Goal: Task Accomplishment & Management: Use online tool/utility

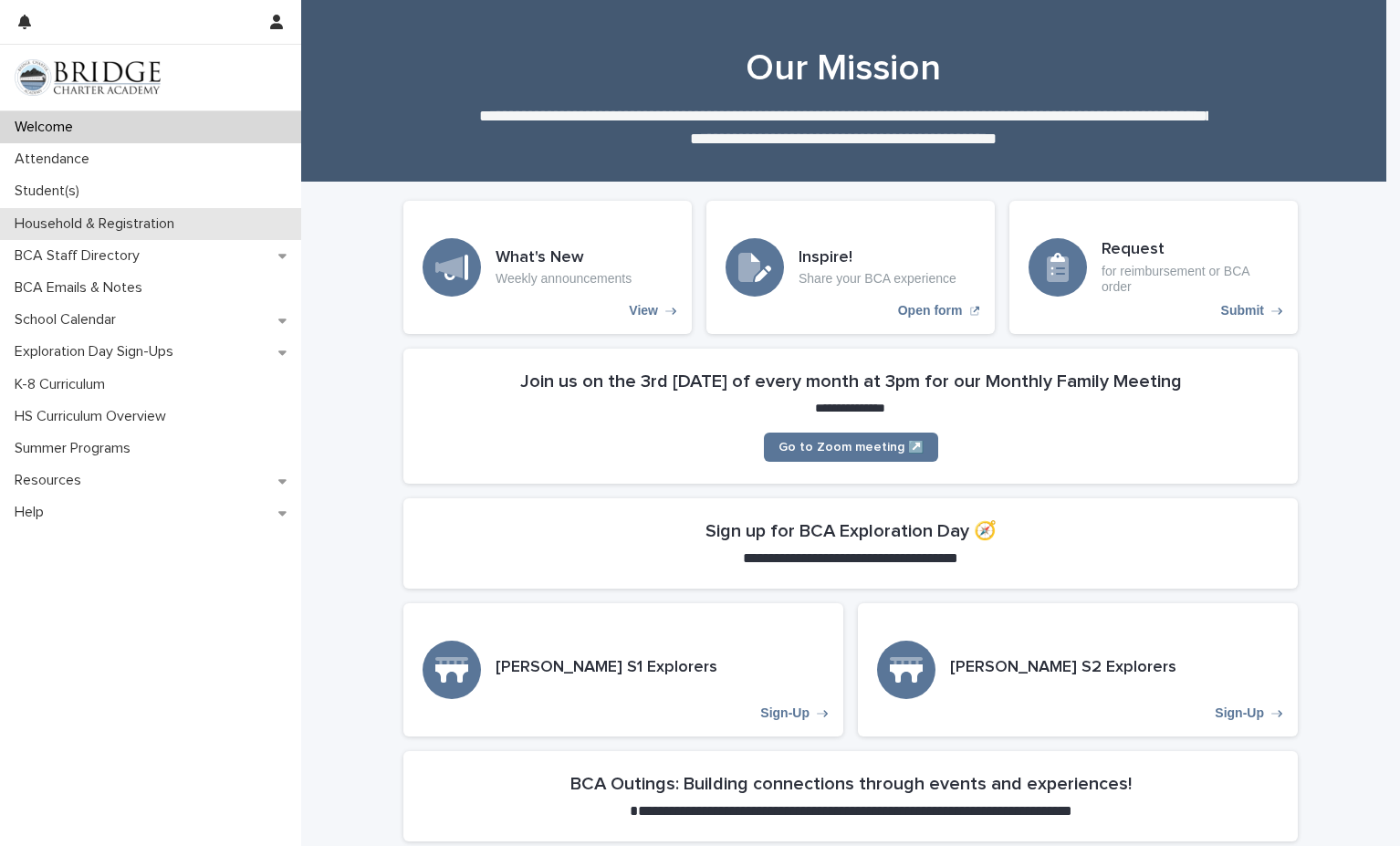
click at [75, 228] on p "Household & Registration" at bounding box center [98, 224] width 182 height 17
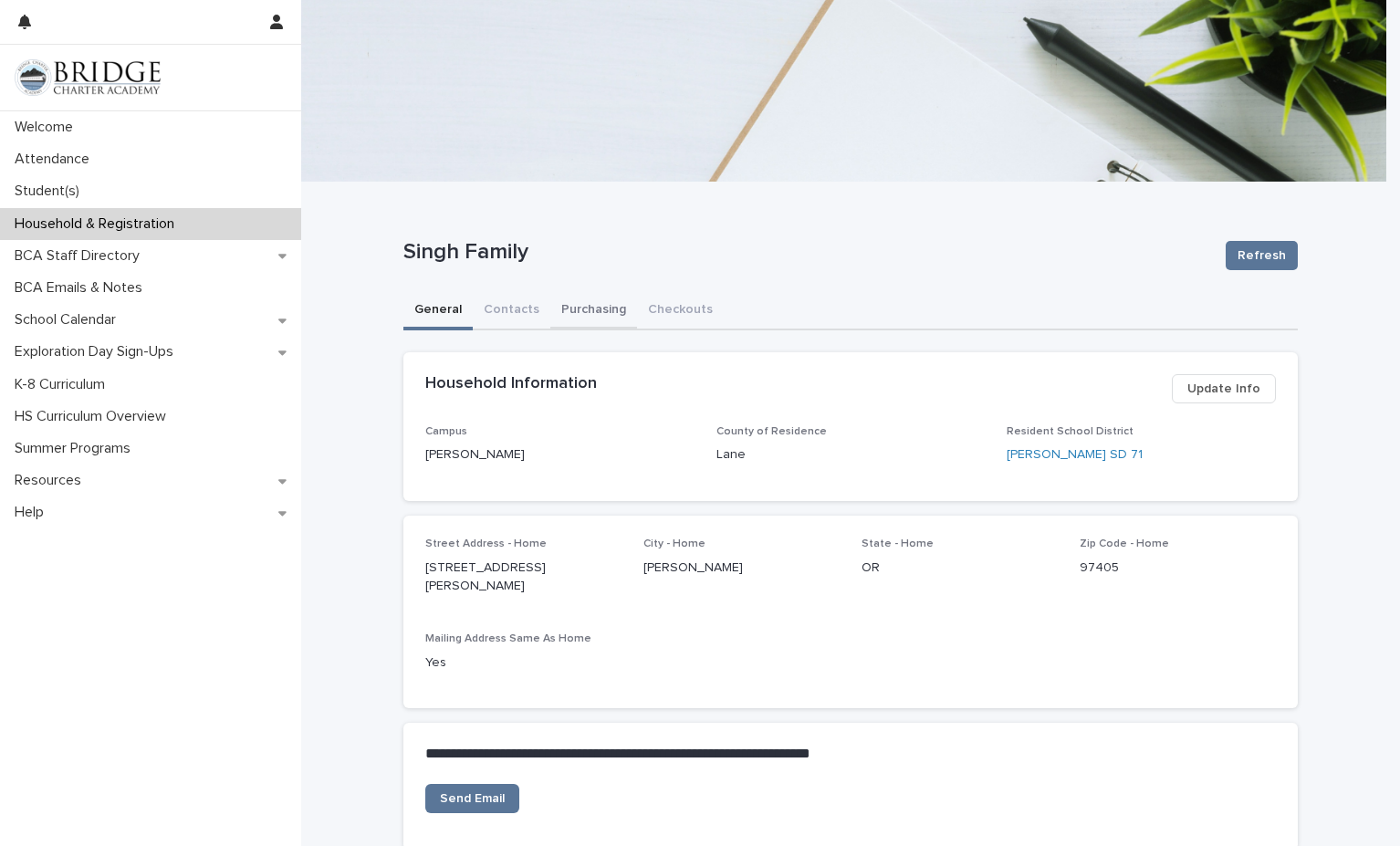
click at [584, 313] on button "Purchasing" at bounding box center [593, 311] width 87 height 39
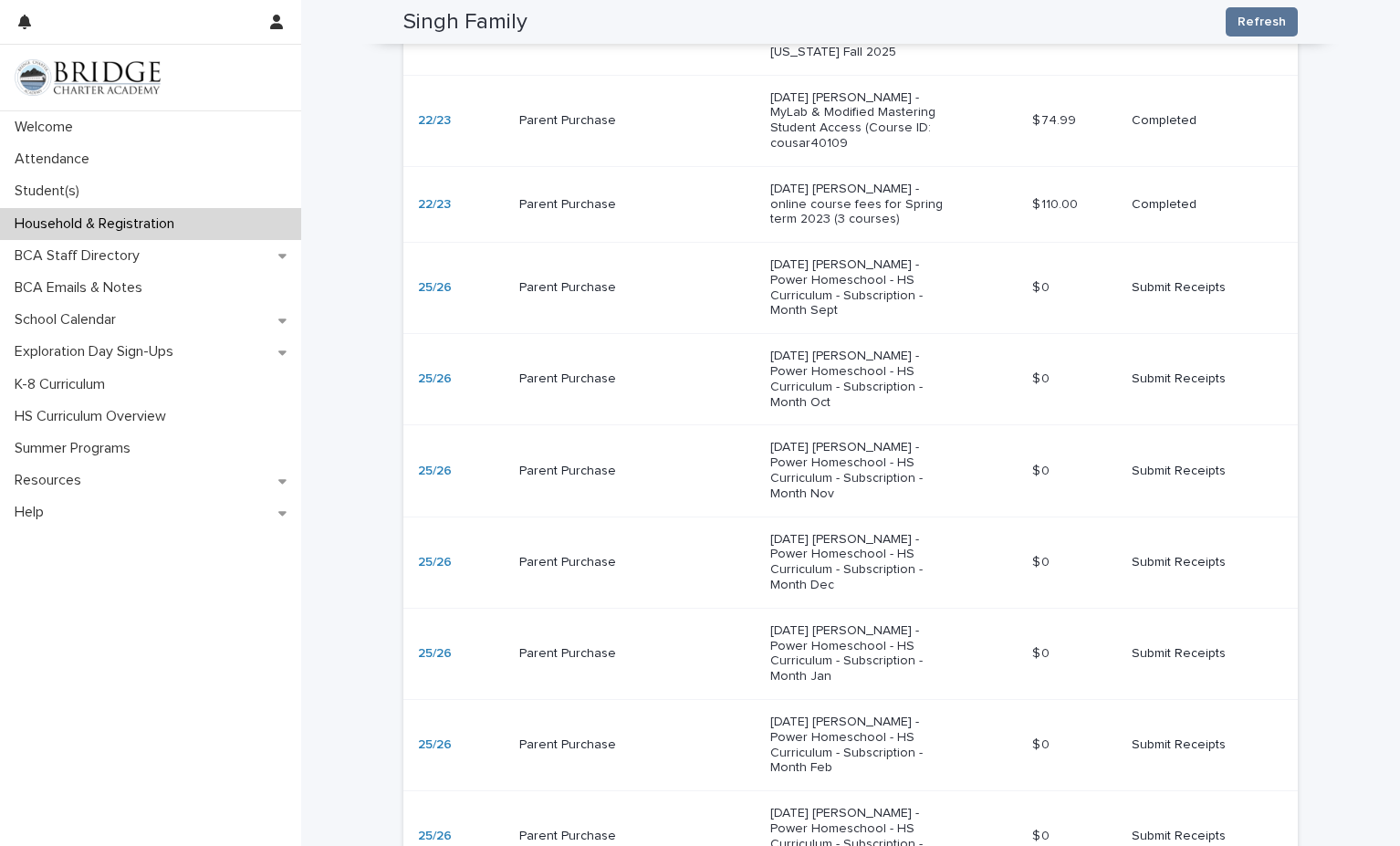
scroll to position [1036, 0]
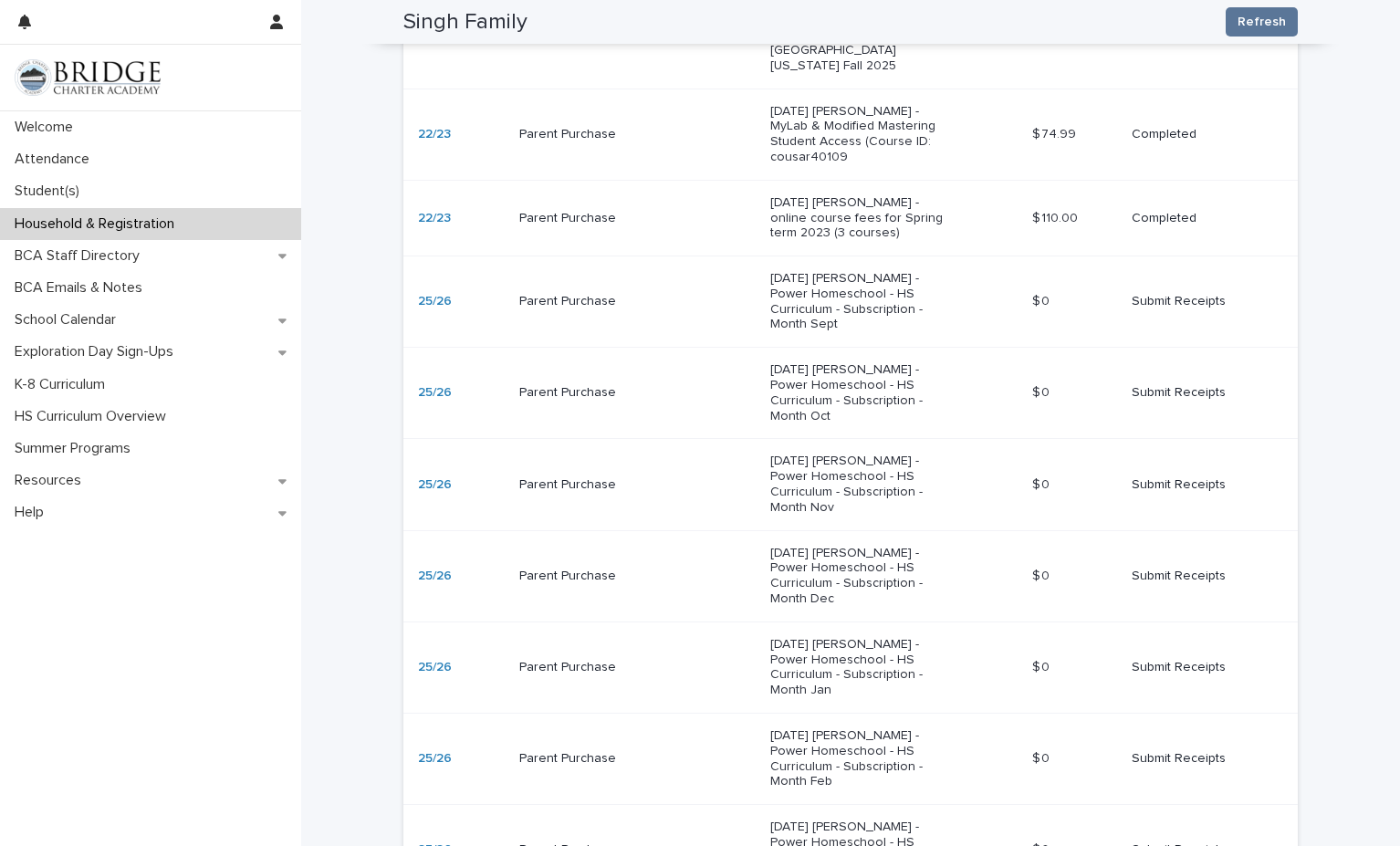
click at [1169, 294] on p "Submit Receipts" at bounding box center [1200, 302] width 137 height 15
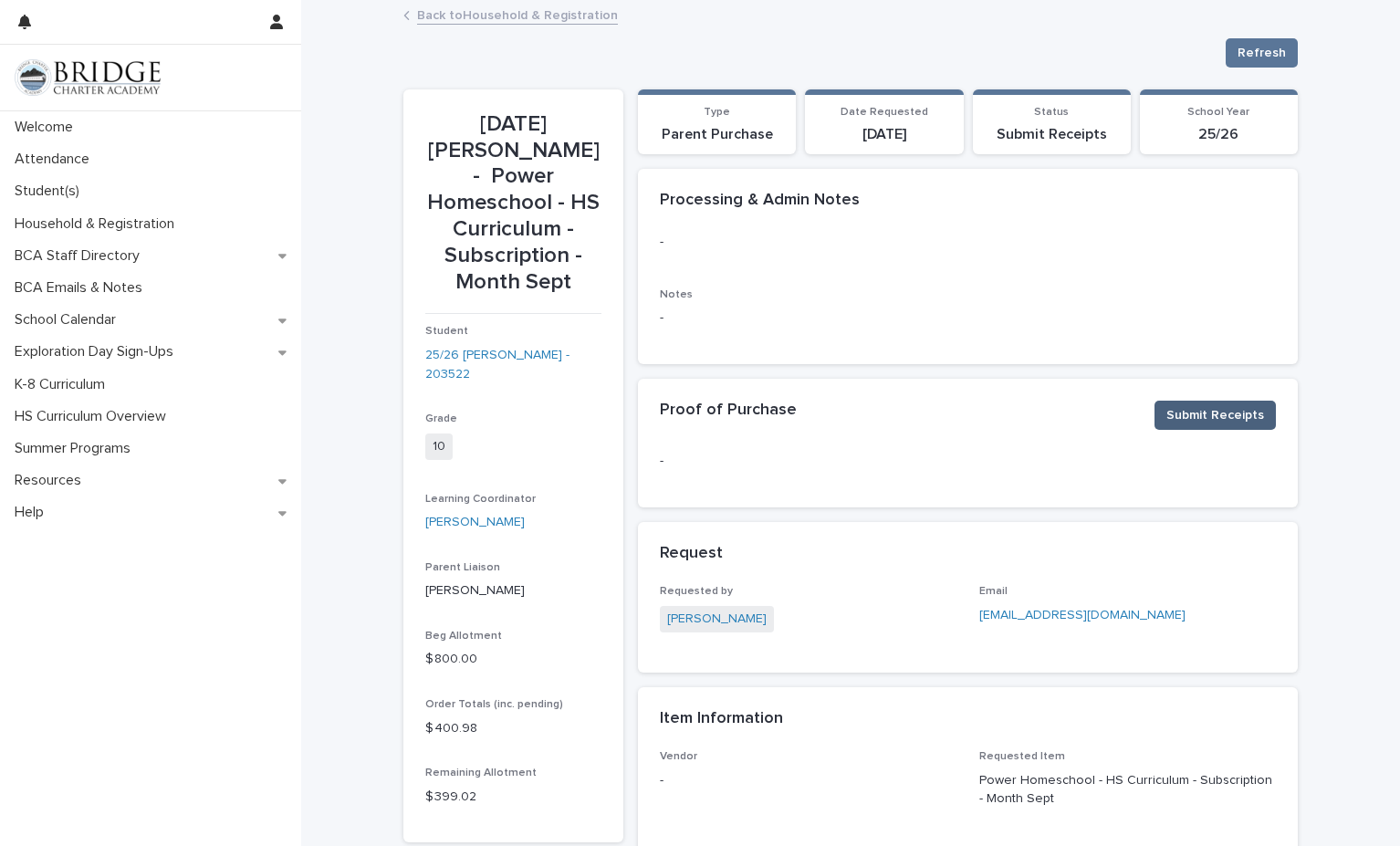
click at [1203, 419] on span "Submit Receipts" at bounding box center [1215, 415] width 98 height 18
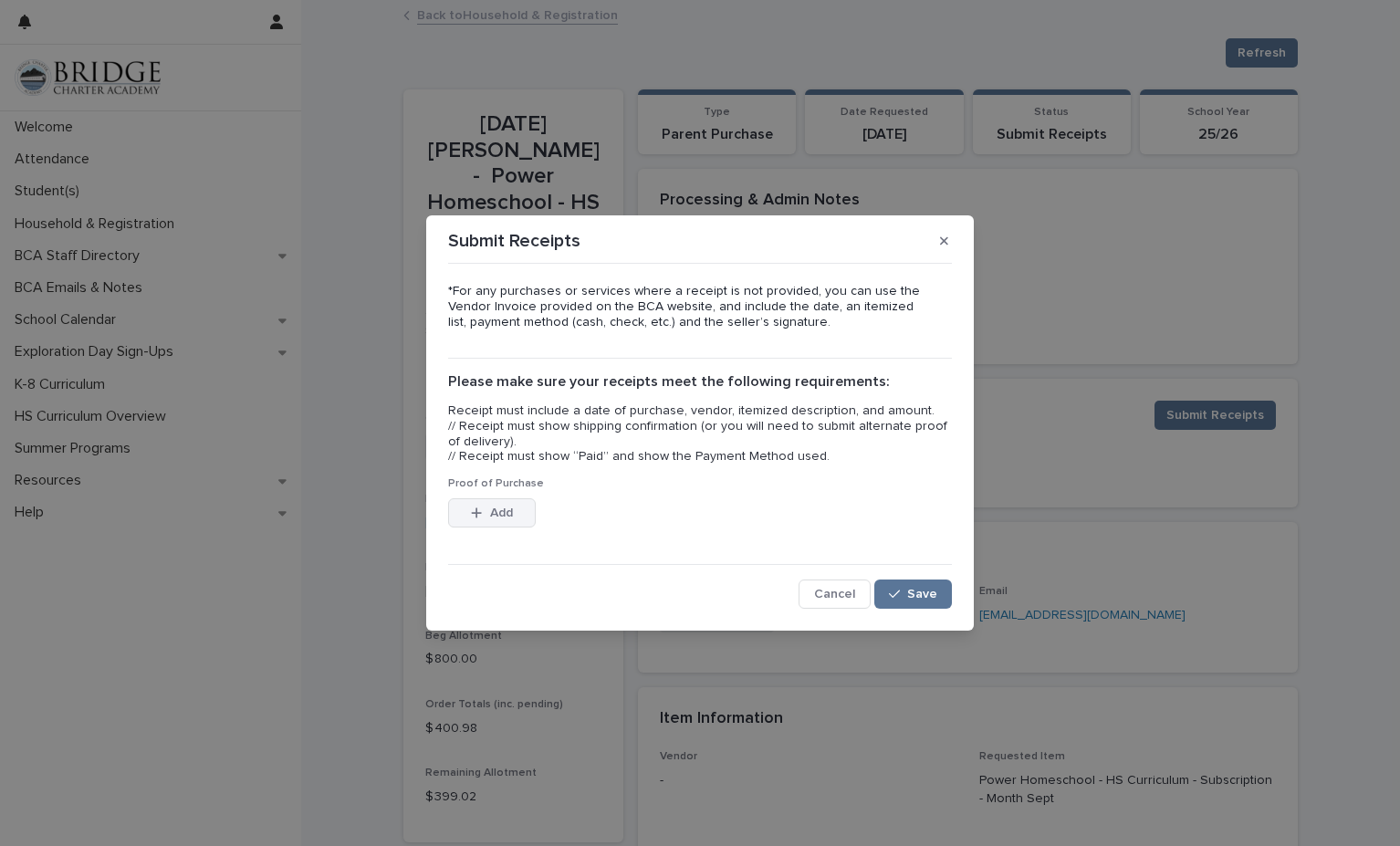
click at [495, 506] on span "Add" at bounding box center [502, 513] width 23 height 13
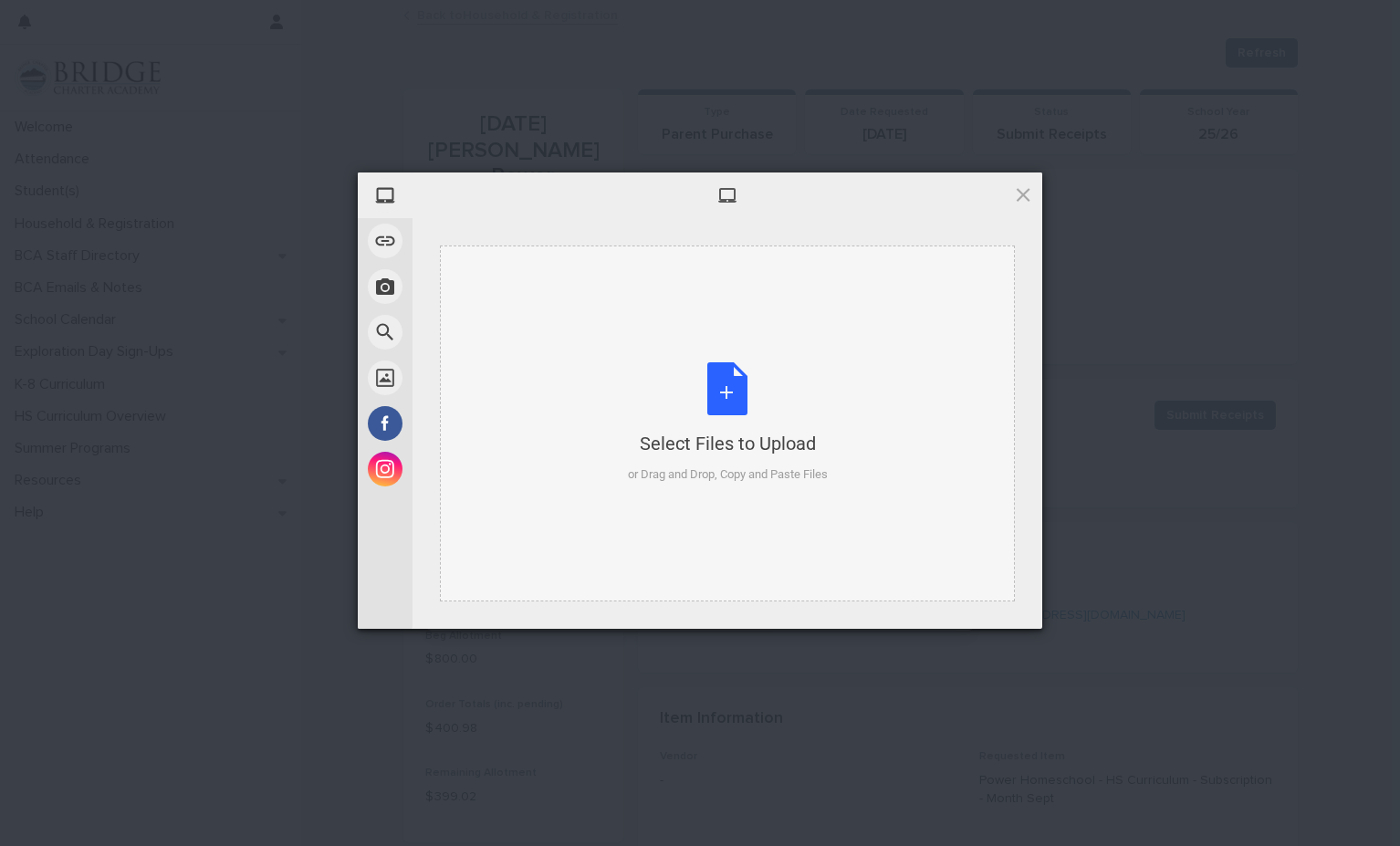
click at [717, 399] on div "Select Files to Upload or Drag and Drop, Copy and Paste Files" at bounding box center [728, 423] width 200 height 122
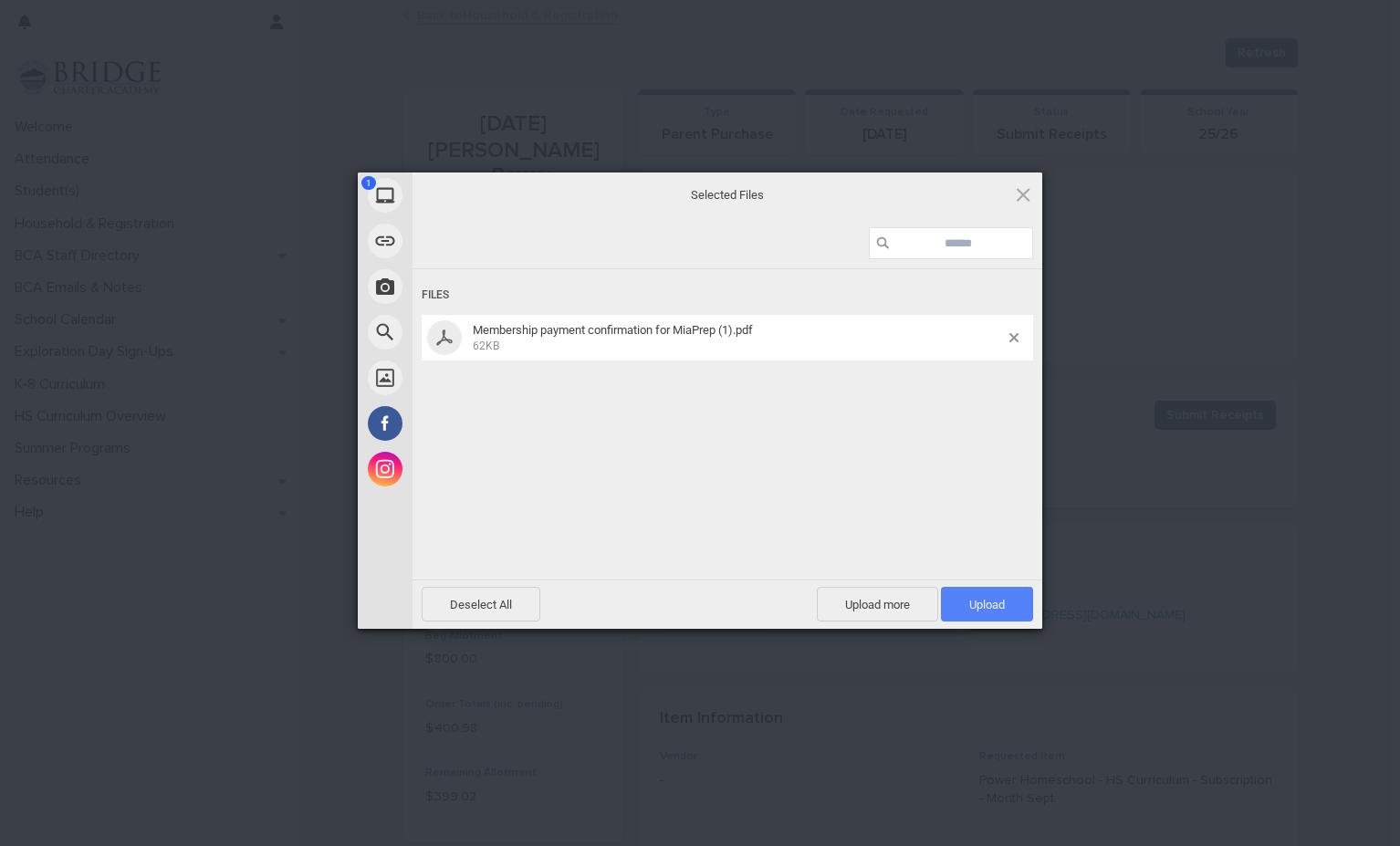
click at [995, 605] on span "Upload 1" at bounding box center [987, 605] width 36 height 14
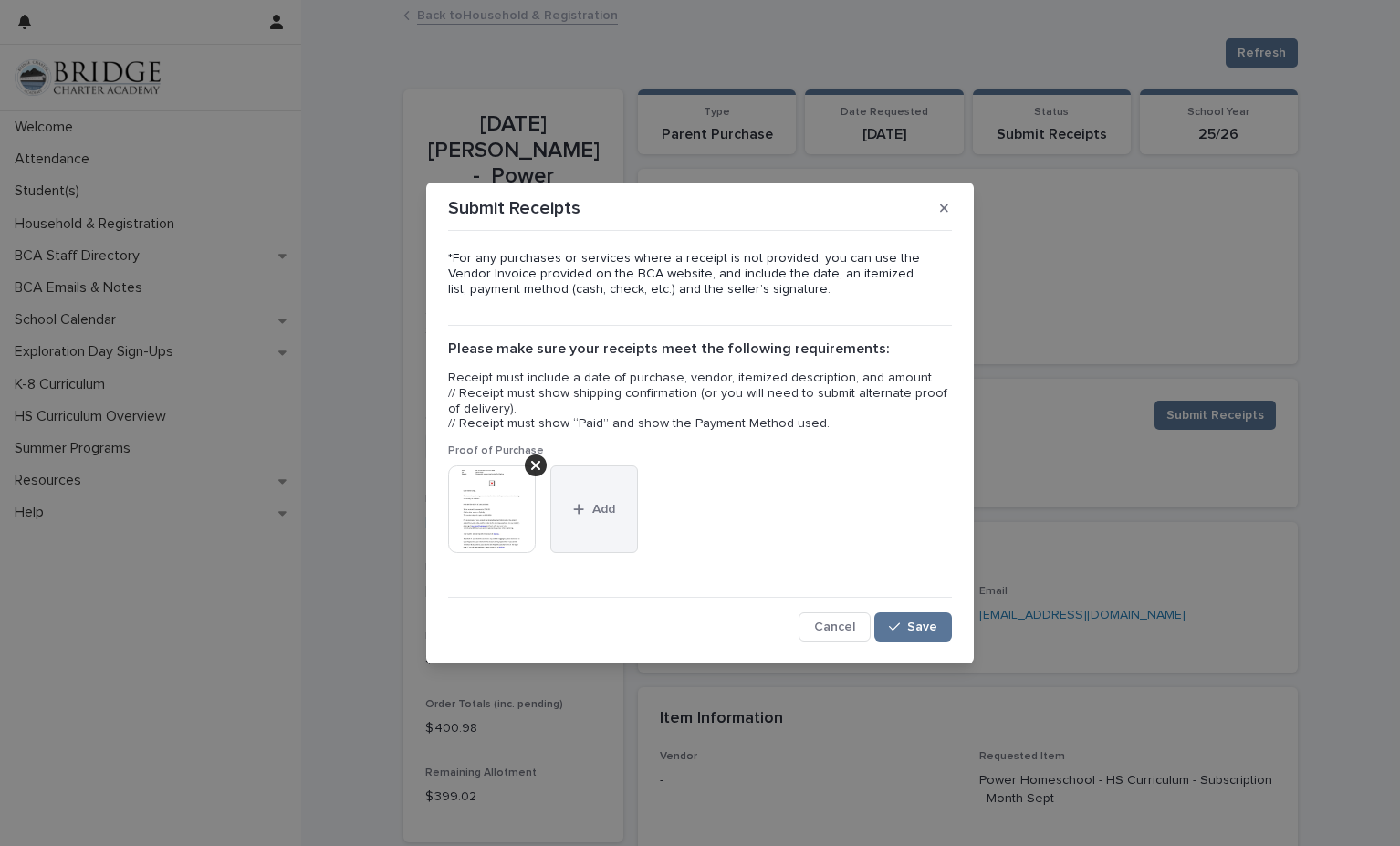
click at [597, 534] on button "Add" at bounding box center [593, 508] width 88 height 88
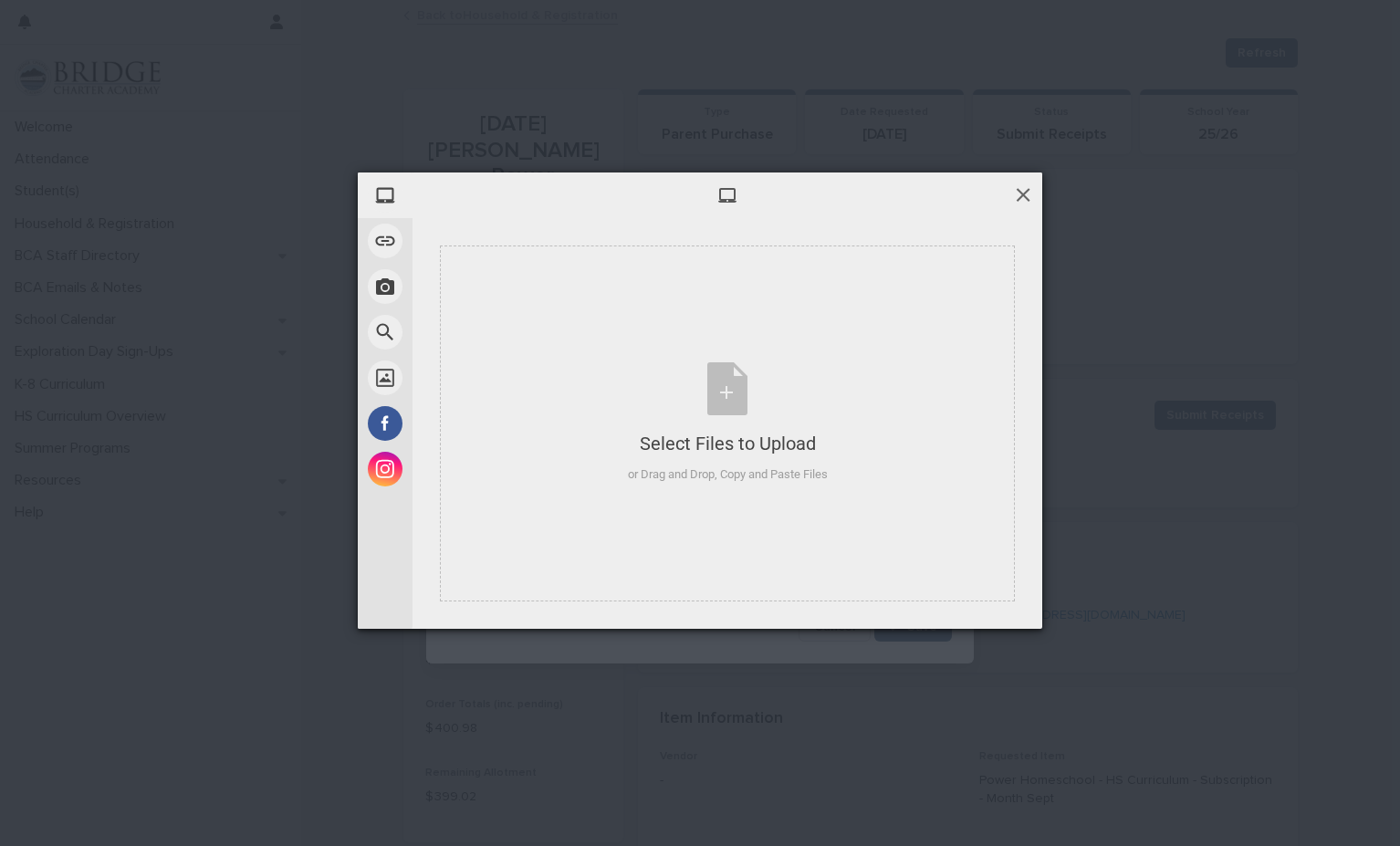
click at [1024, 187] on span at bounding box center [1023, 193] width 20 height 20
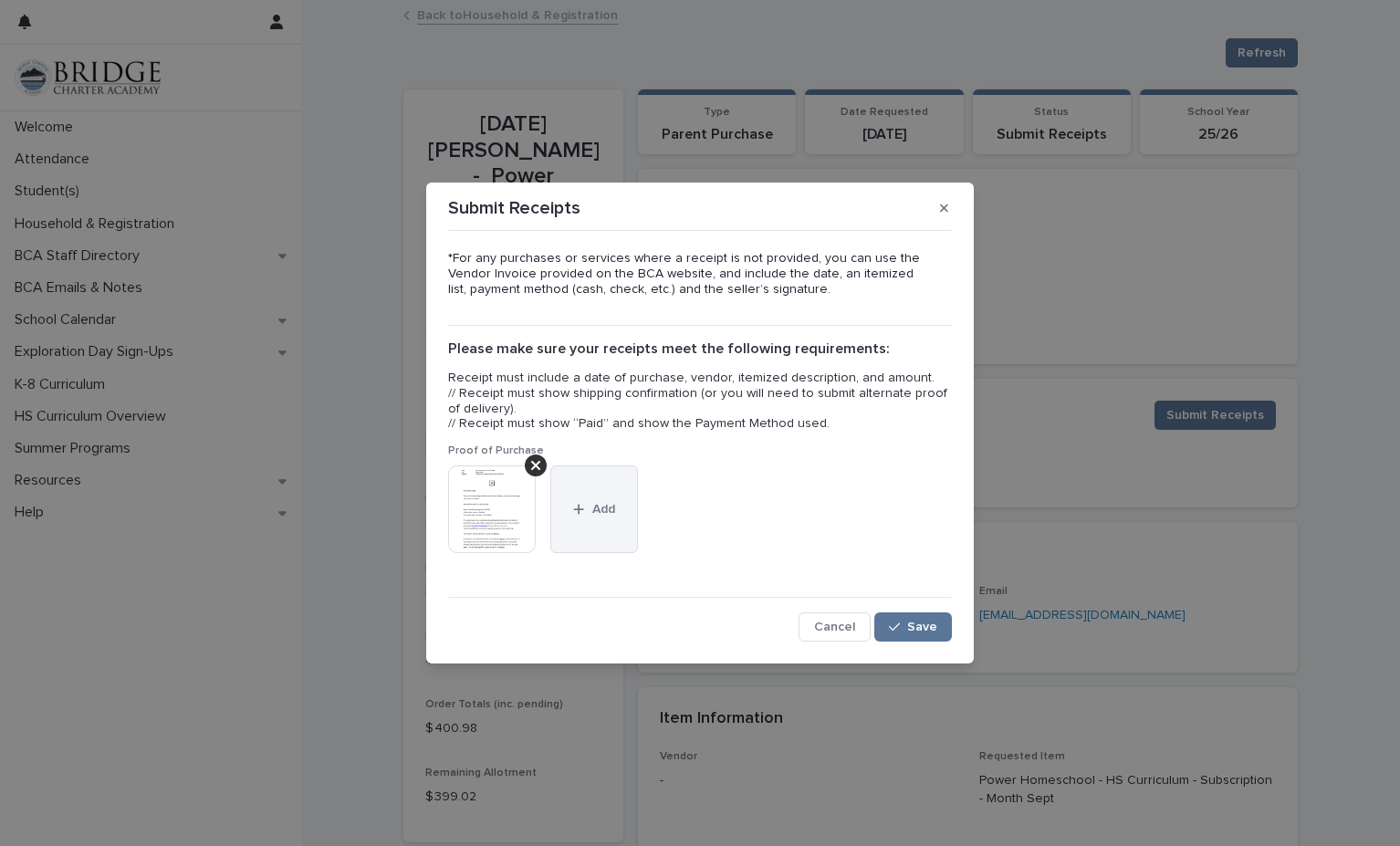
click at [602, 510] on span "Add" at bounding box center [604, 509] width 23 height 13
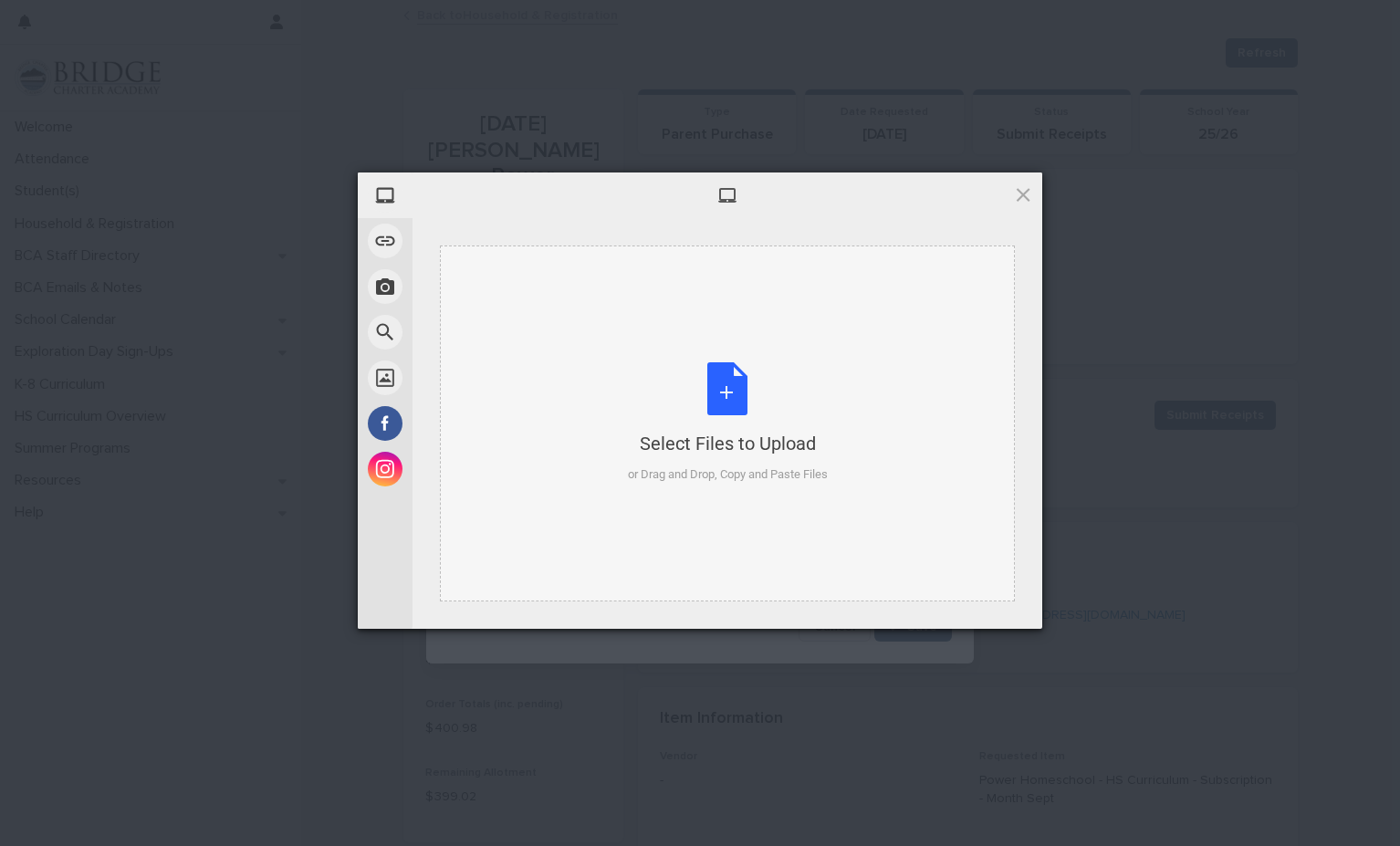
click at [732, 391] on div "Select Files to Upload or Drag and Drop, Copy and Paste Files" at bounding box center [728, 423] width 200 height 122
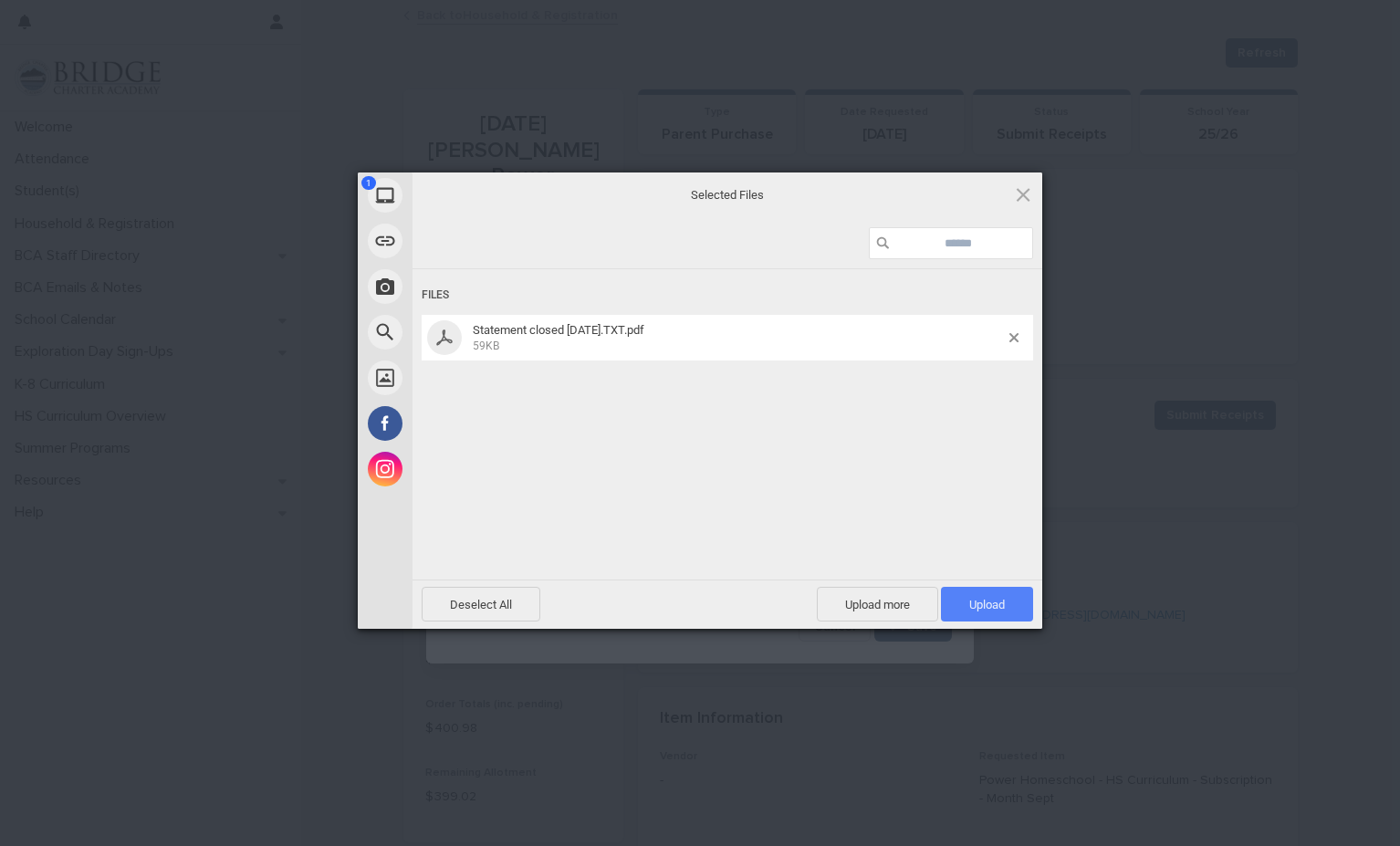
click at [997, 601] on span "Upload 1" at bounding box center [987, 605] width 36 height 14
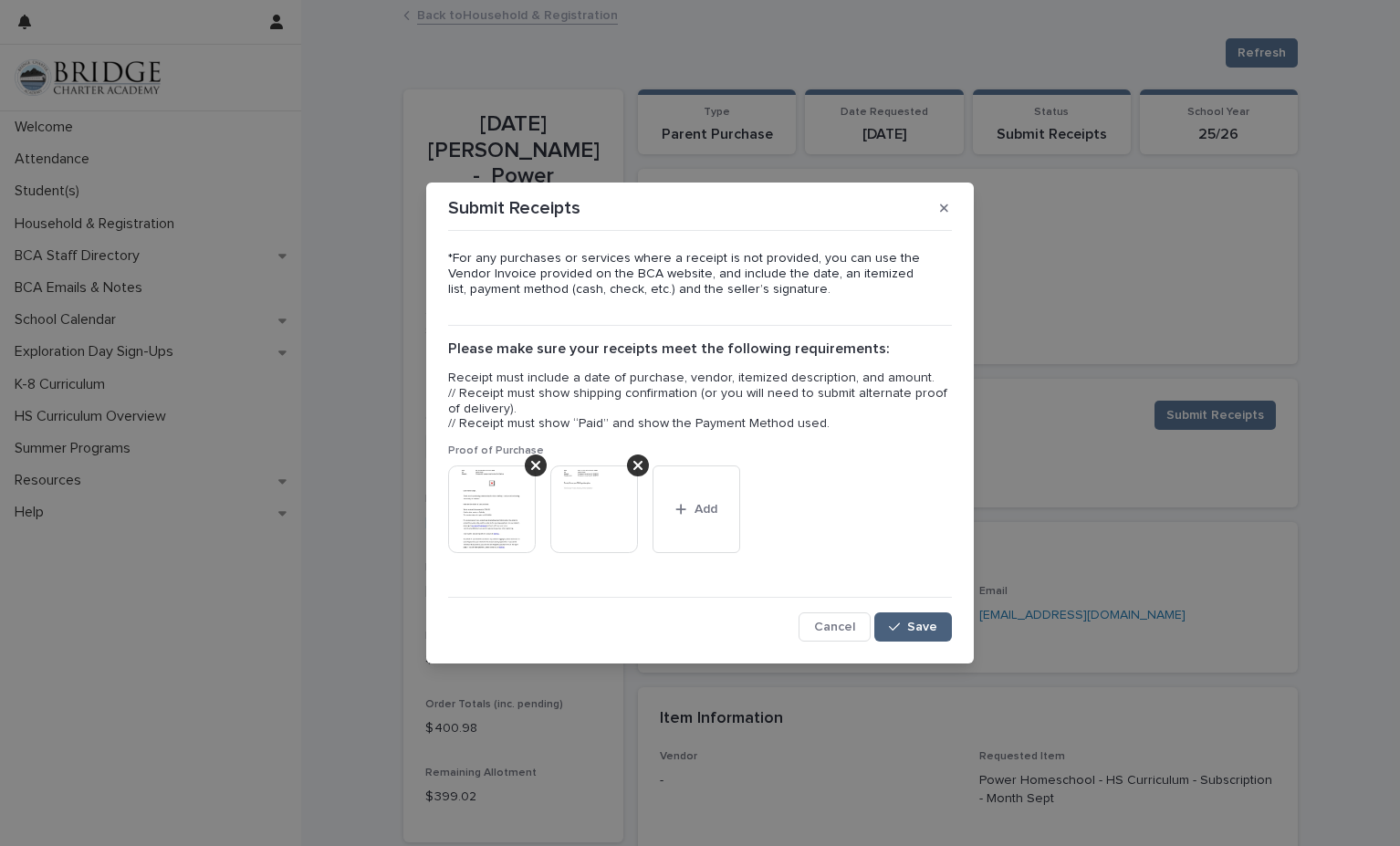
click at [909, 622] on span "Save" at bounding box center [923, 627] width 30 height 13
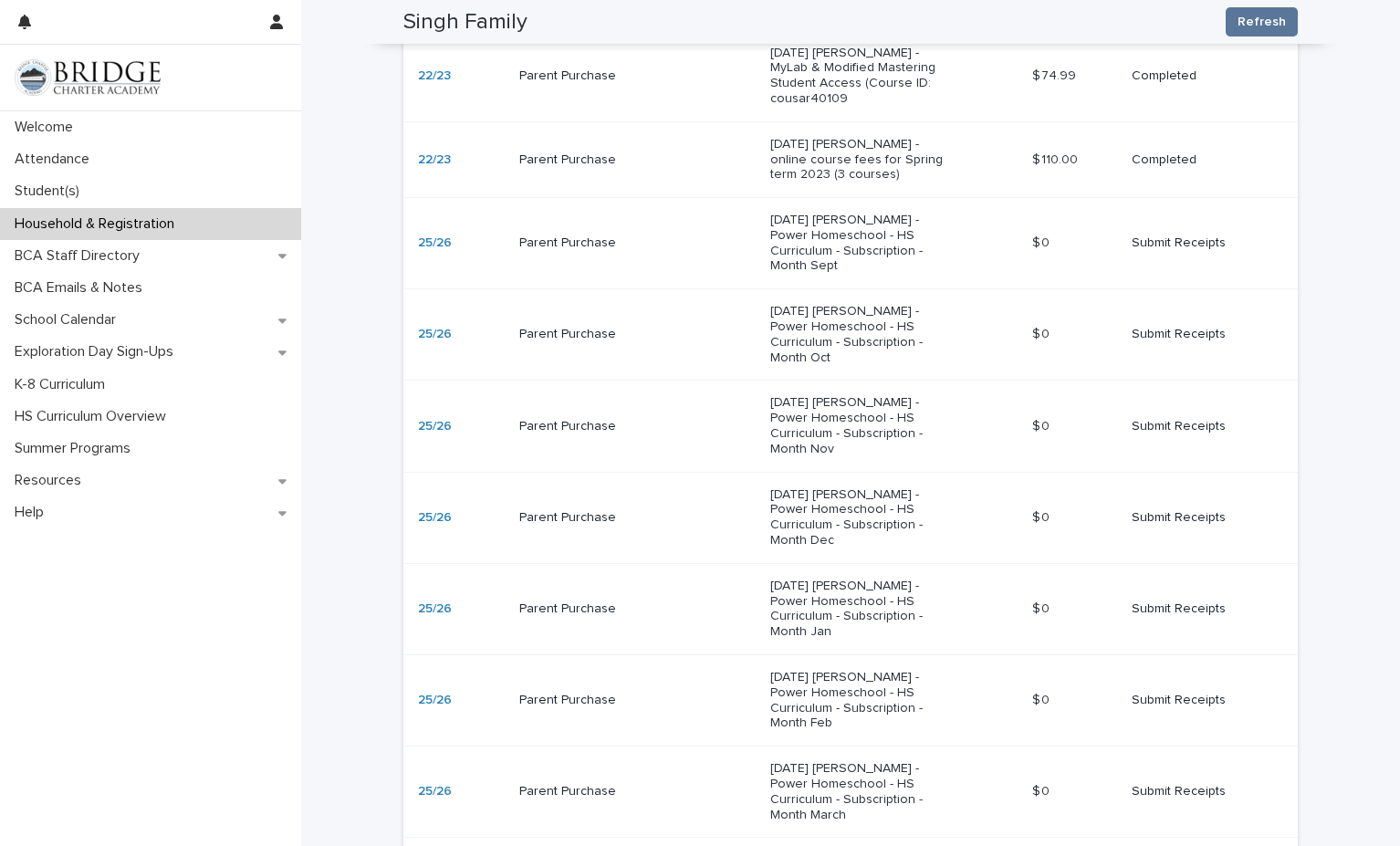
scroll to position [1103, 0]
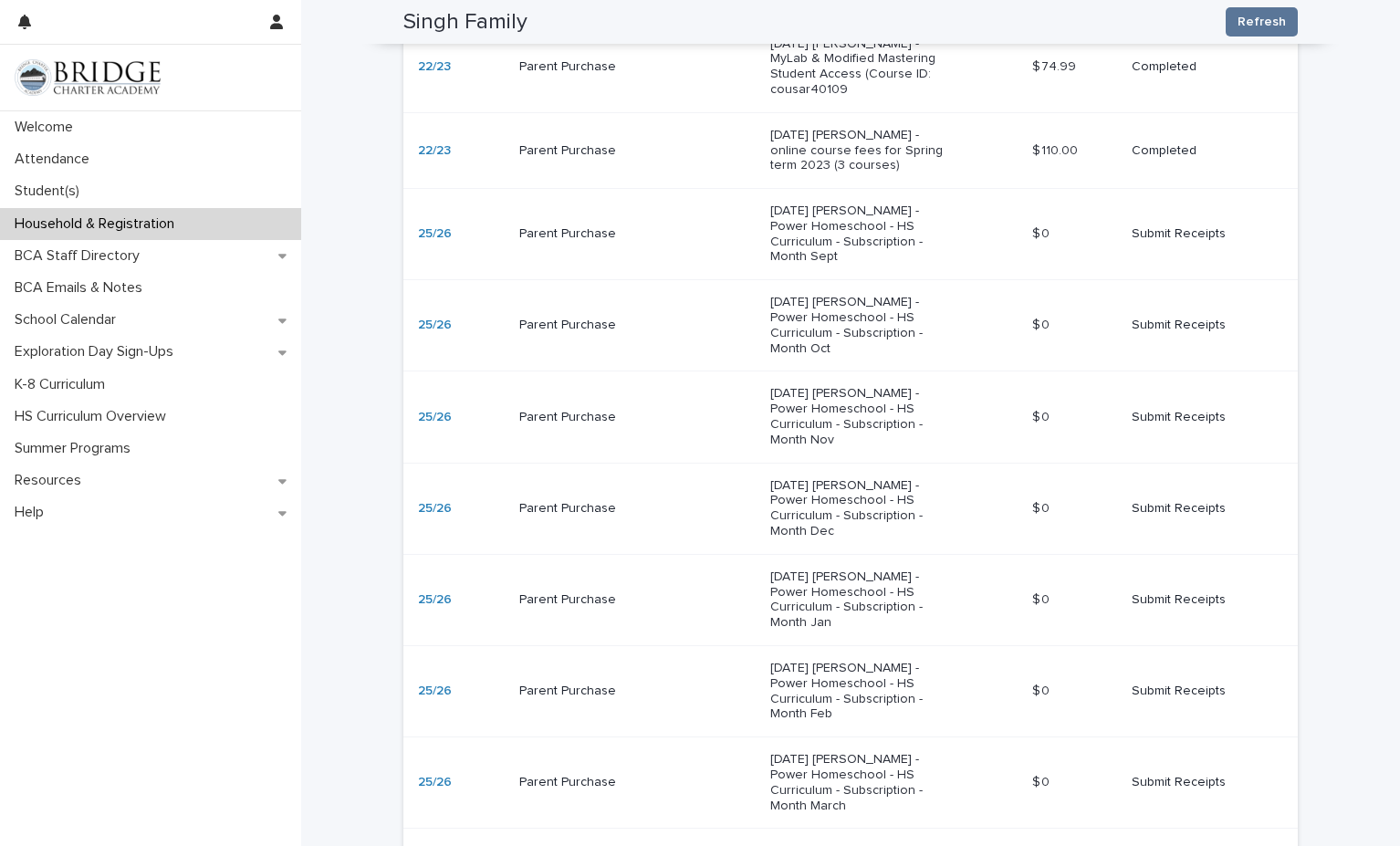
click at [1155, 226] on p "Submit Receipts" at bounding box center [1200, 234] width 137 height 15
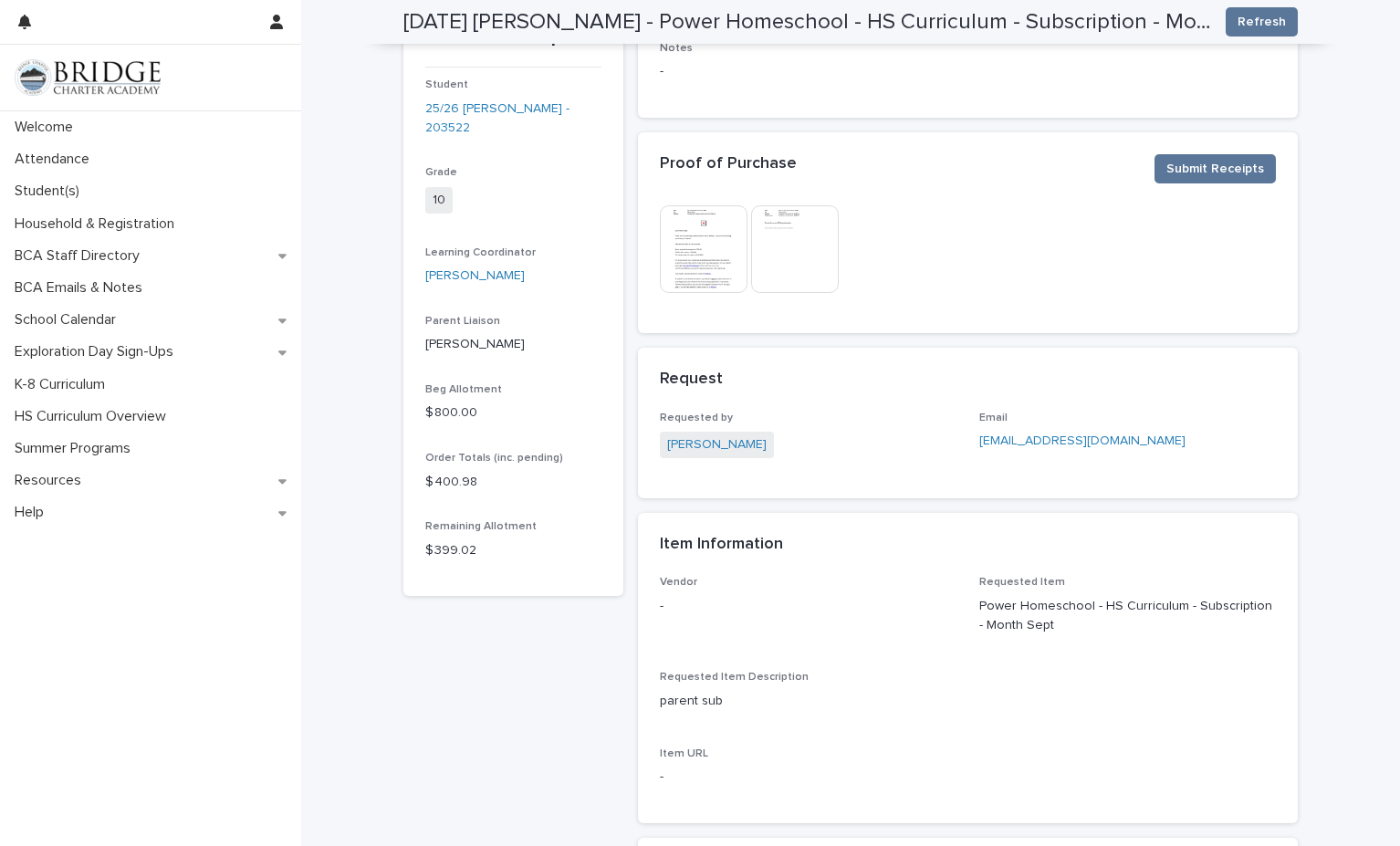
scroll to position [70, 0]
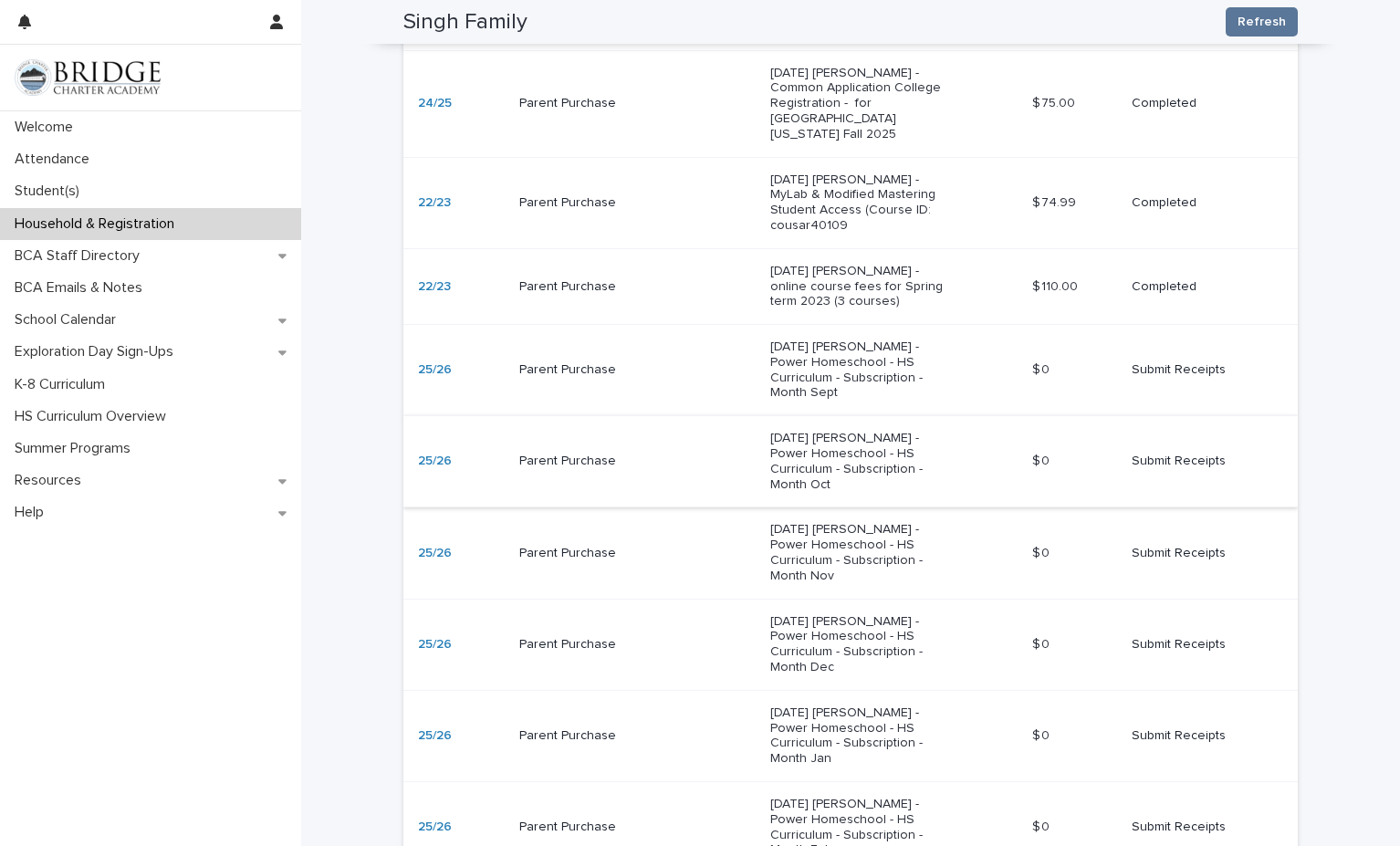
scroll to position [972, 0]
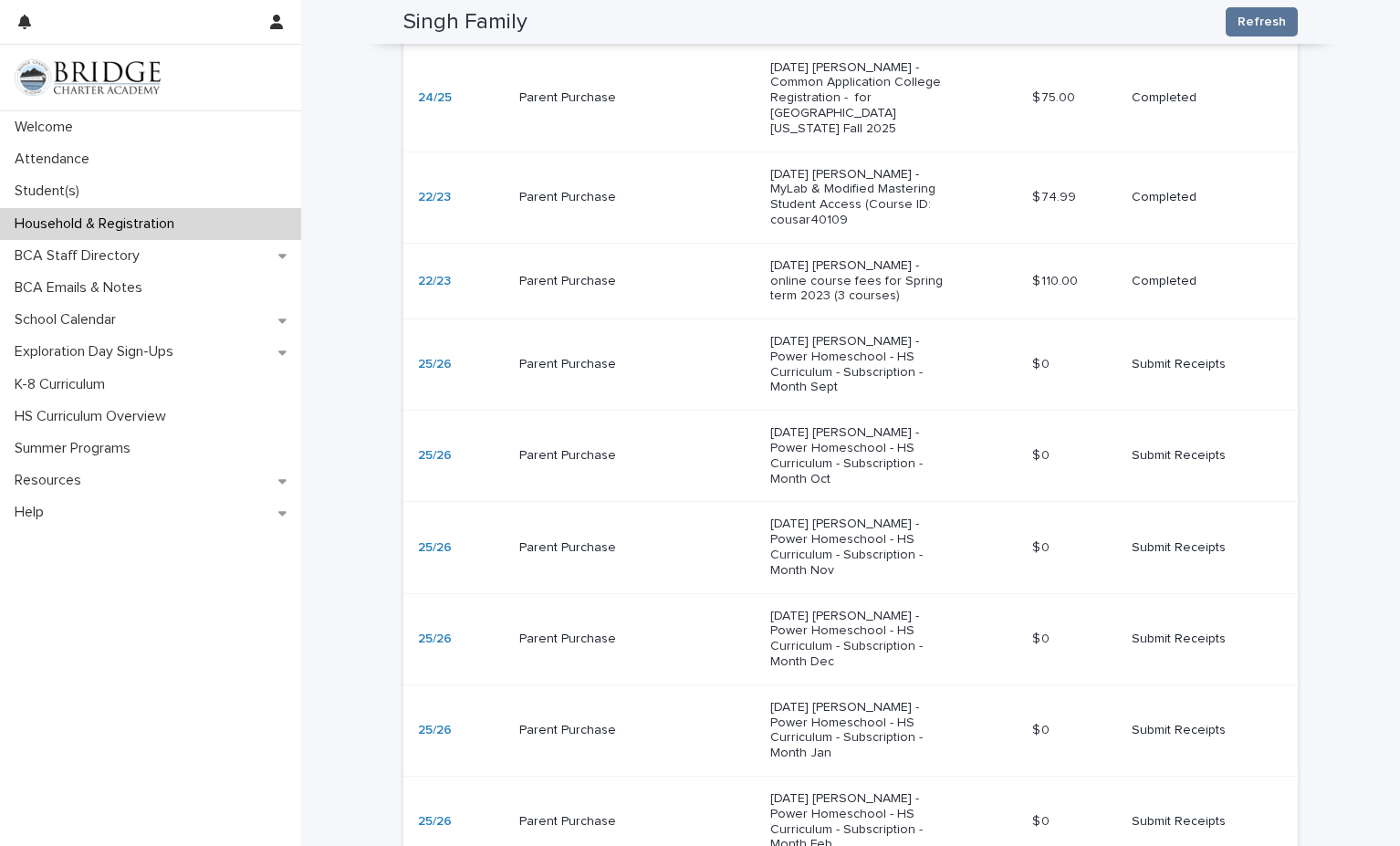
click at [1166, 448] on p "Submit Receipts" at bounding box center [1200, 456] width 137 height 15
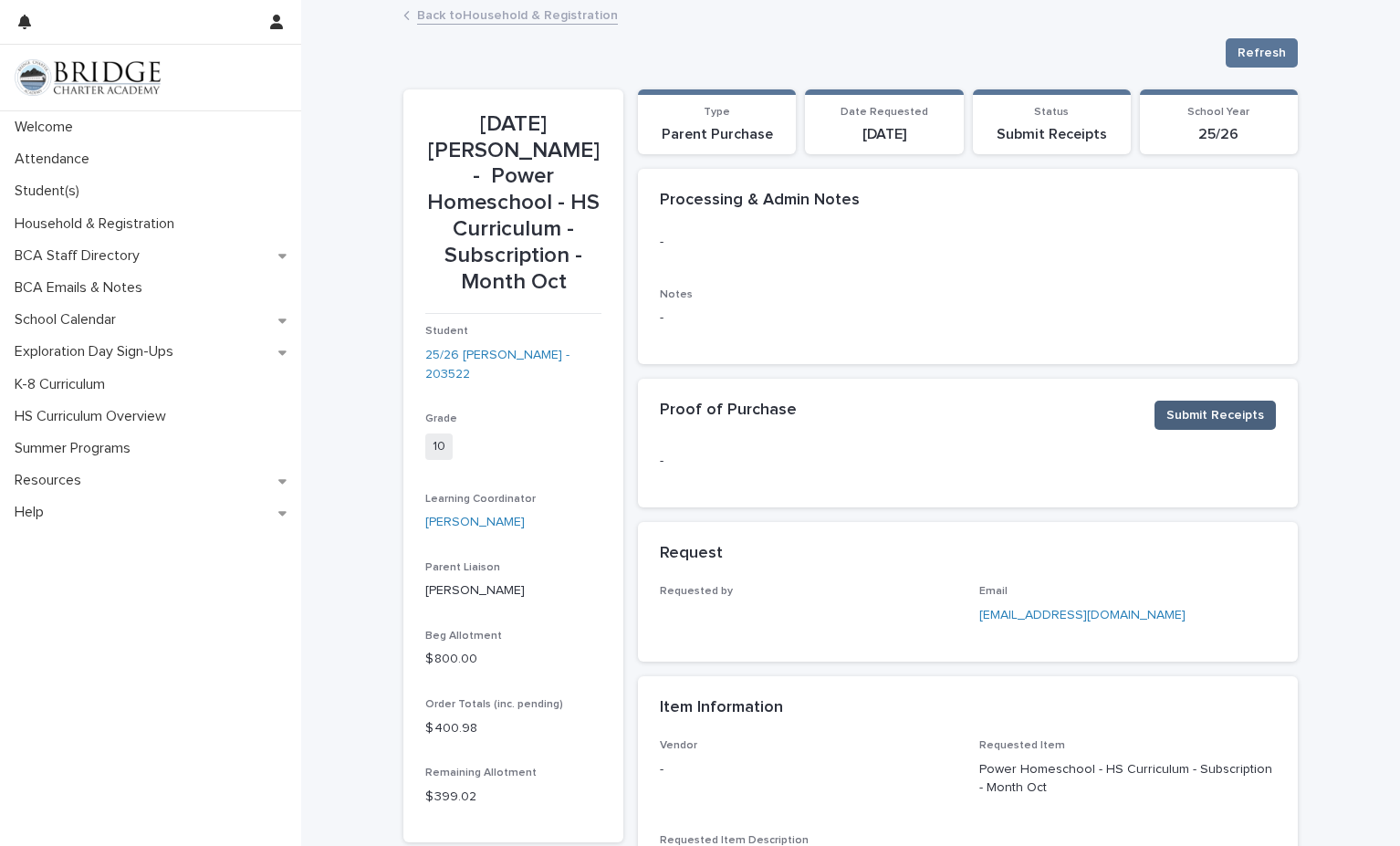
click at [1189, 414] on span "Submit Receipts" at bounding box center [1215, 415] width 98 height 18
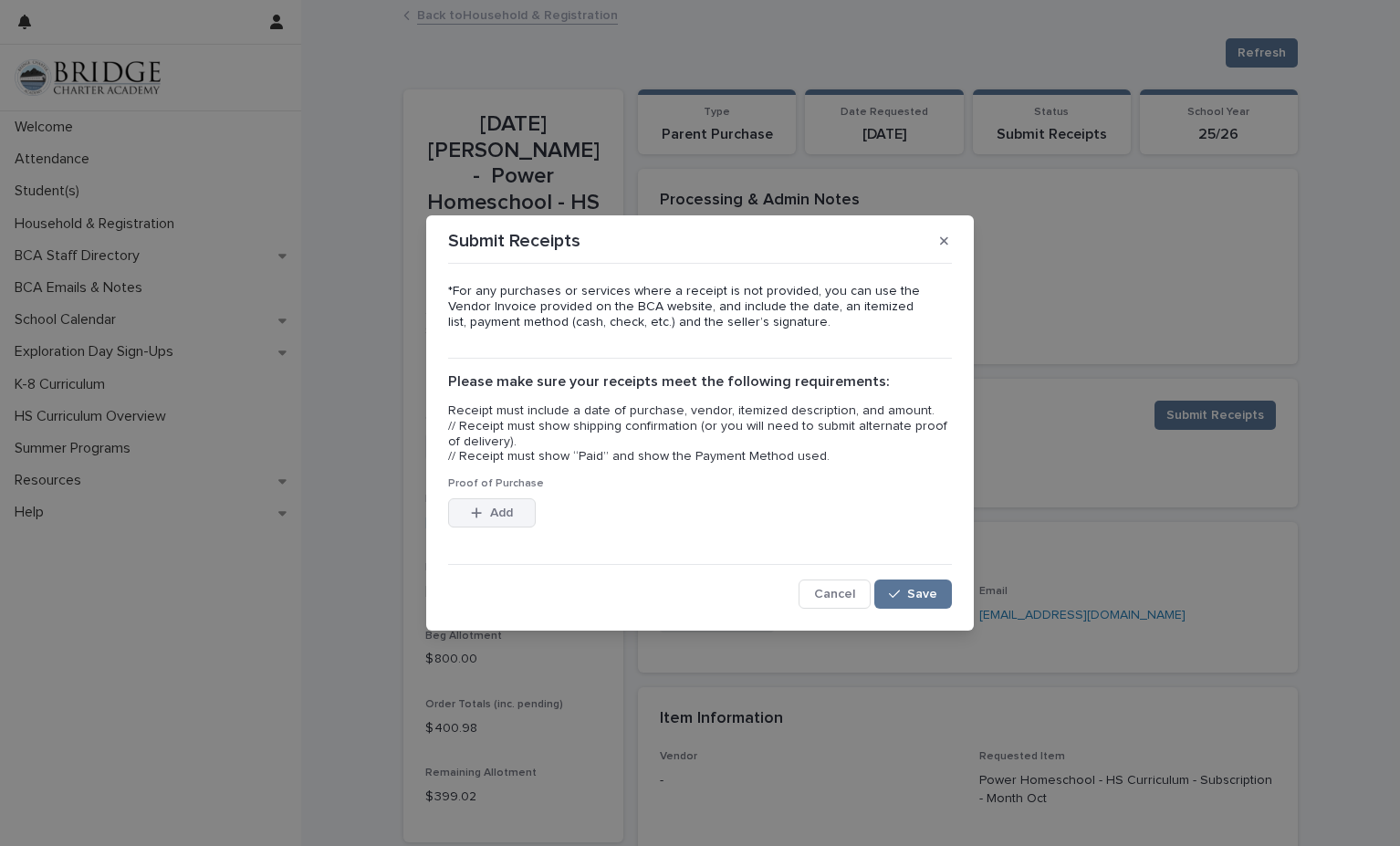
drag, startPoint x: 491, startPoint y: 520, endPoint x: 491, endPoint y: 507, distance: 13.0
click at [491, 507] on button "Add" at bounding box center [492, 512] width 88 height 29
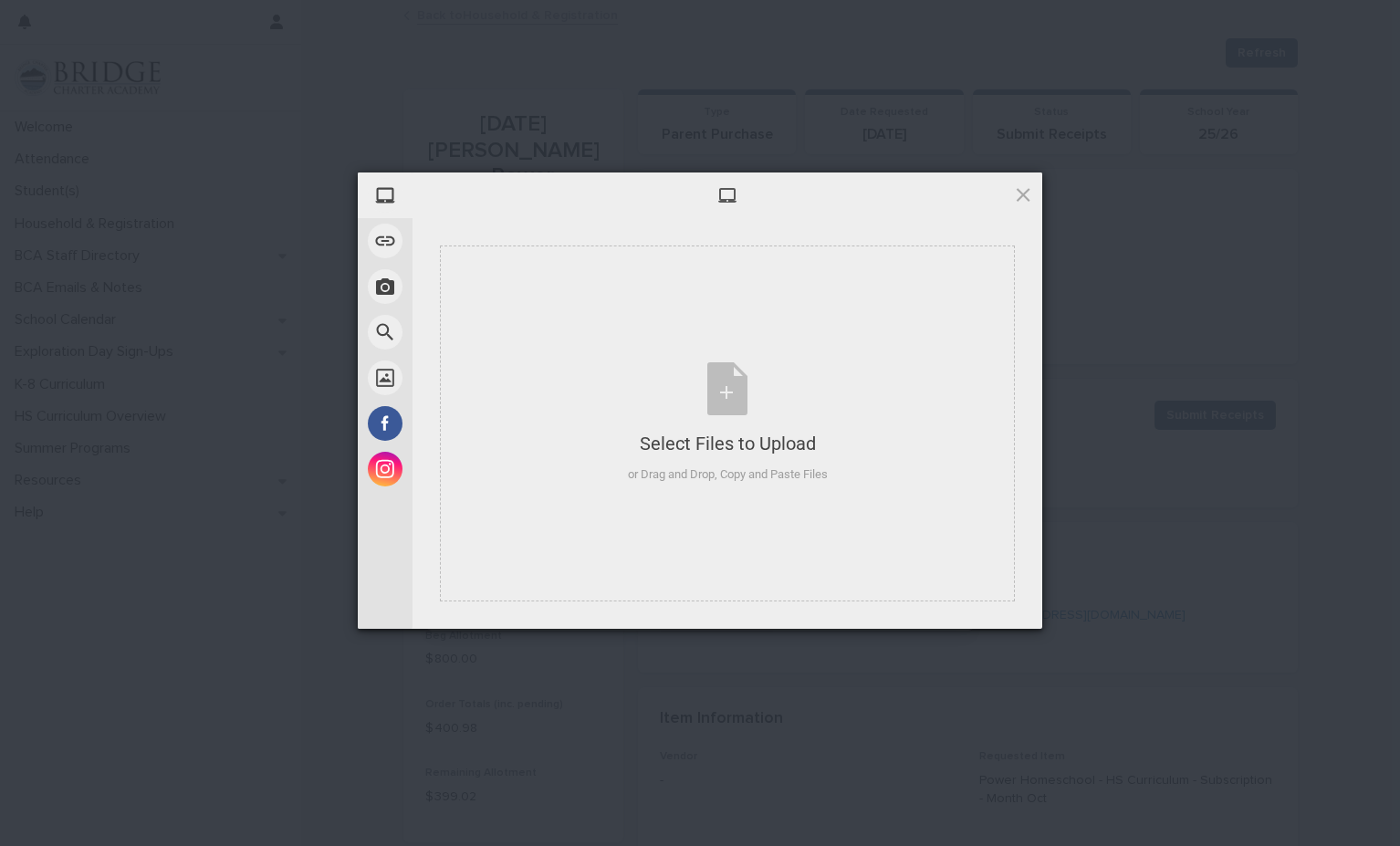
click at [491, 507] on body "Welcome Attendance Student(s) Household & Registration BCA Staff Directory BCA …" at bounding box center [700, 423] width 1400 height 846
click at [660, 406] on div "Select Files to Upload or Drag and Drop, Copy and Paste Files" at bounding box center [728, 423] width 200 height 122
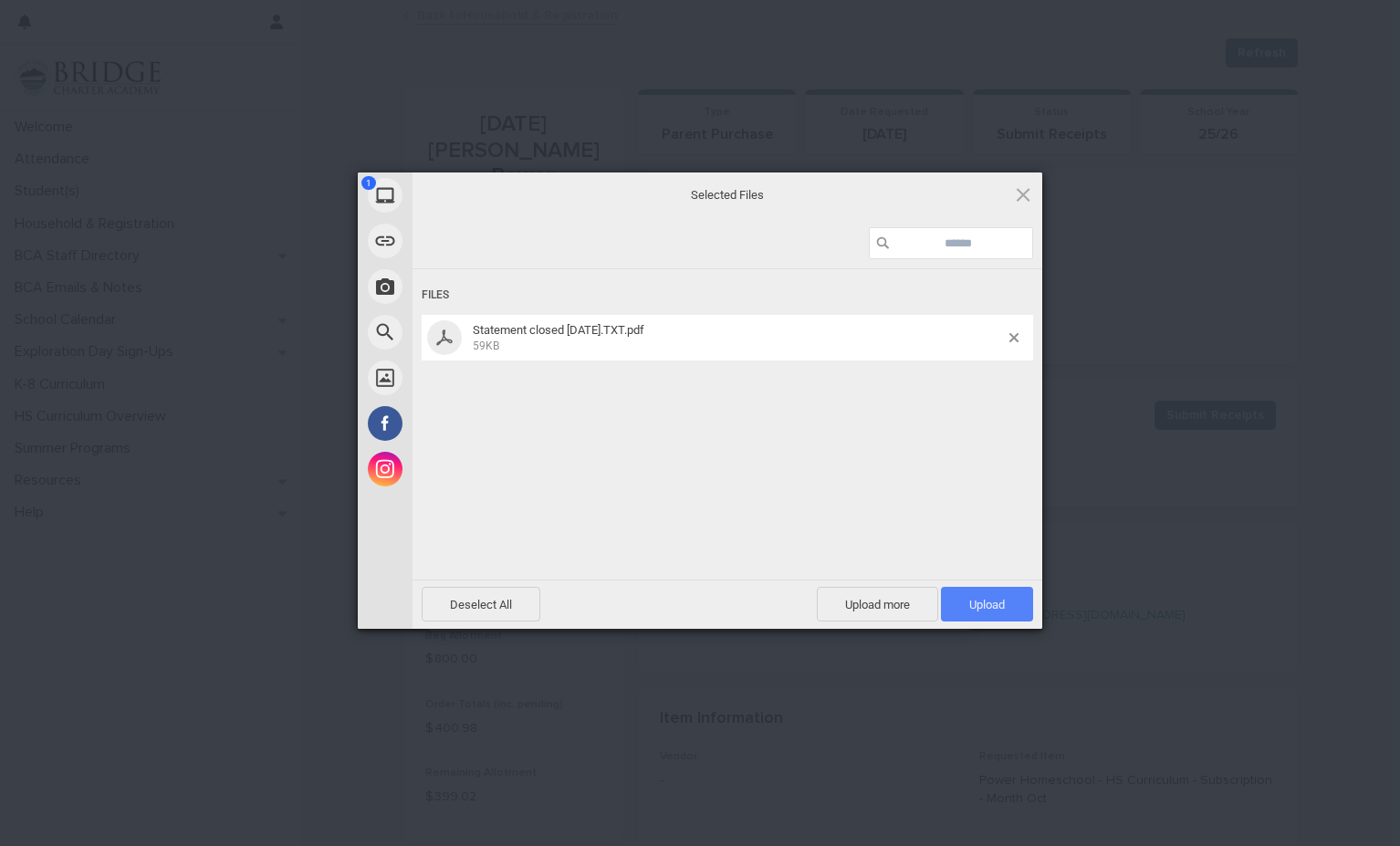
click at [987, 600] on span "Upload 1" at bounding box center [987, 605] width 36 height 14
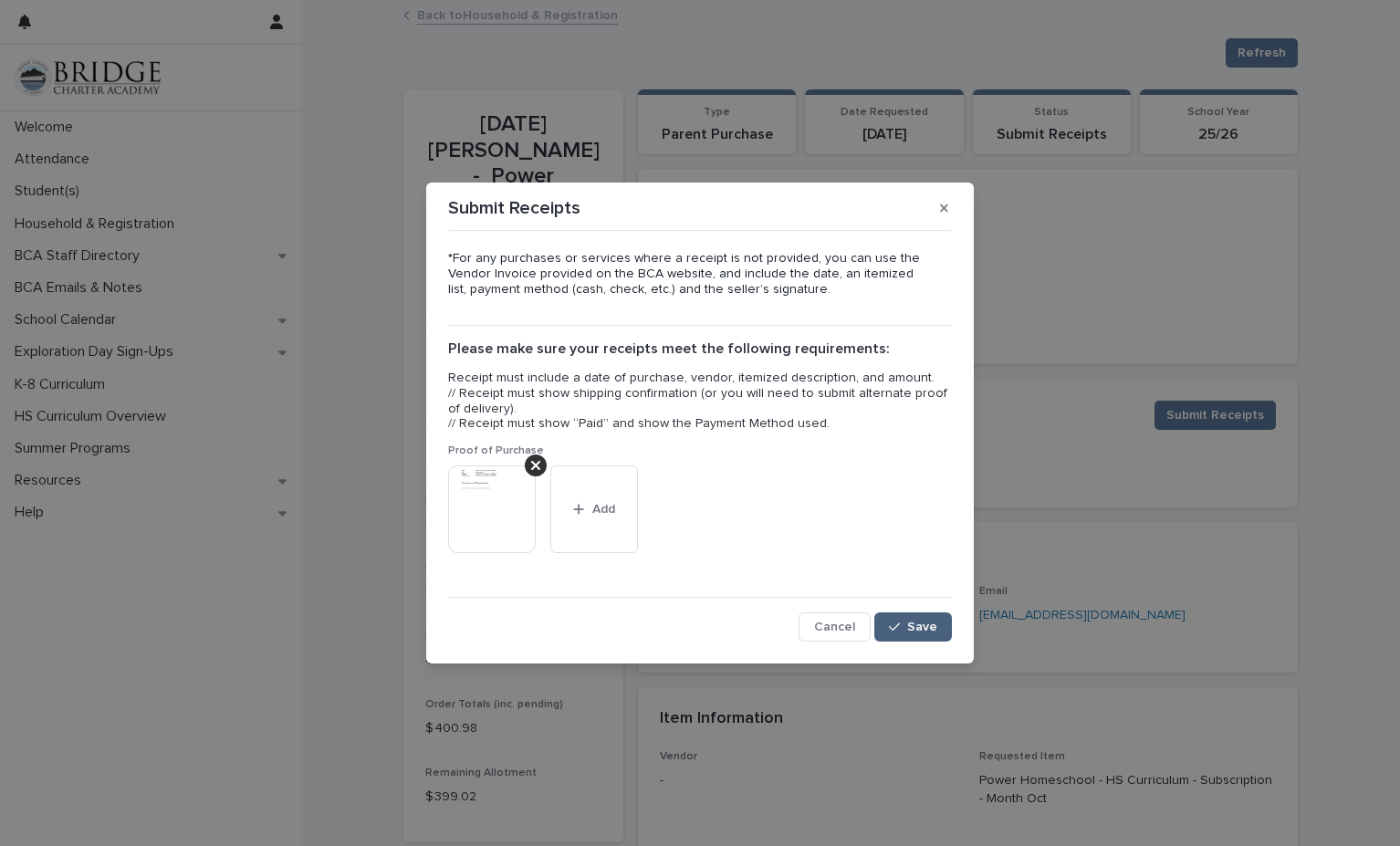
click at [913, 624] on span "Save" at bounding box center [923, 627] width 30 height 13
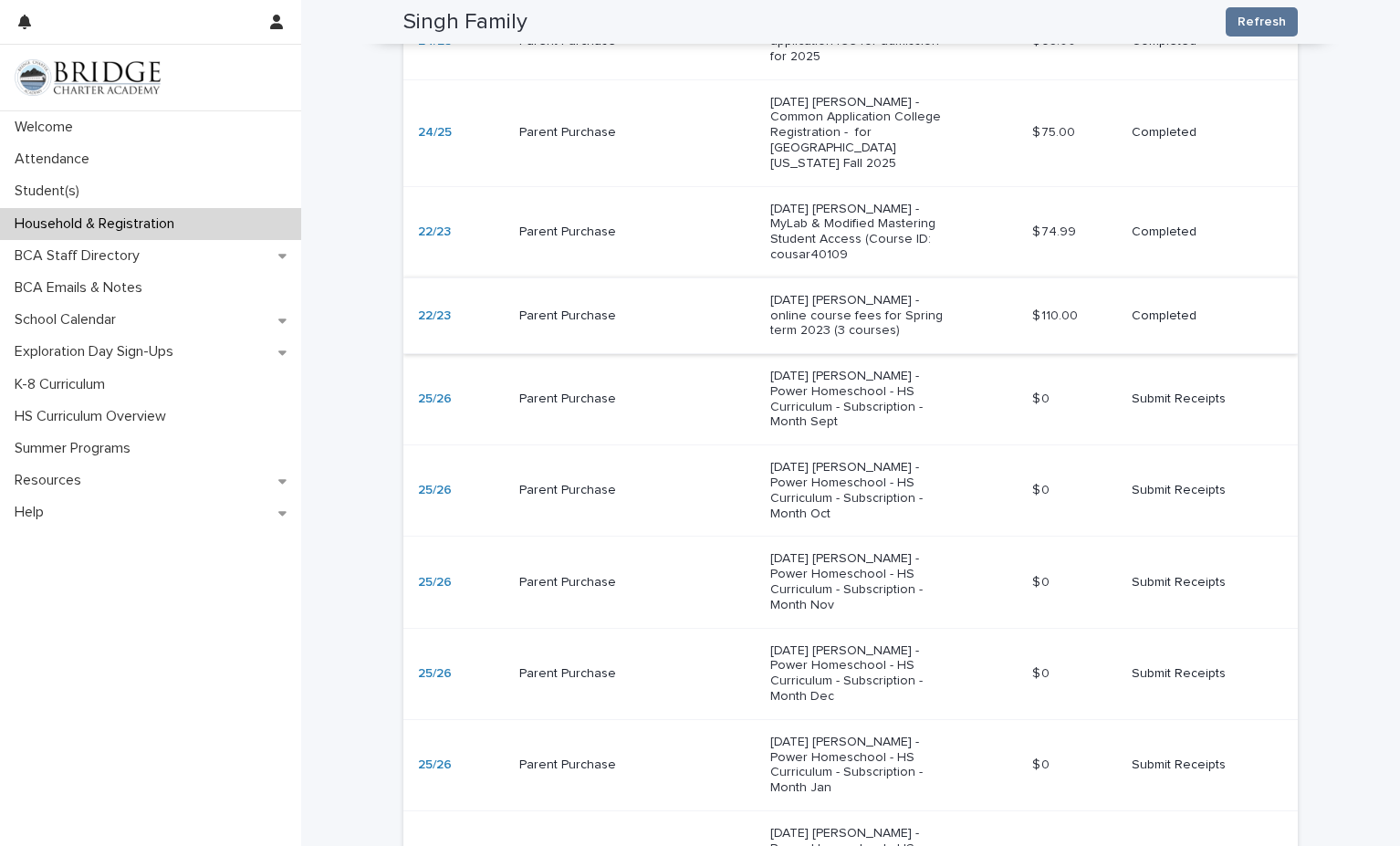
scroll to position [1017, 0]
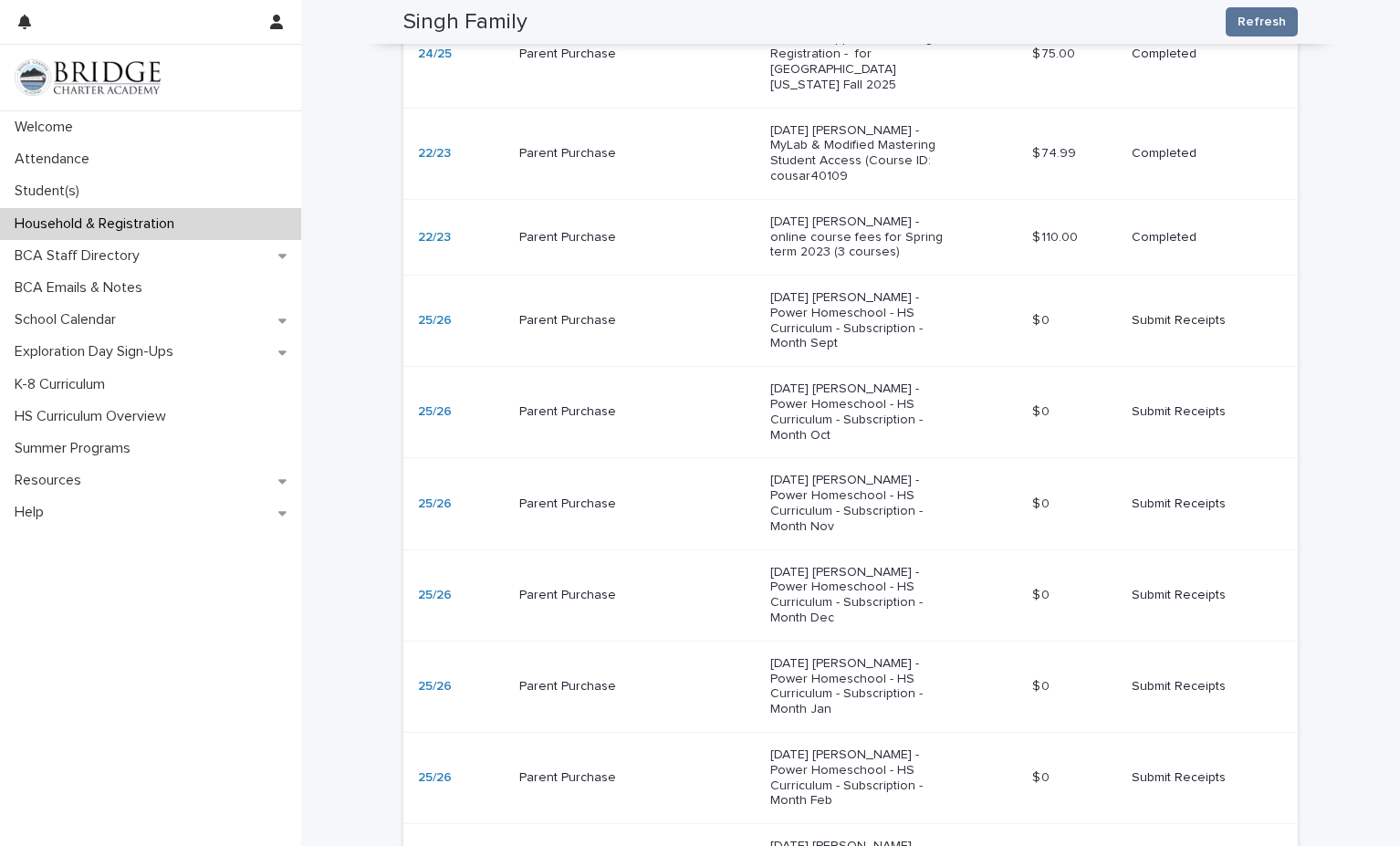
click at [1138, 496] on p "Submit Receipts" at bounding box center [1200, 504] width 137 height 15
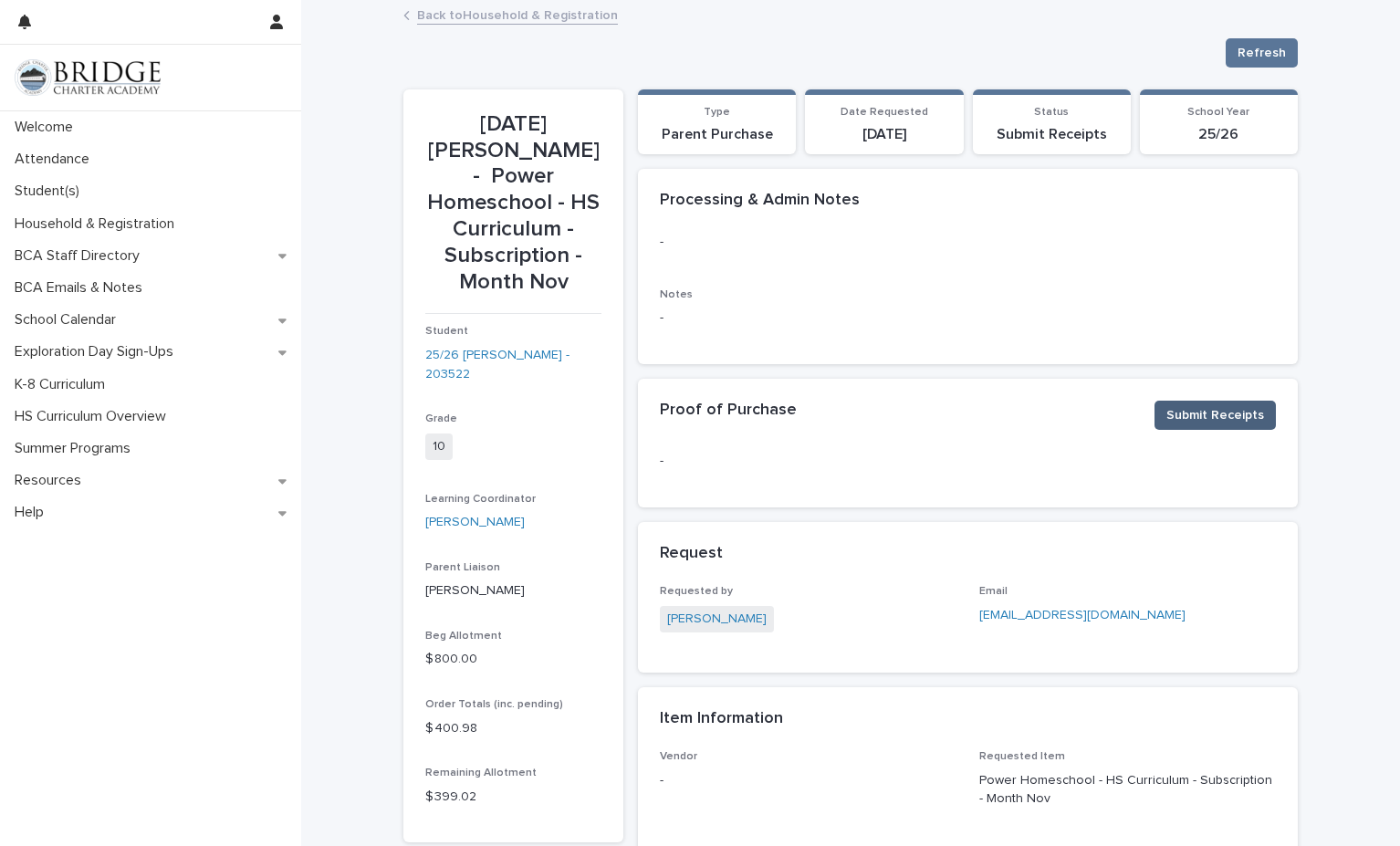
click at [1204, 414] on span "Submit Receipts" at bounding box center [1215, 415] width 98 height 18
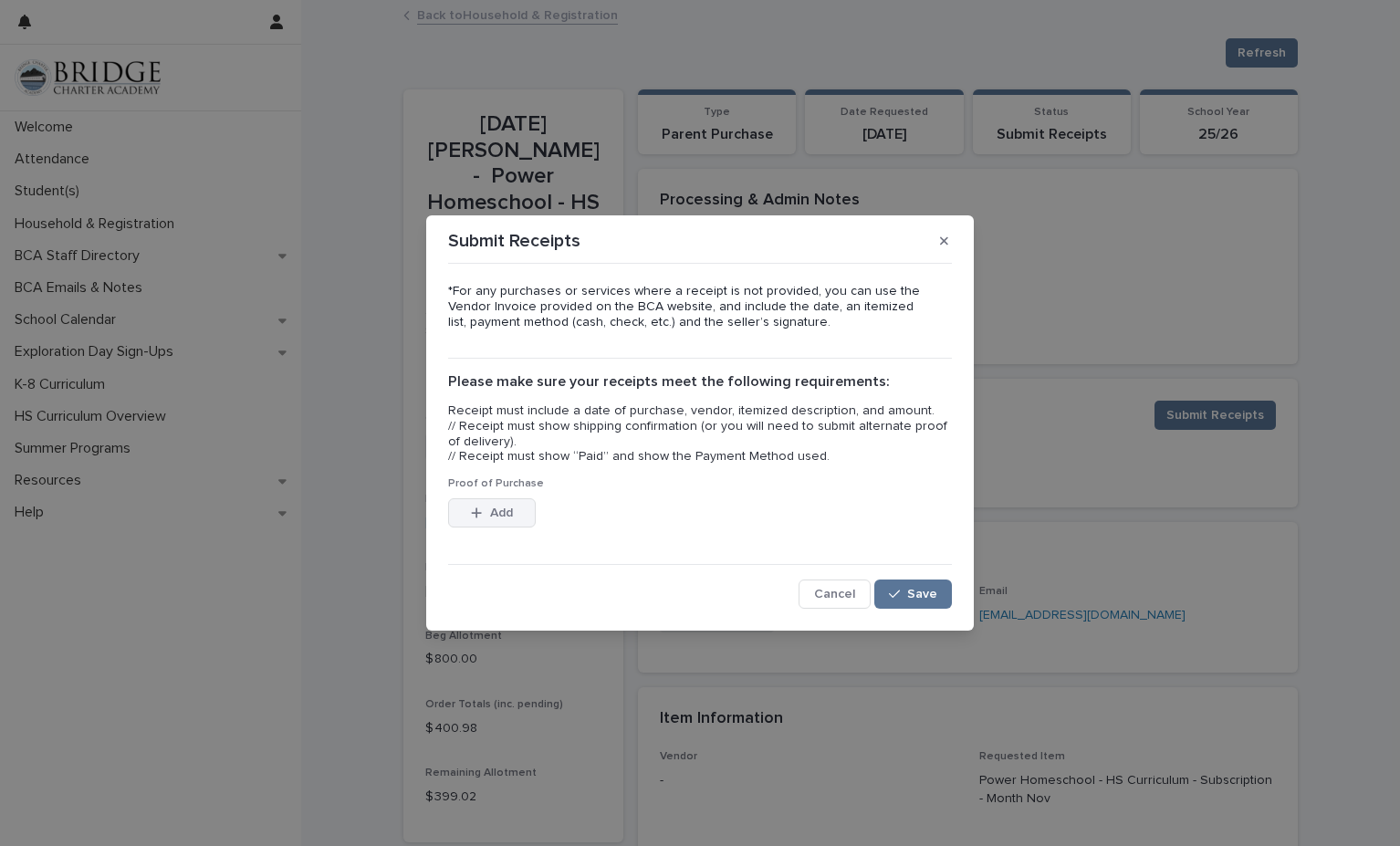
click at [525, 501] on button "Add" at bounding box center [492, 512] width 88 height 29
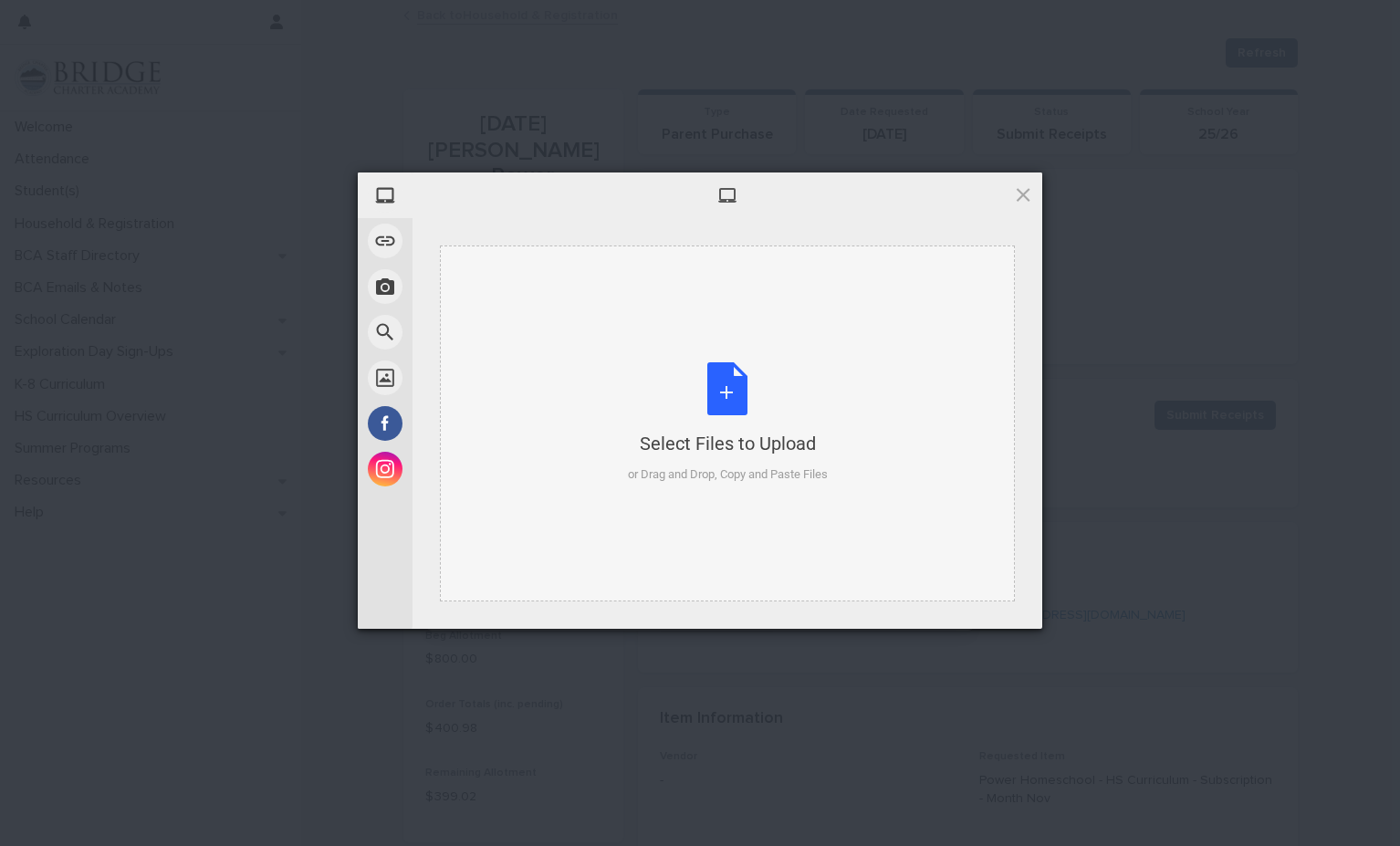
click at [724, 401] on div "Select Files to Upload or Drag and Drop, Copy and Paste Files" at bounding box center [728, 423] width 200 height 122
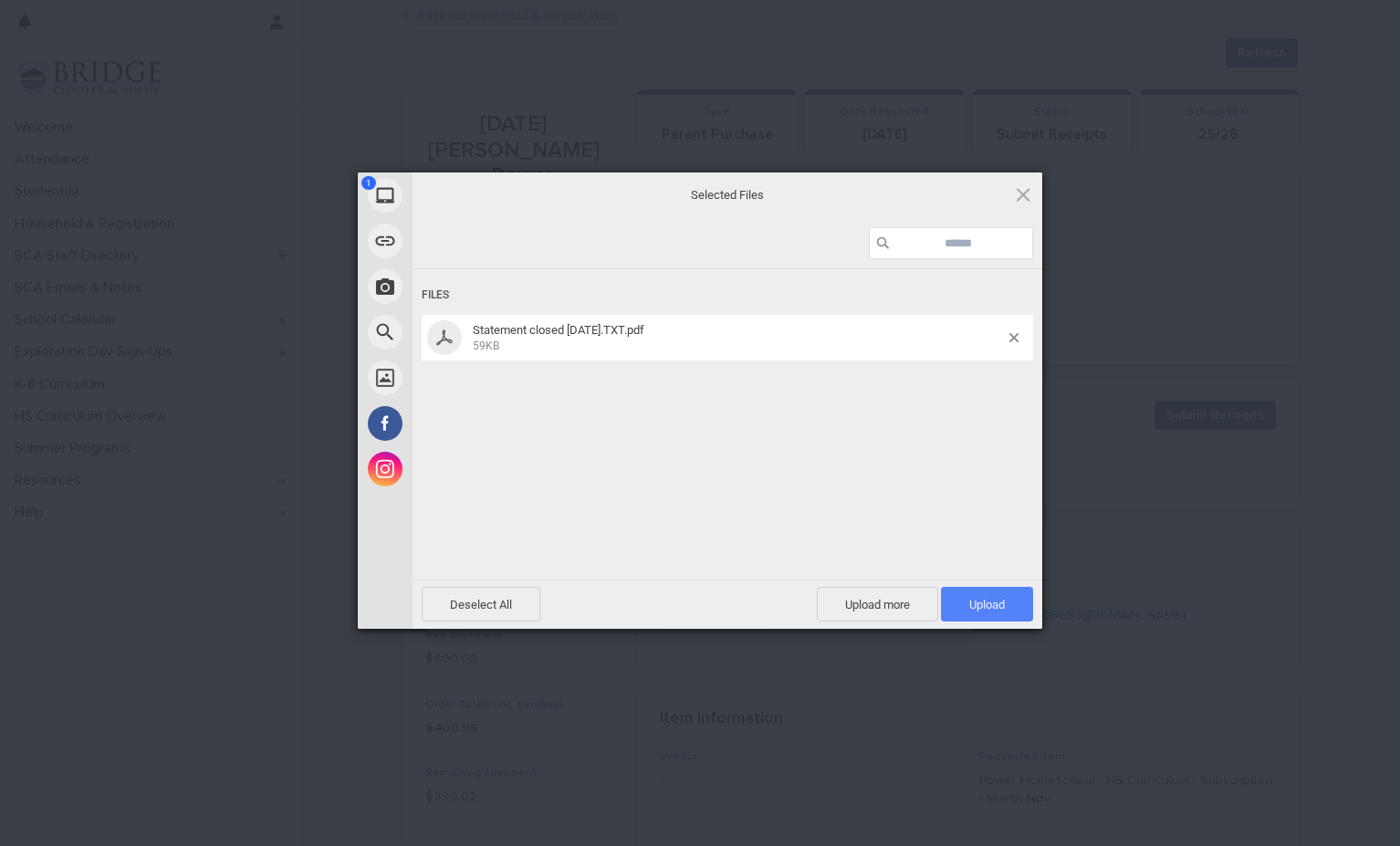
click at [981, 598] on span "Upload 1" at bounding box center [987, 605] width 36 height 14
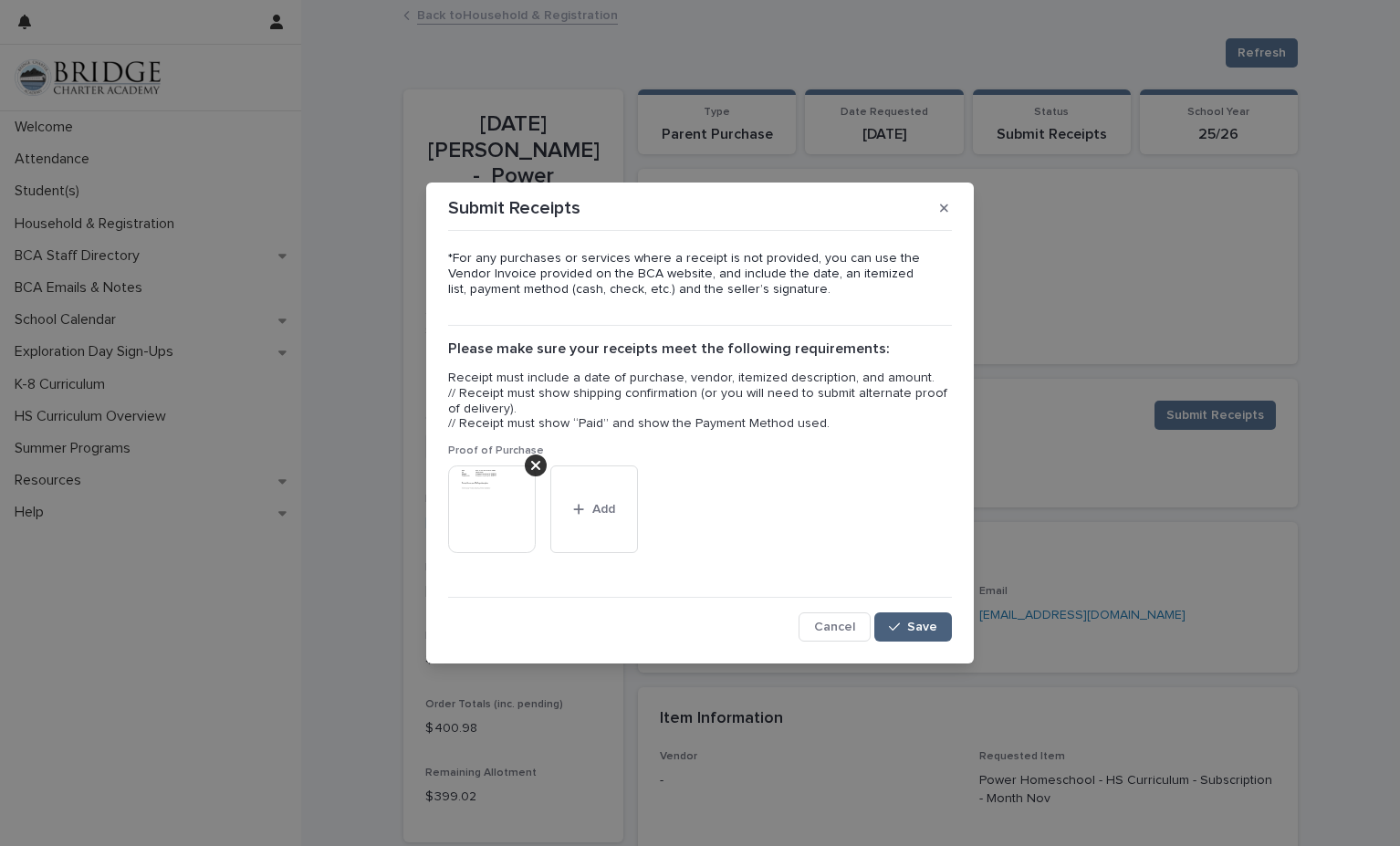
click at [914, 636] on button "Save" at bounding box center [913, 626] width 77 height 29
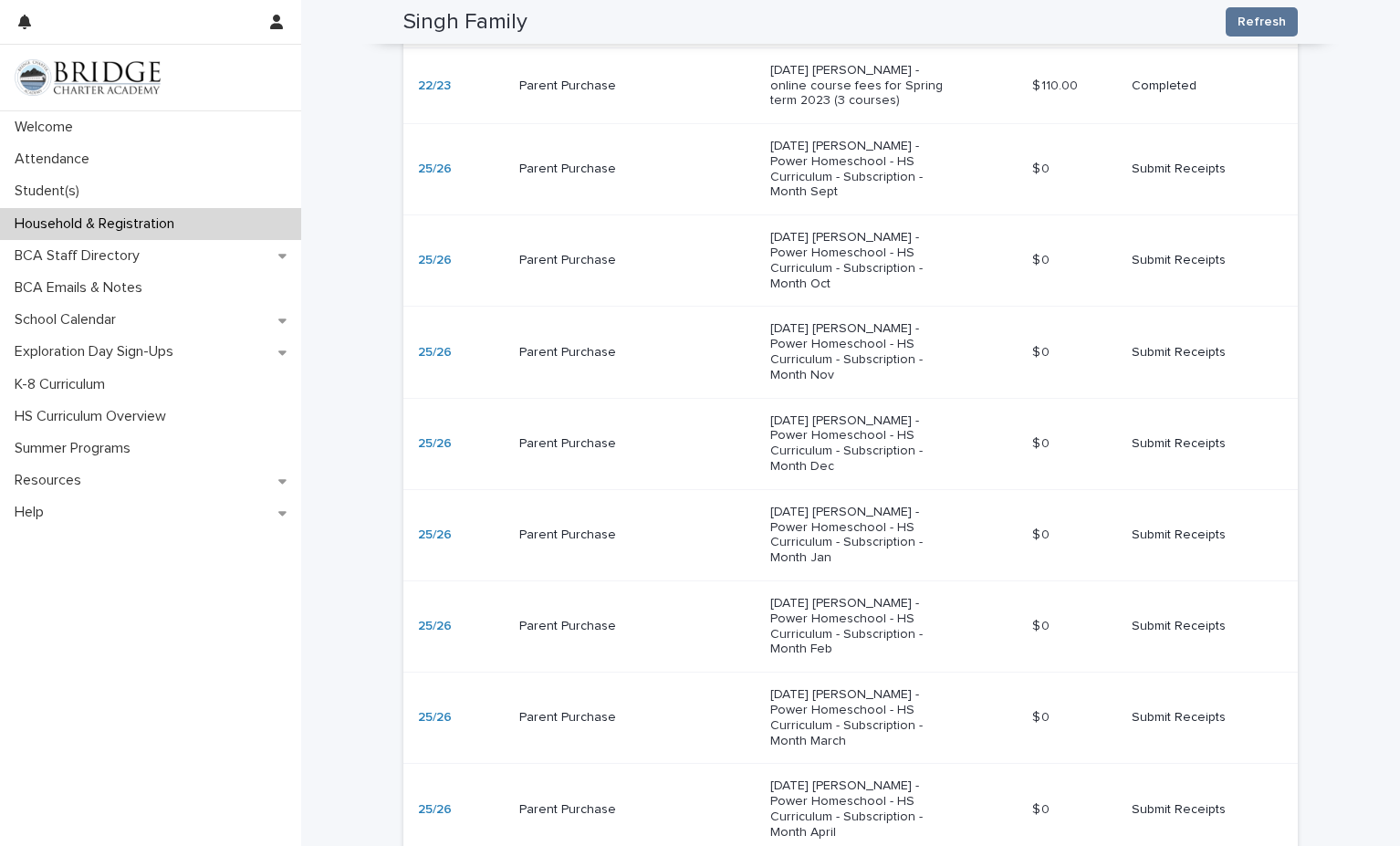
scroll to position [1177, 0]
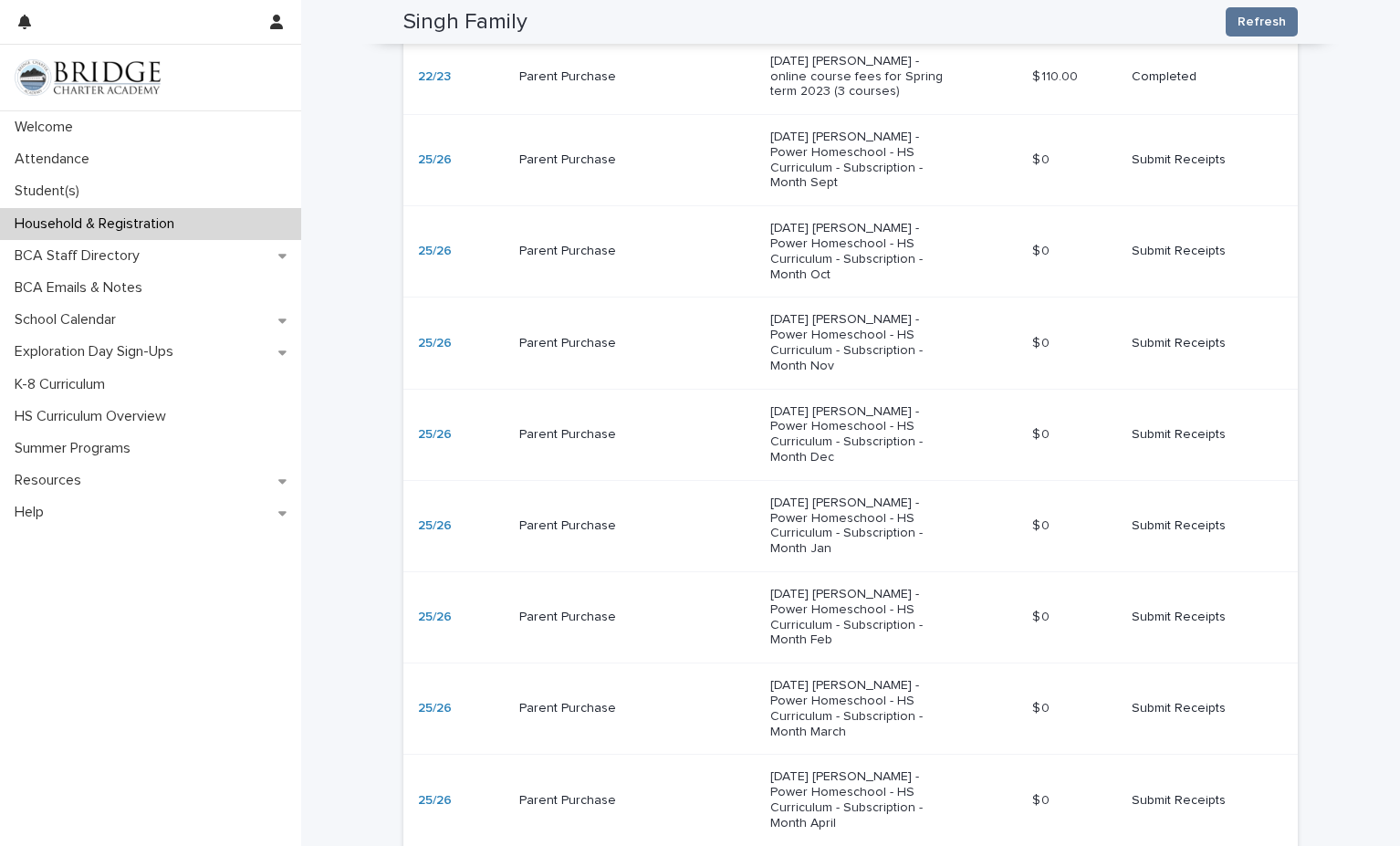
click at [1147, 427] on p "Submit Receipts" at bounding box center [1200, 435] width 137 height 15
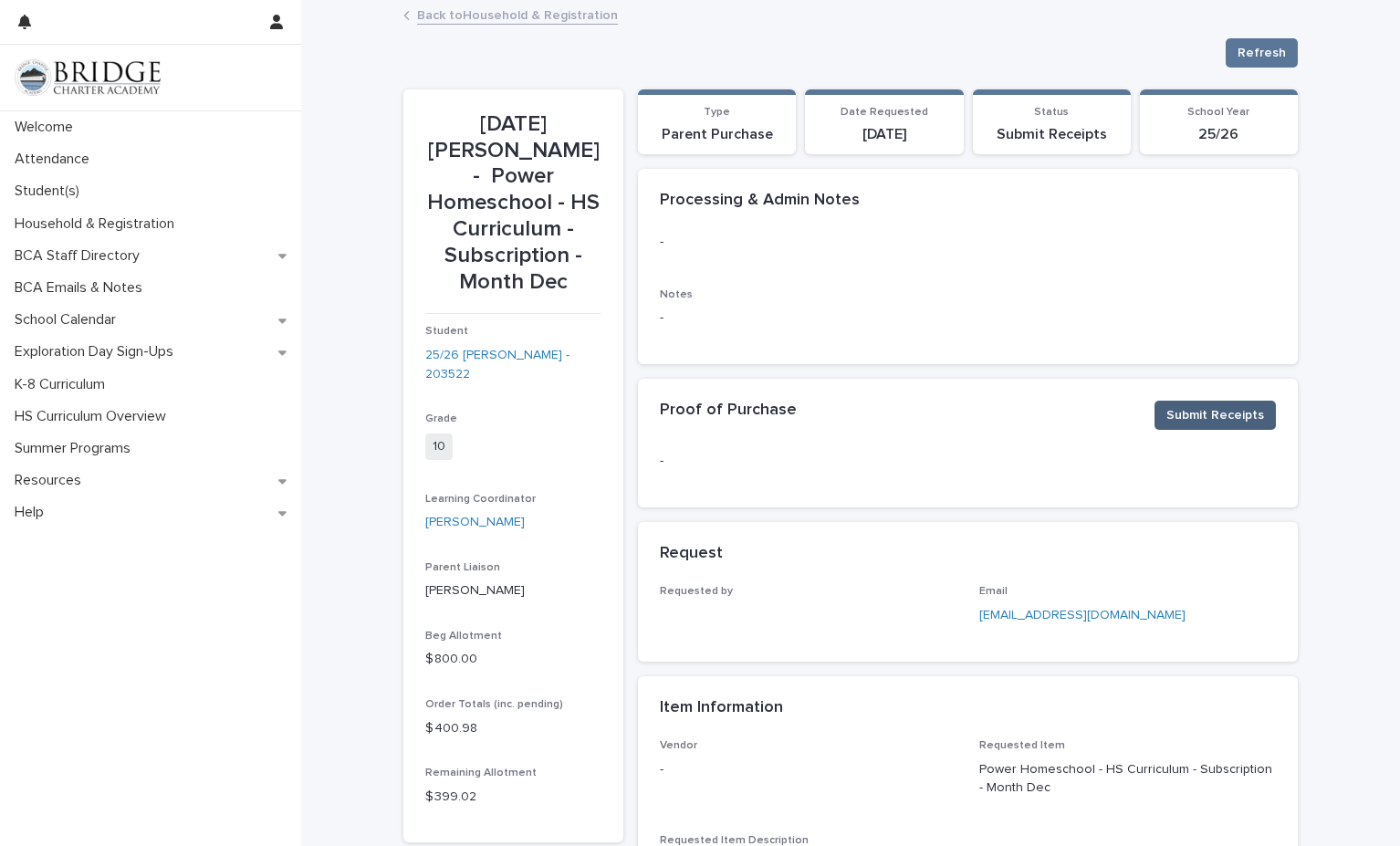
click at [1202, 410] on span "Submit Receipts" at bounding box center [1215, 415] width 98 height 18
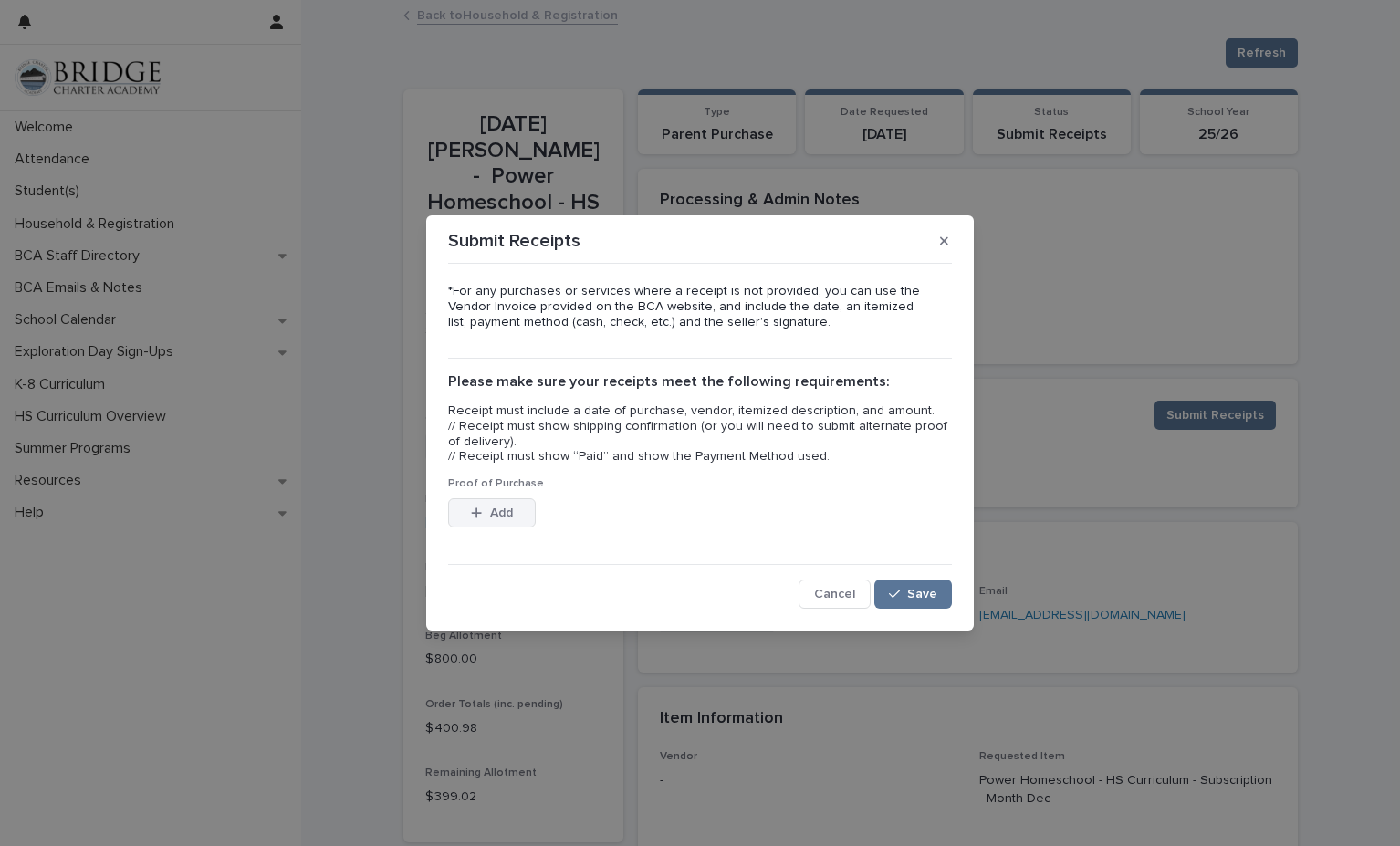
click at [502, 503] on button "Add" at bounding box center [492, 512] width 88 height 29
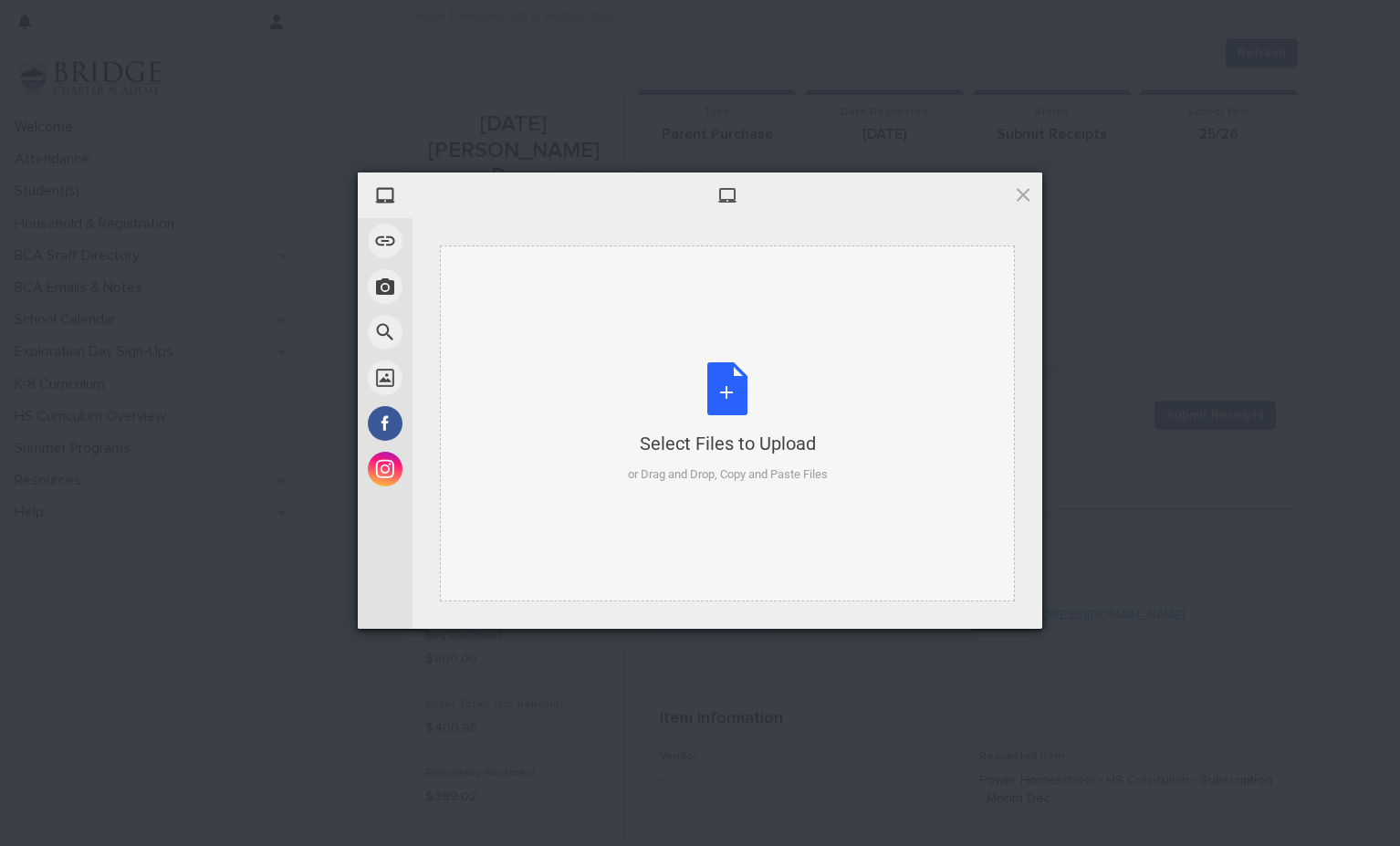
click at [721, 403] on div "Select Files to Upload or Drag and Drop, Copy and Paste Files" at bounding box center [728, 423] width 200 height 122
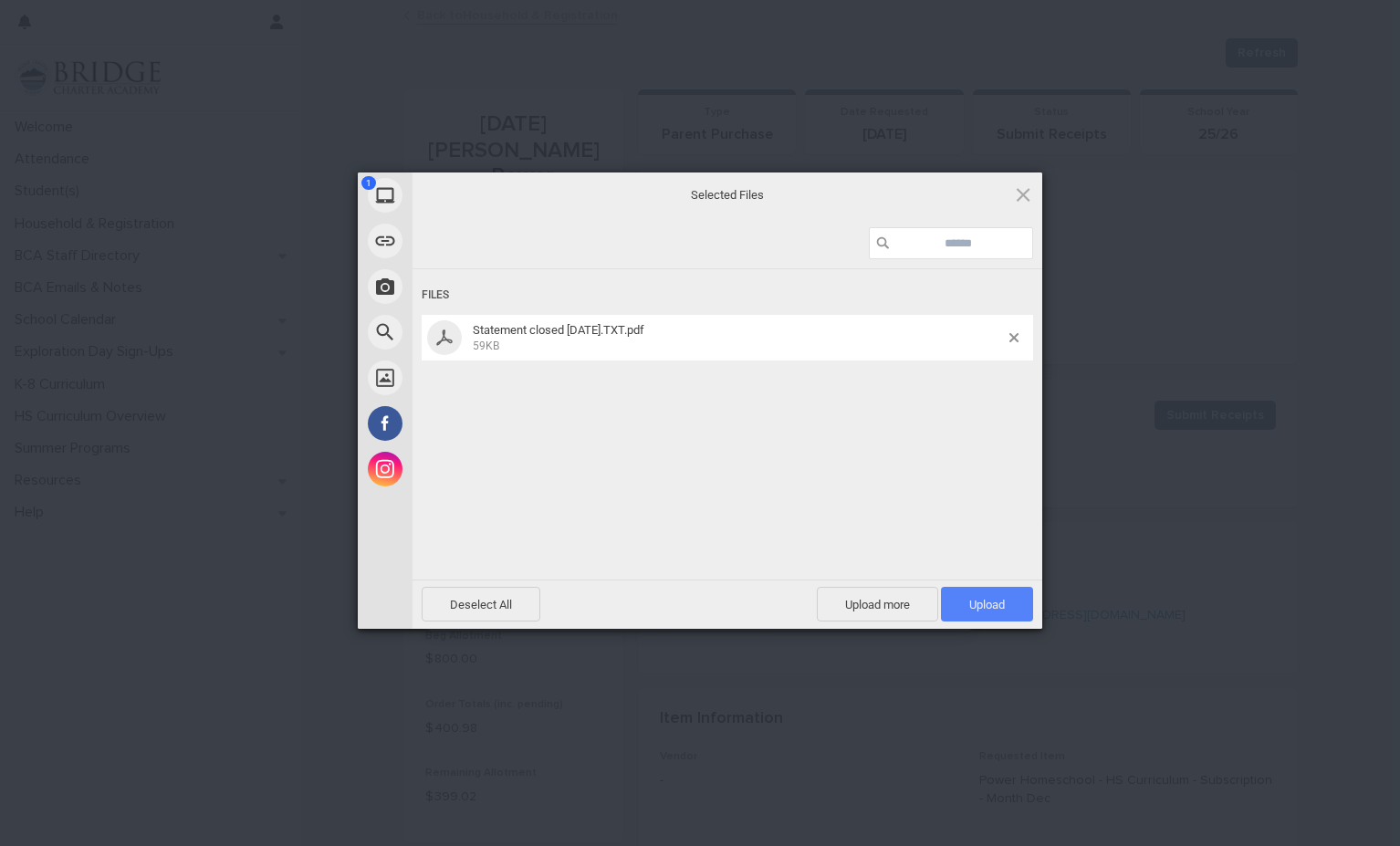
click at [1015, 610] on span "Upload 1" at bounding box center [987, 604] width 92 height 35
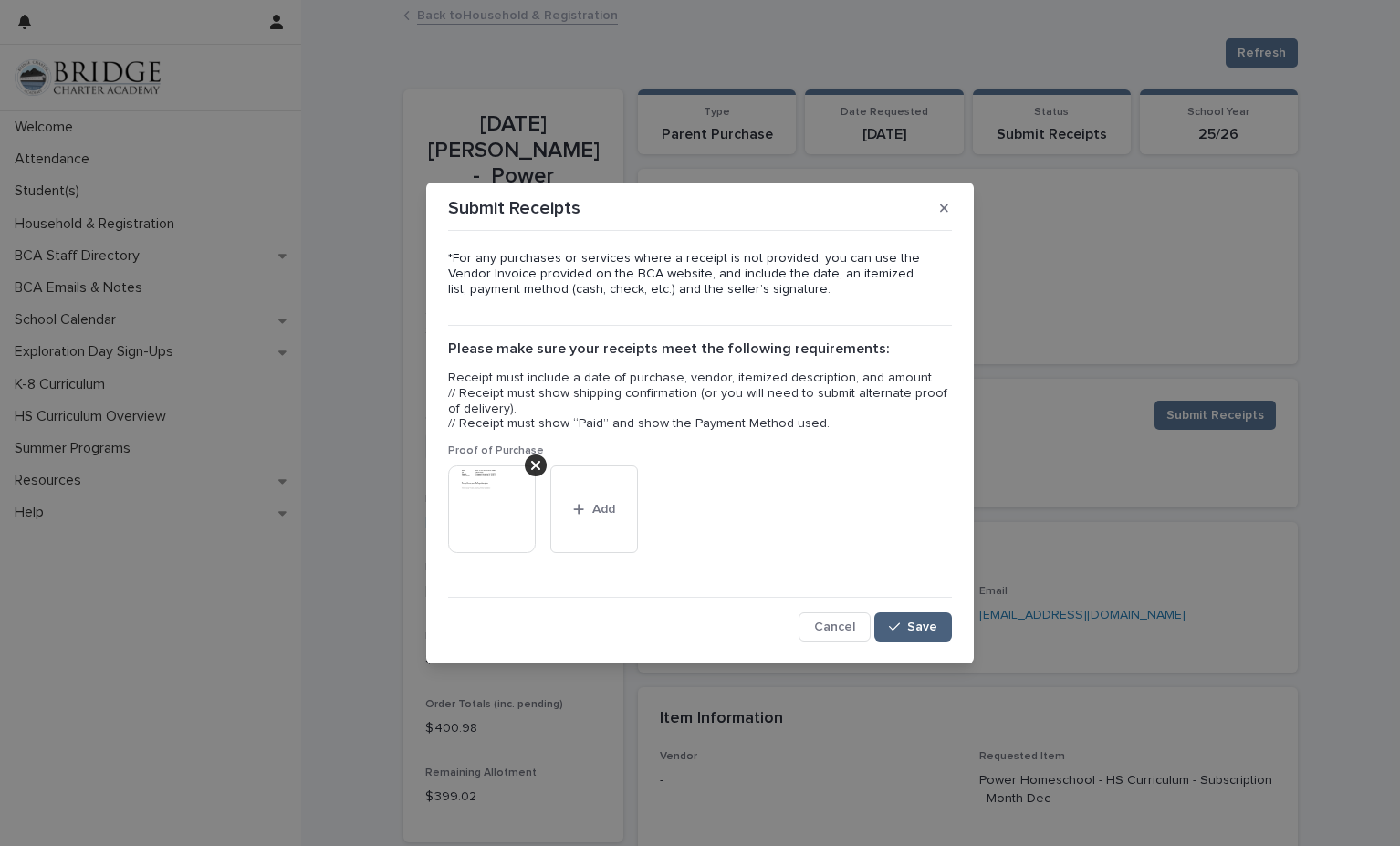
click at [919, 620] on button "Save" at bounding box center [913, 626] width 77 height 29
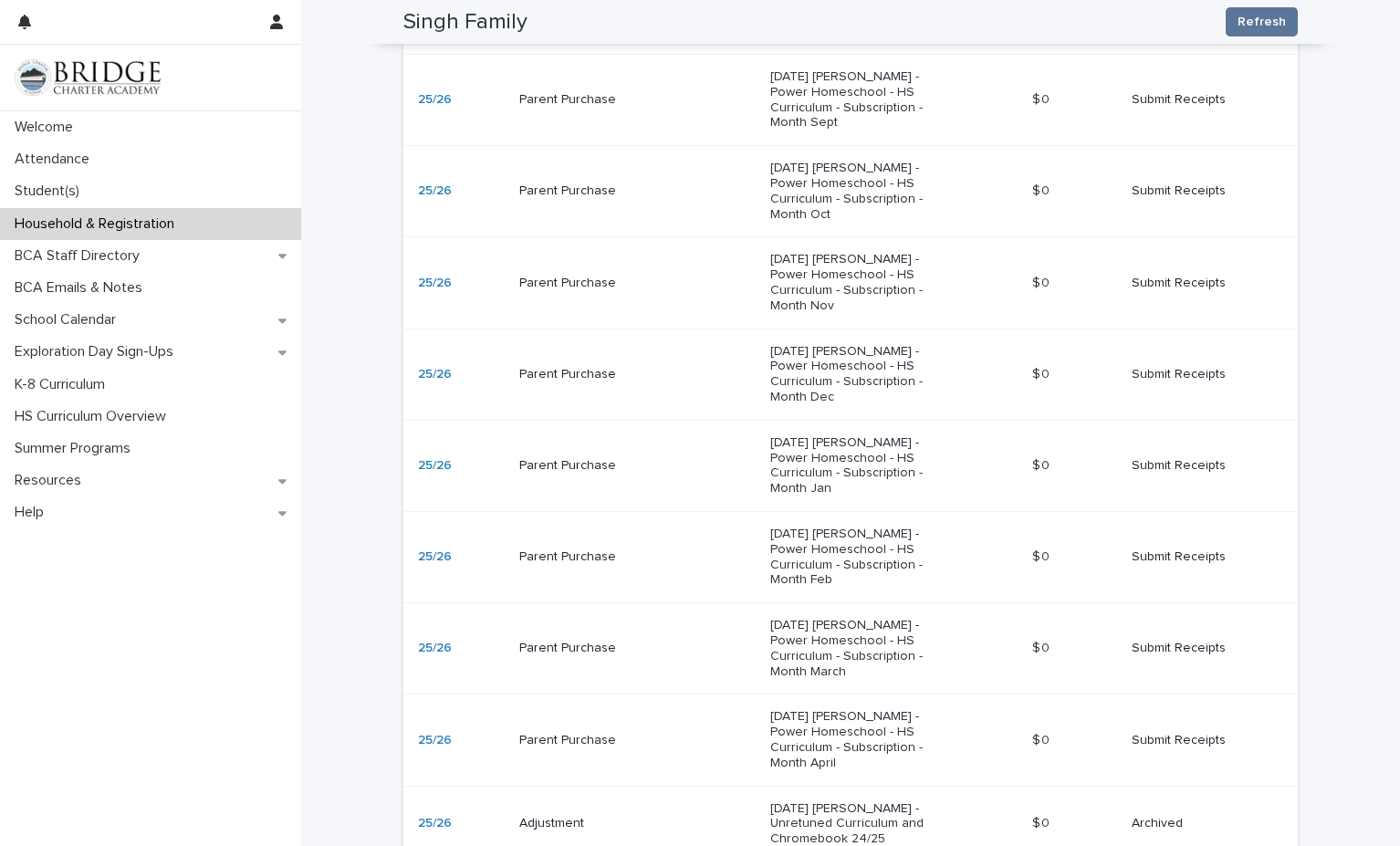
scroll to position [1260, 0]
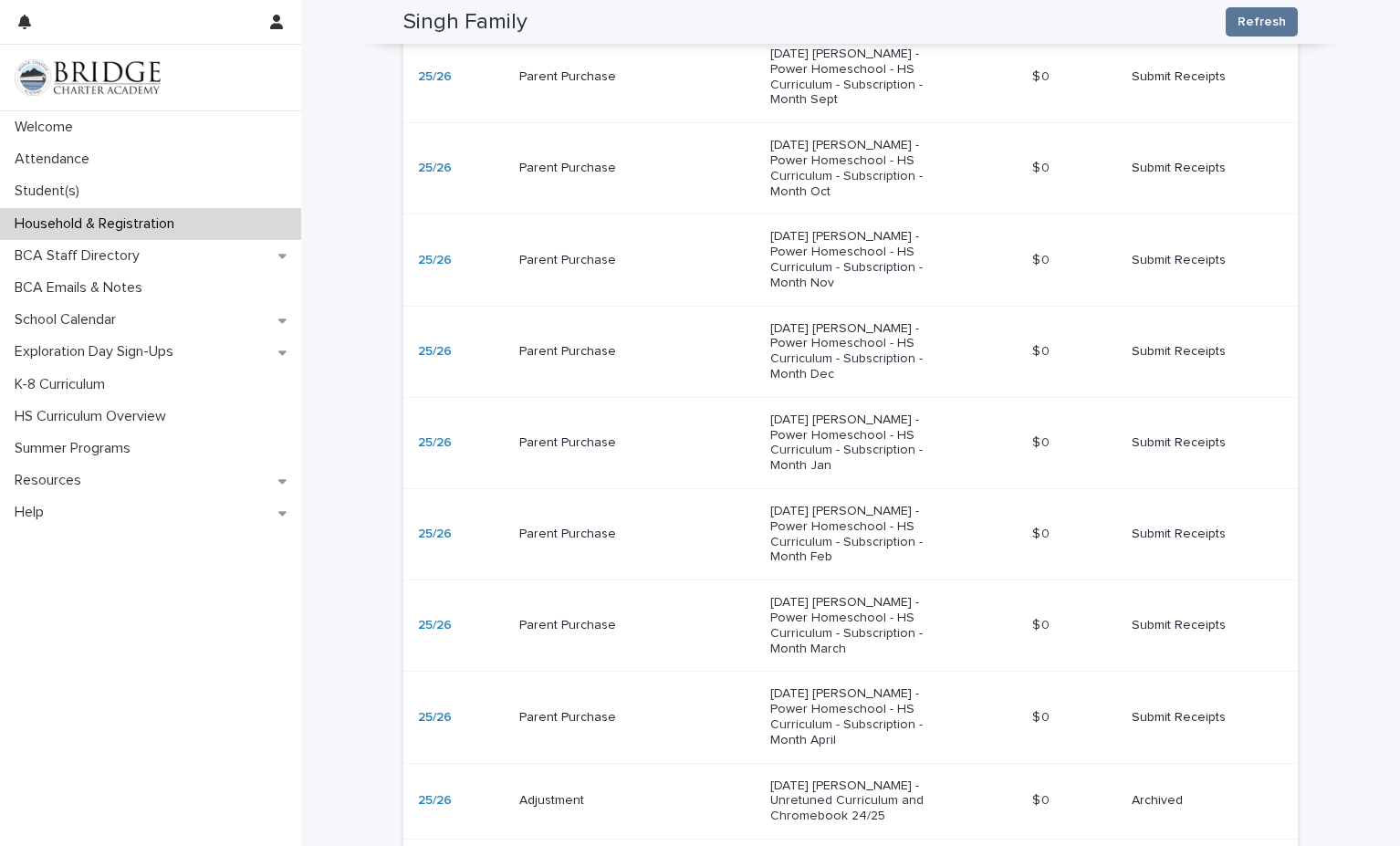
click at [1174, 435] on p "Submit Receipts" at bounding box center [1200, 442] width 137 height 15
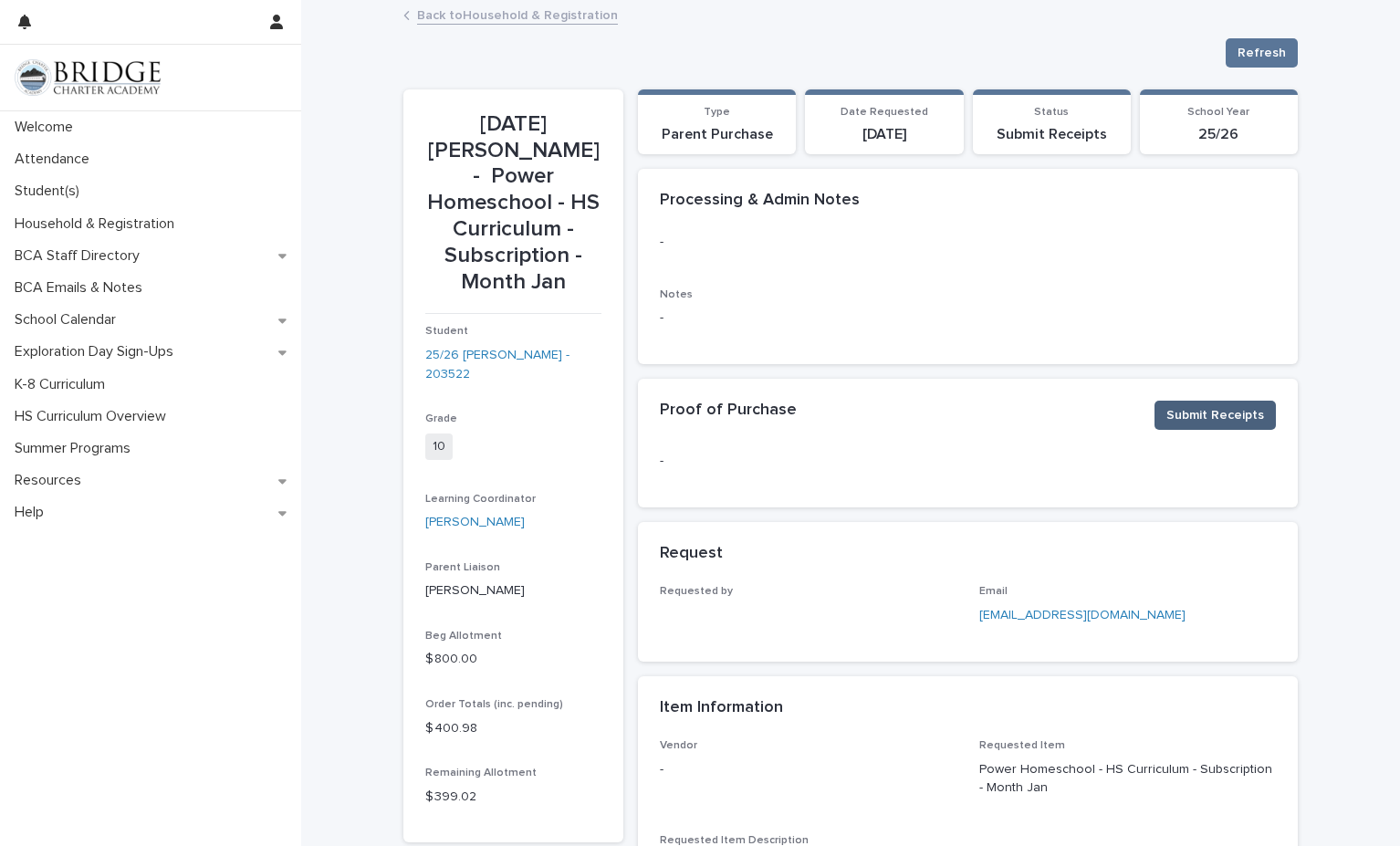
click at [1210, 414] on span "Submit Receipts" at bounding box center [1215, 415] width 98 height 18
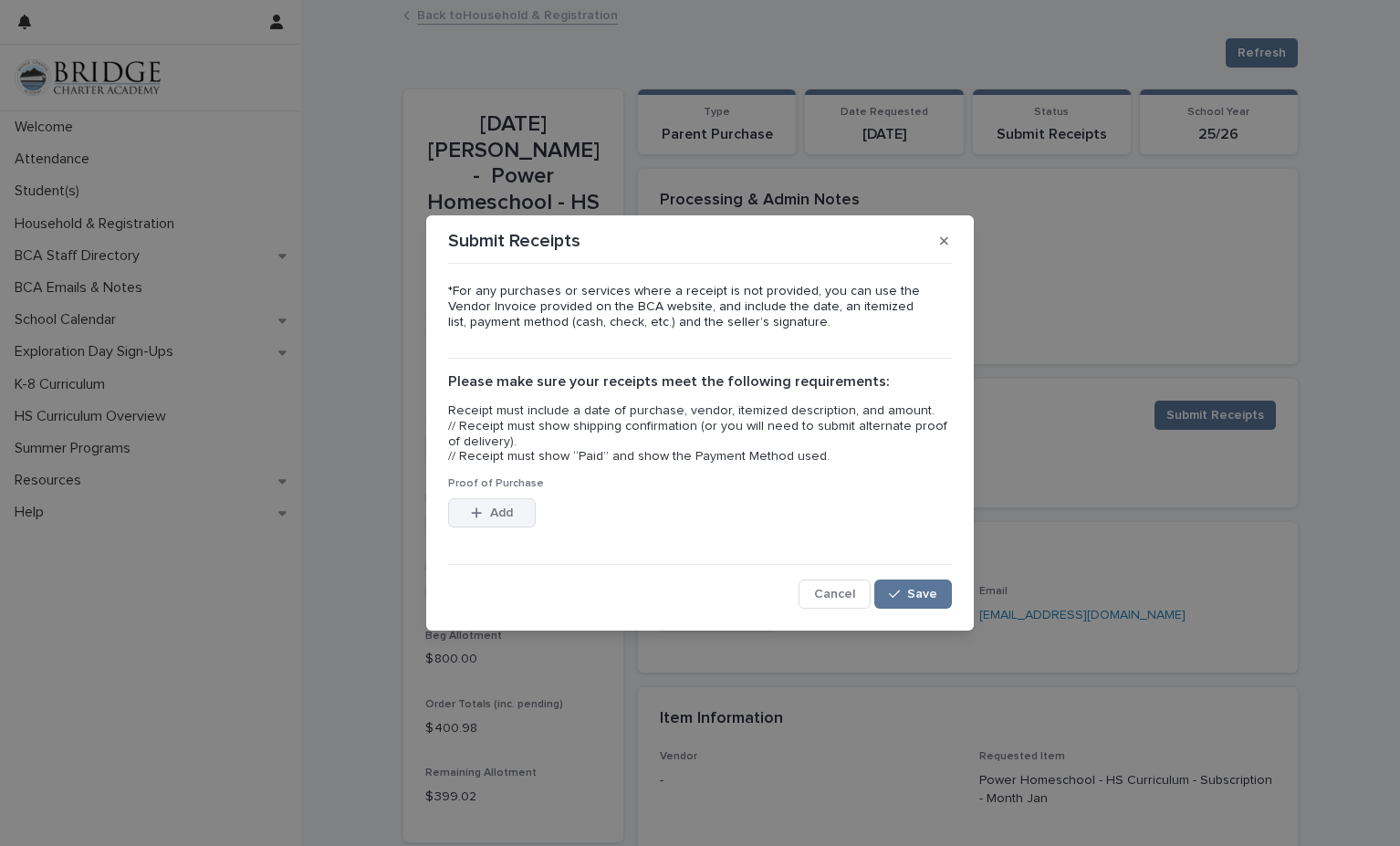
click at [508, 508] on span "Add" at bounding box center [502, 513] width 23 height 13
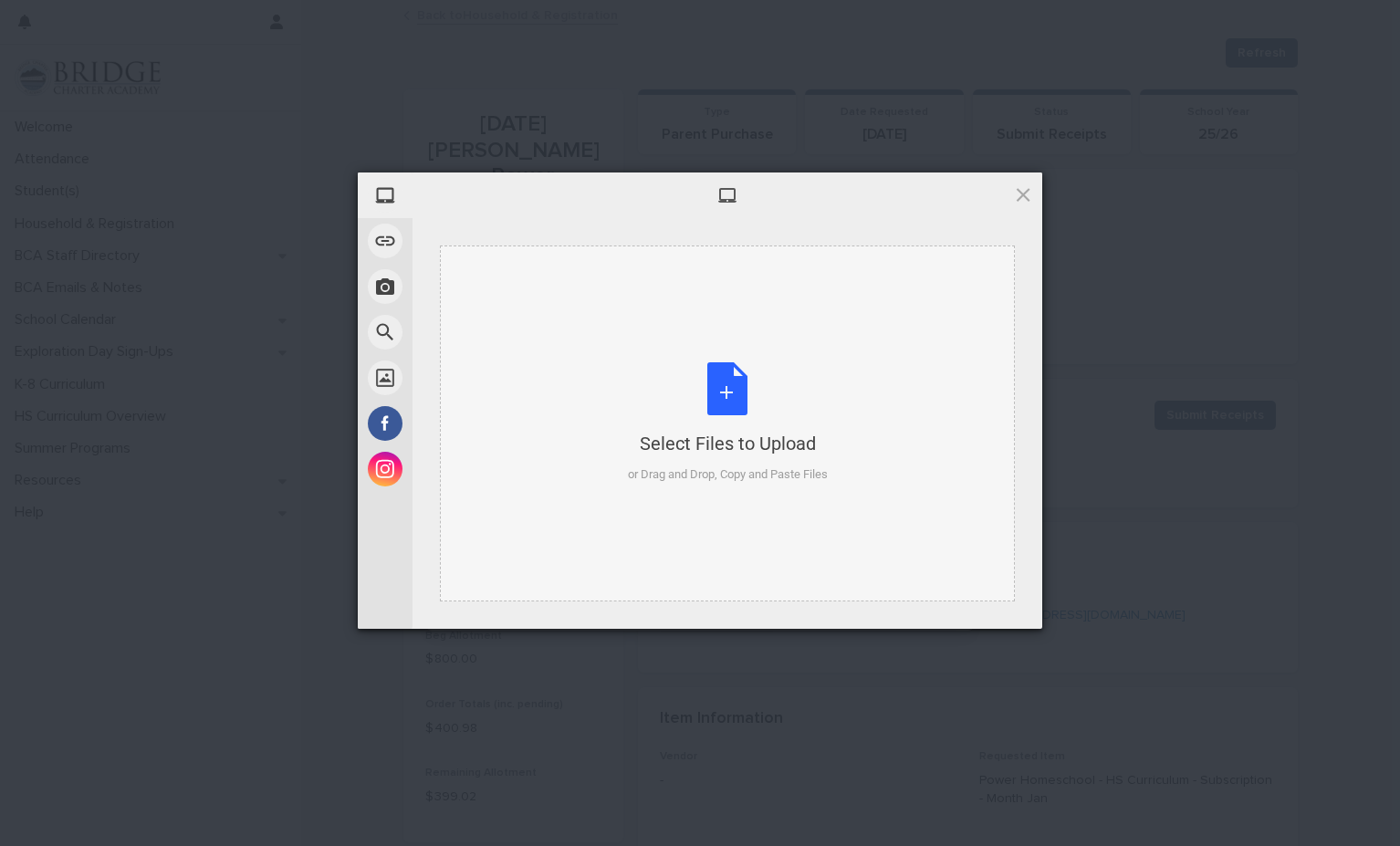
click at [730, 379] on div "Select Files to Upload or Drag and Drop, Copy and Paste Files" at bounding box center [728, 423] width 200 height 122
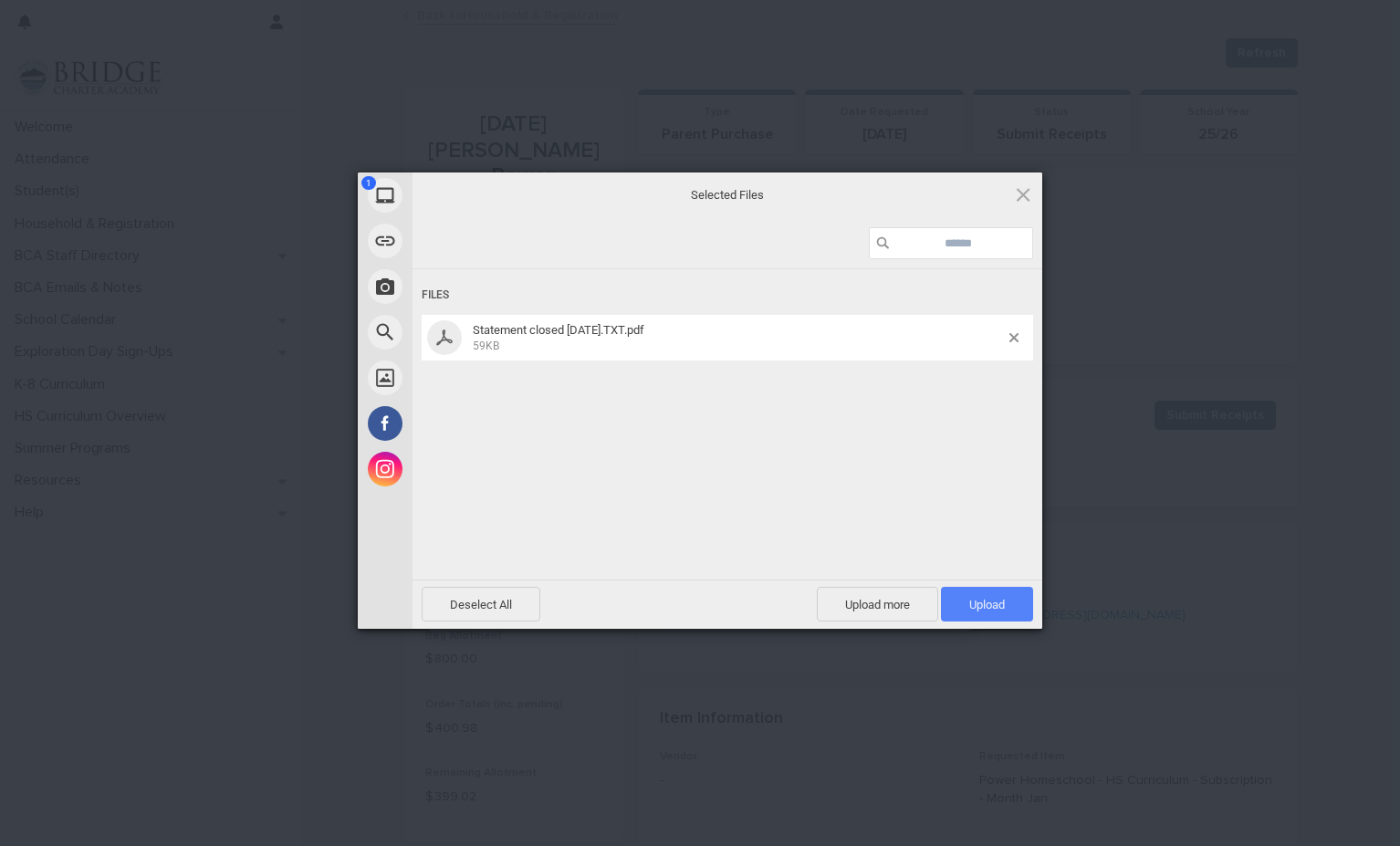
click at [995, 607] on span "Upload 1" at bounding box center [987, 605] width 36 height 14
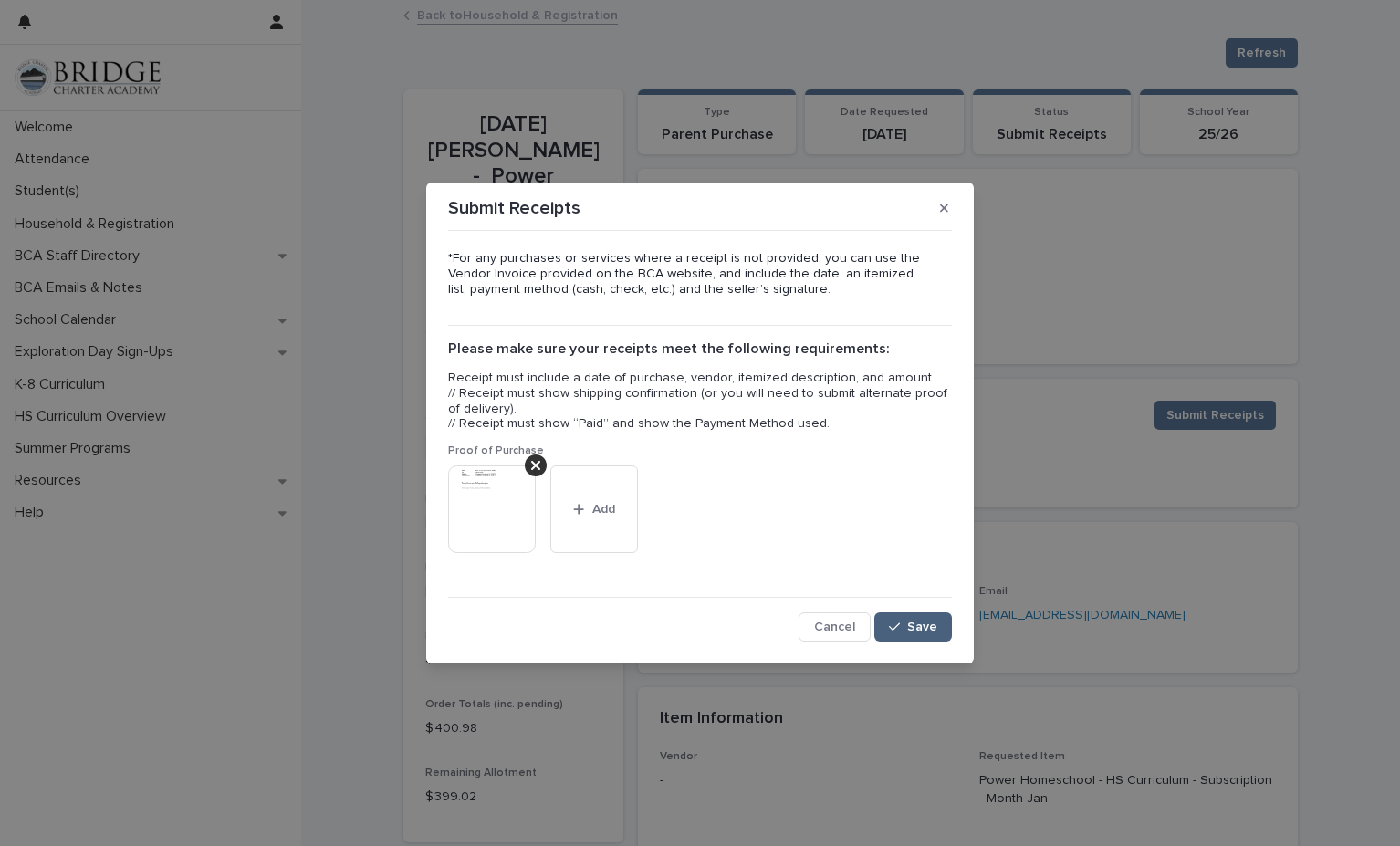
click at [912, 624] on span "Save" at bounding box center [923, 627] width 30 height 13
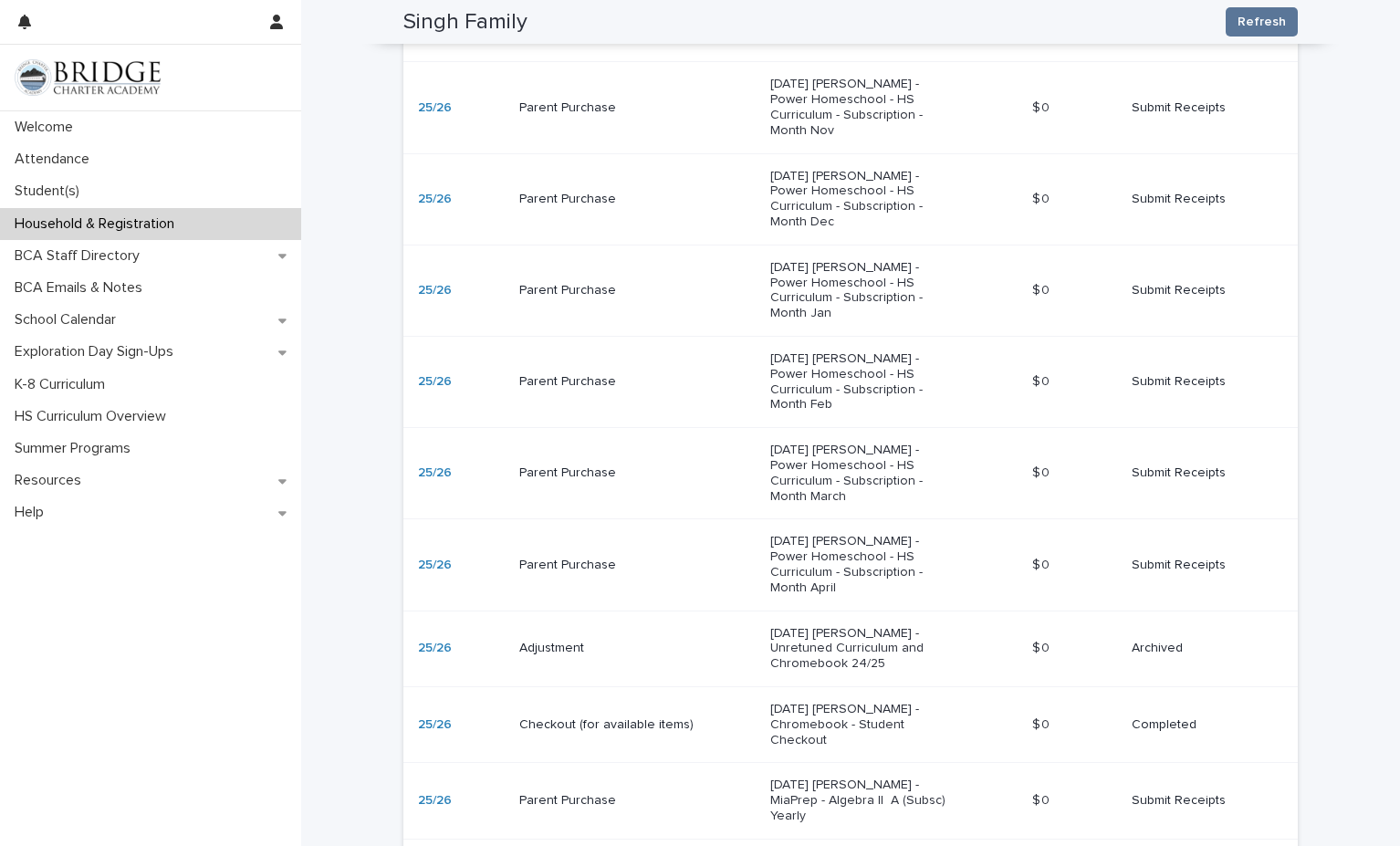
scroll to position [1414, 0]
click at [1162, 373] on p "Submit Receipts" at bounding box center [1200, 380] width 137 height 15
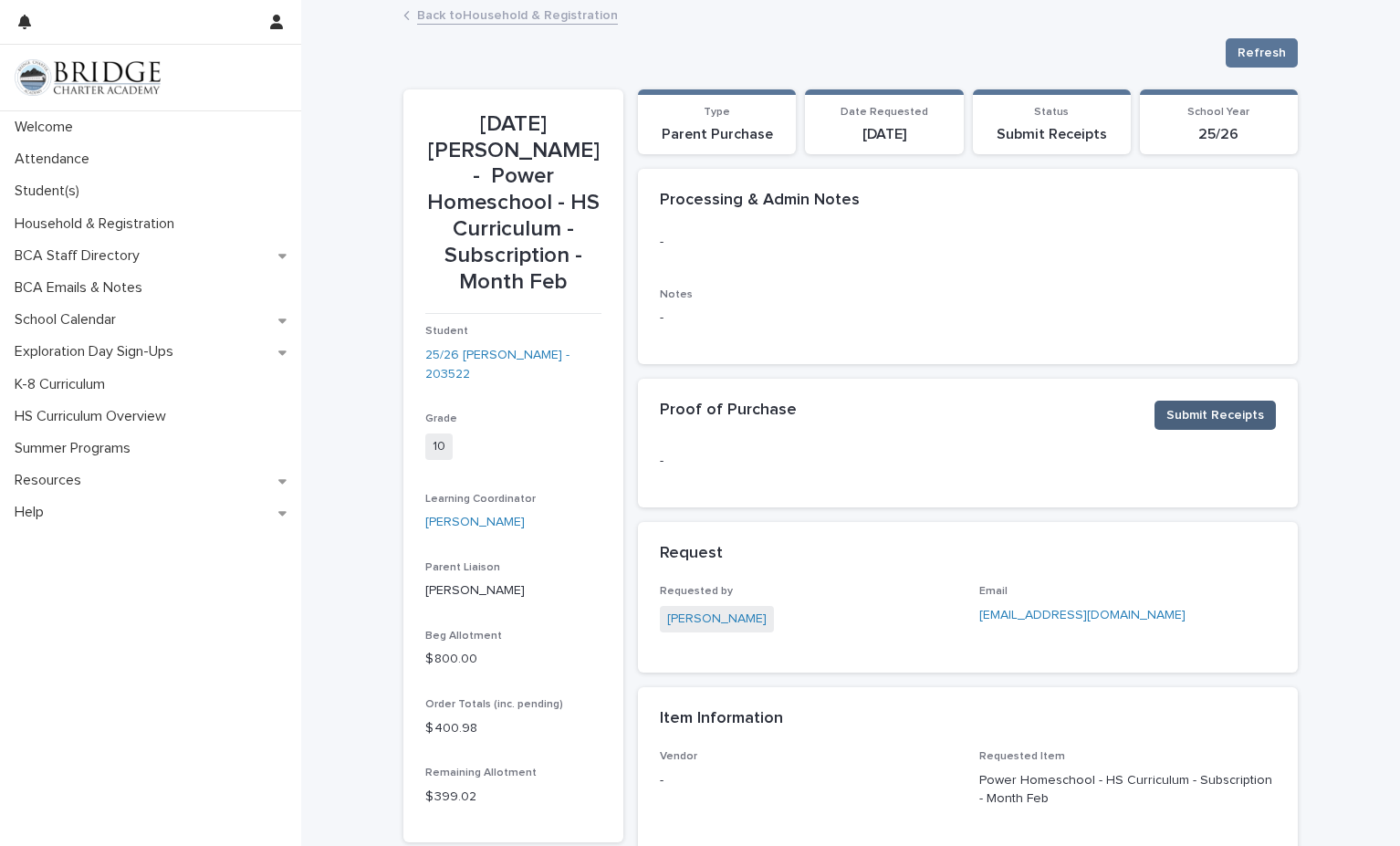
click at [1222, 421] on span "Submit Receipts" at bounding box center [1215, 415] width 98 height 18
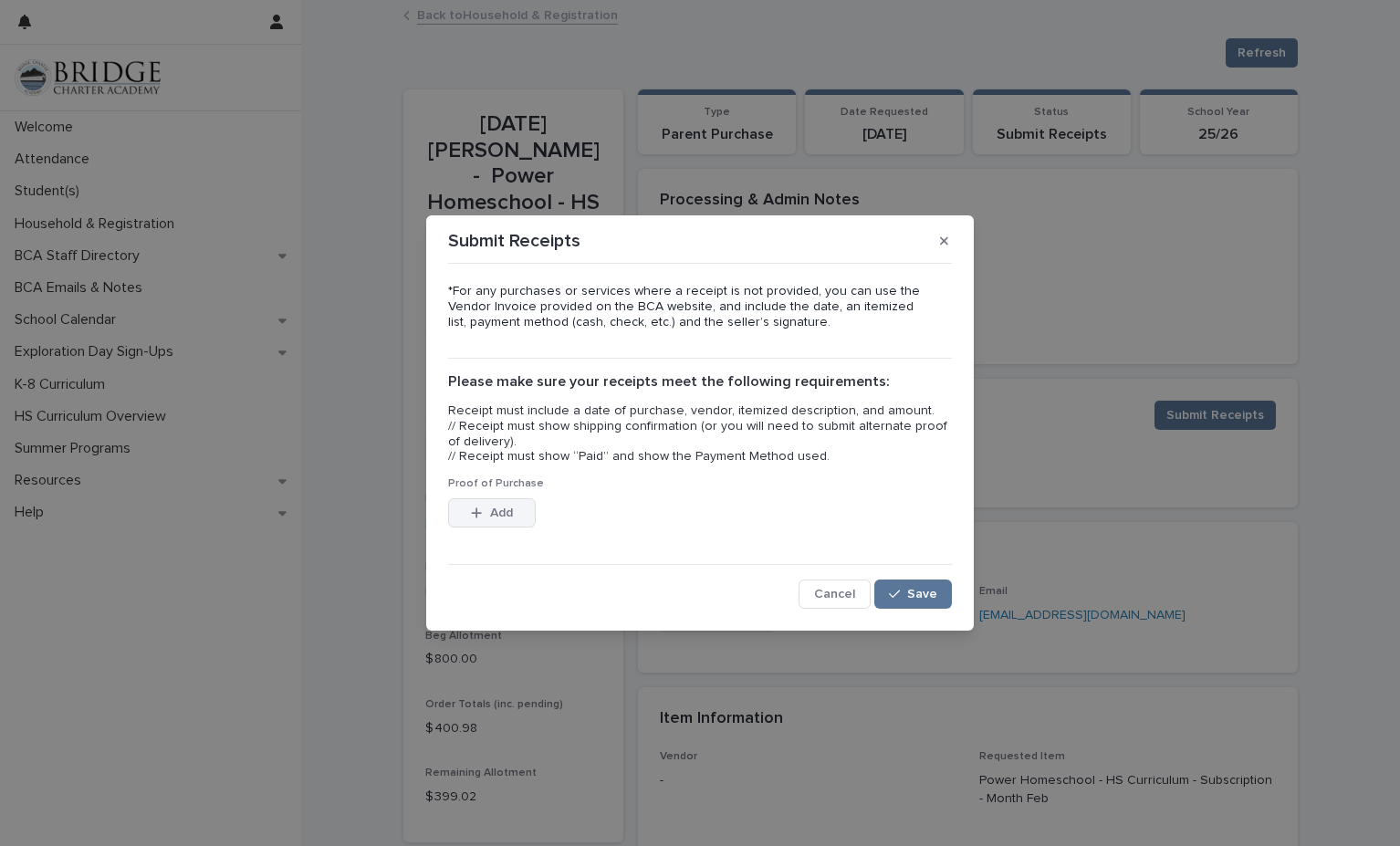
click at [501, 515] on span "Add" at bounding box center [502, 513] width 23 height 13
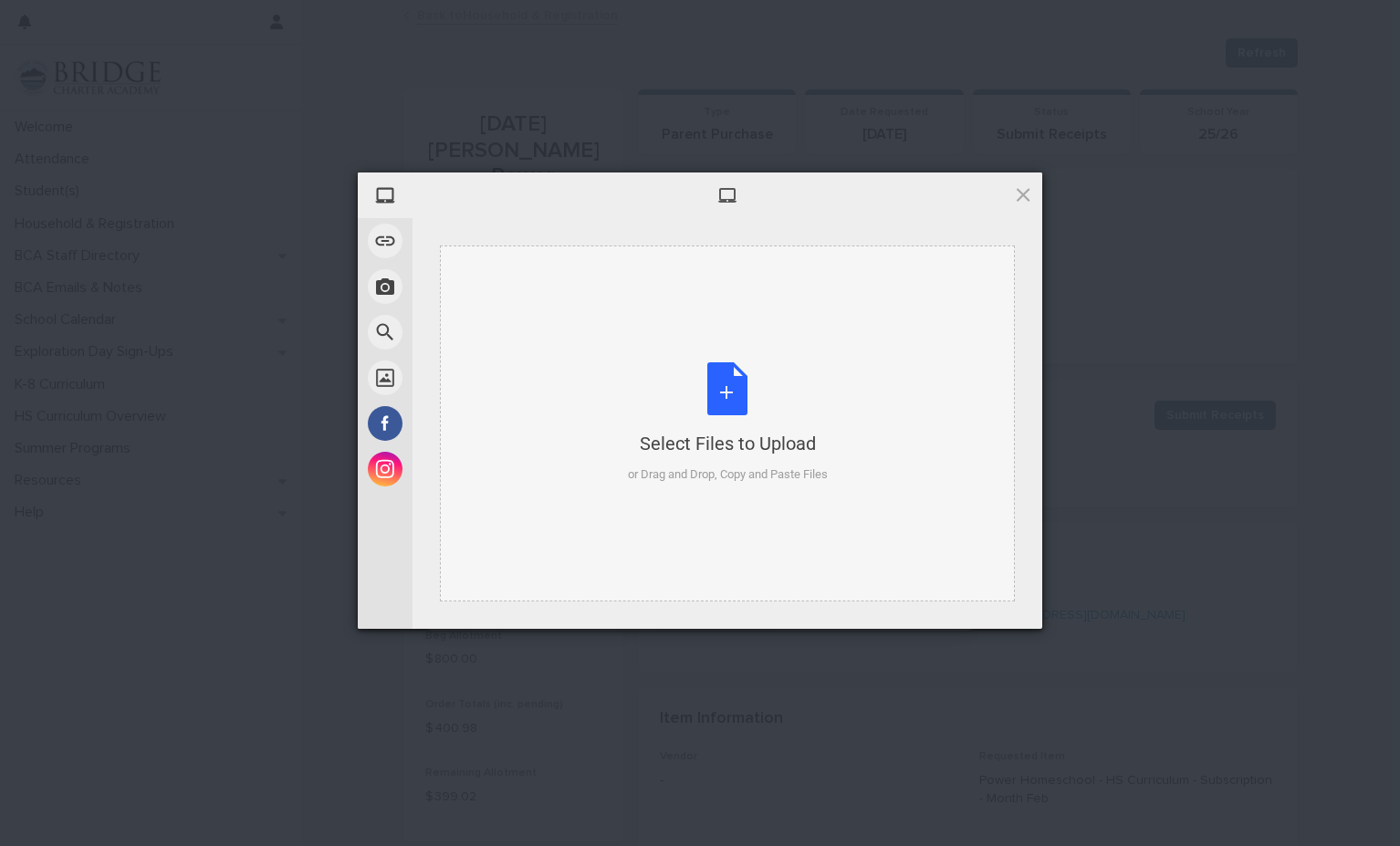
click at [710, 401] on div "Select Files to Upload or Drag and Drop, Copy and Paste Files" at bounding box center [728, 423] width 200 height 122
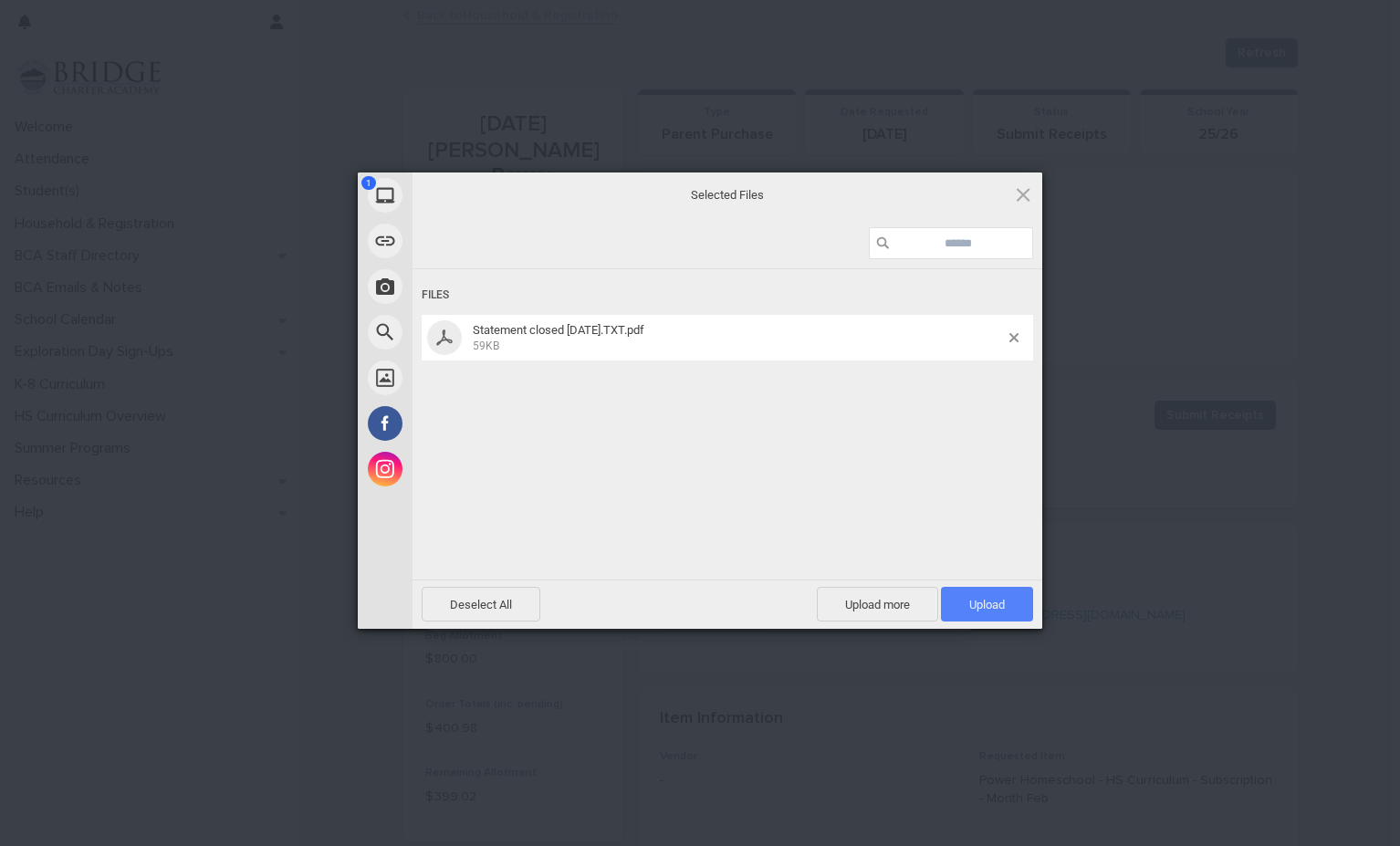
click at [1003, 598] on span "Upload 1" at bounding box center [987, 605] width 36 height 14
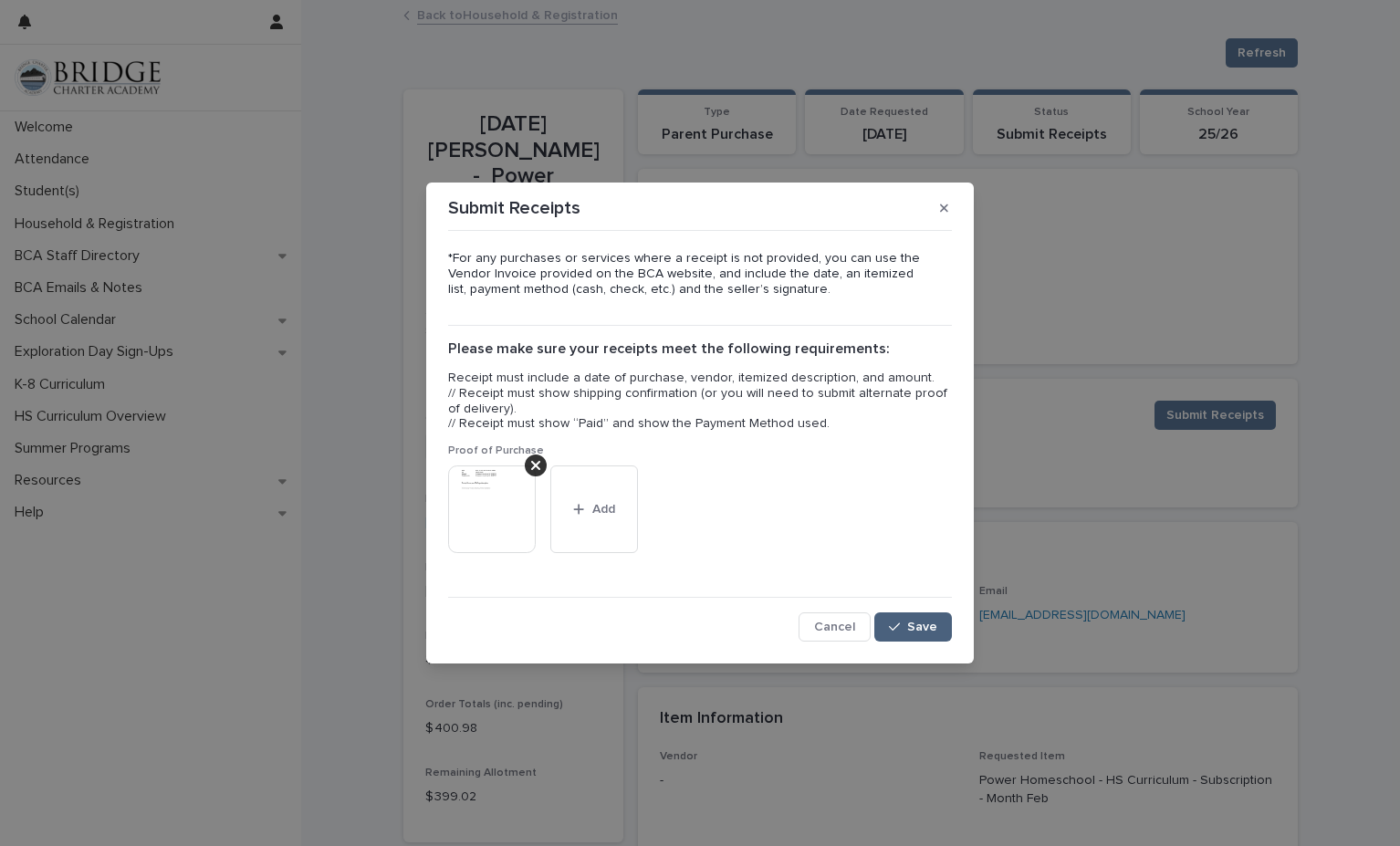
click at [910, 629] on span "Save" at bounding box center [923, 627] width 30 height 13
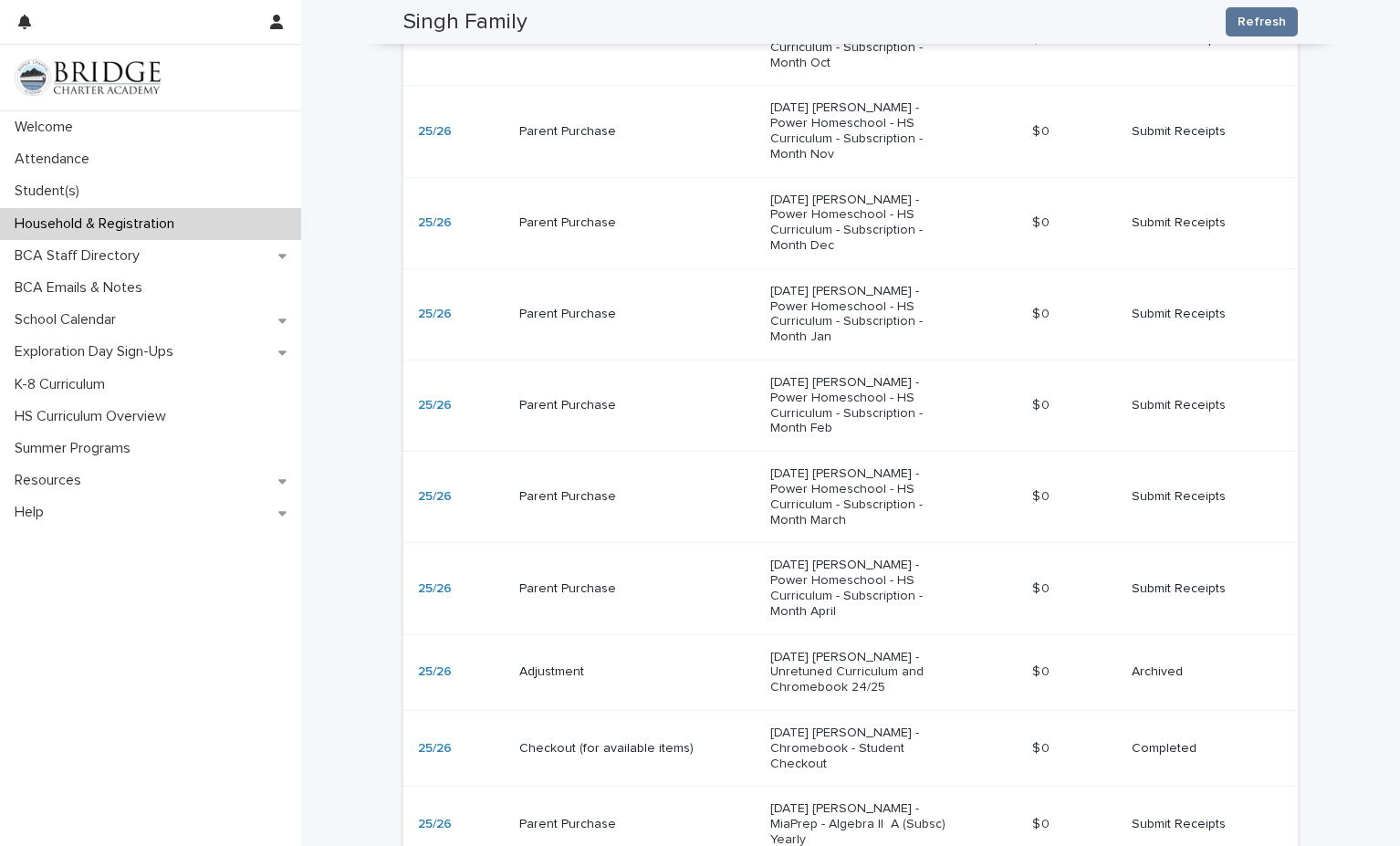
scroll to position [1418, 0]
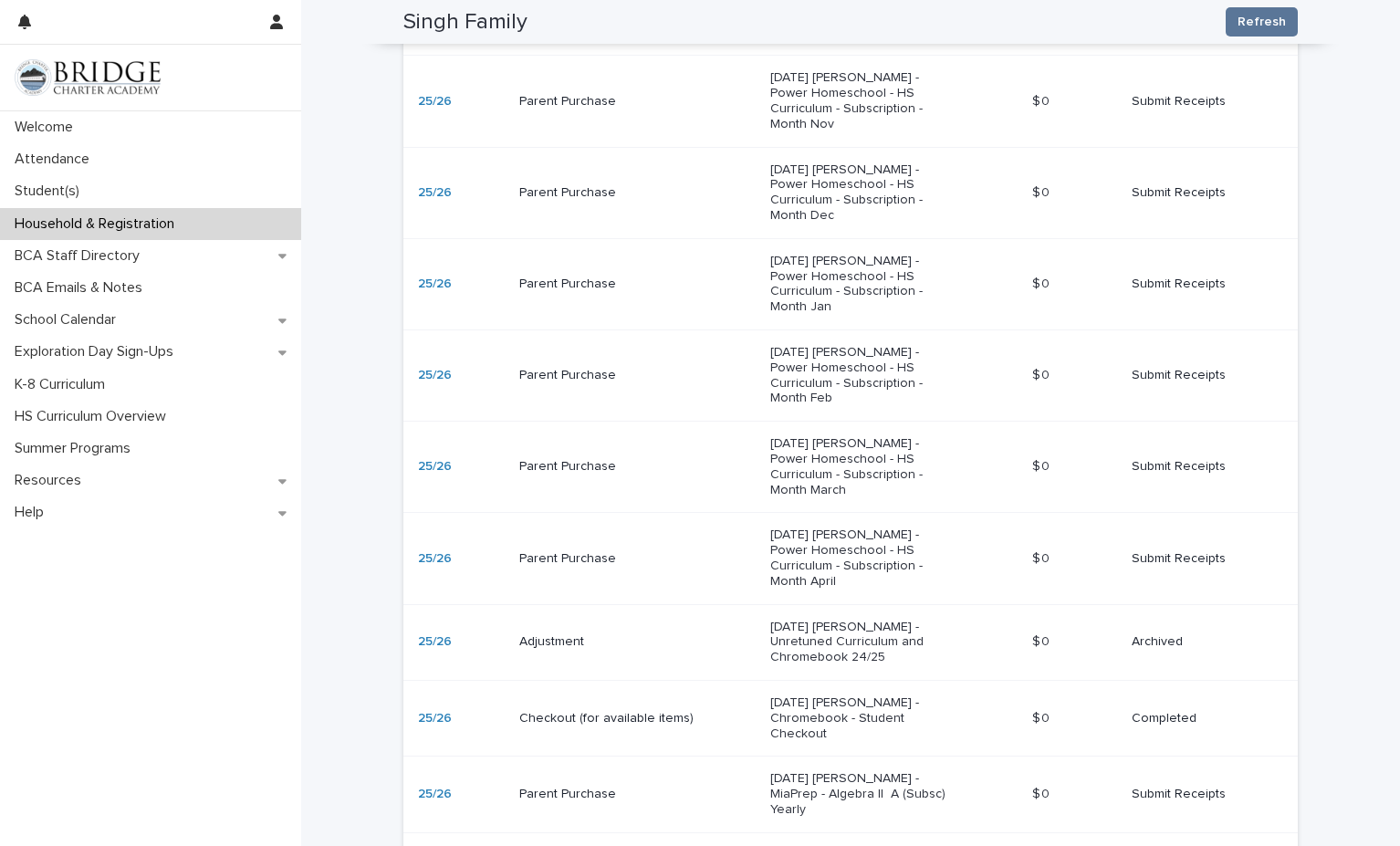
click at [1186, 459] on p "Submit Receipts" at bounding box center [1200, 467] width 137 height 15
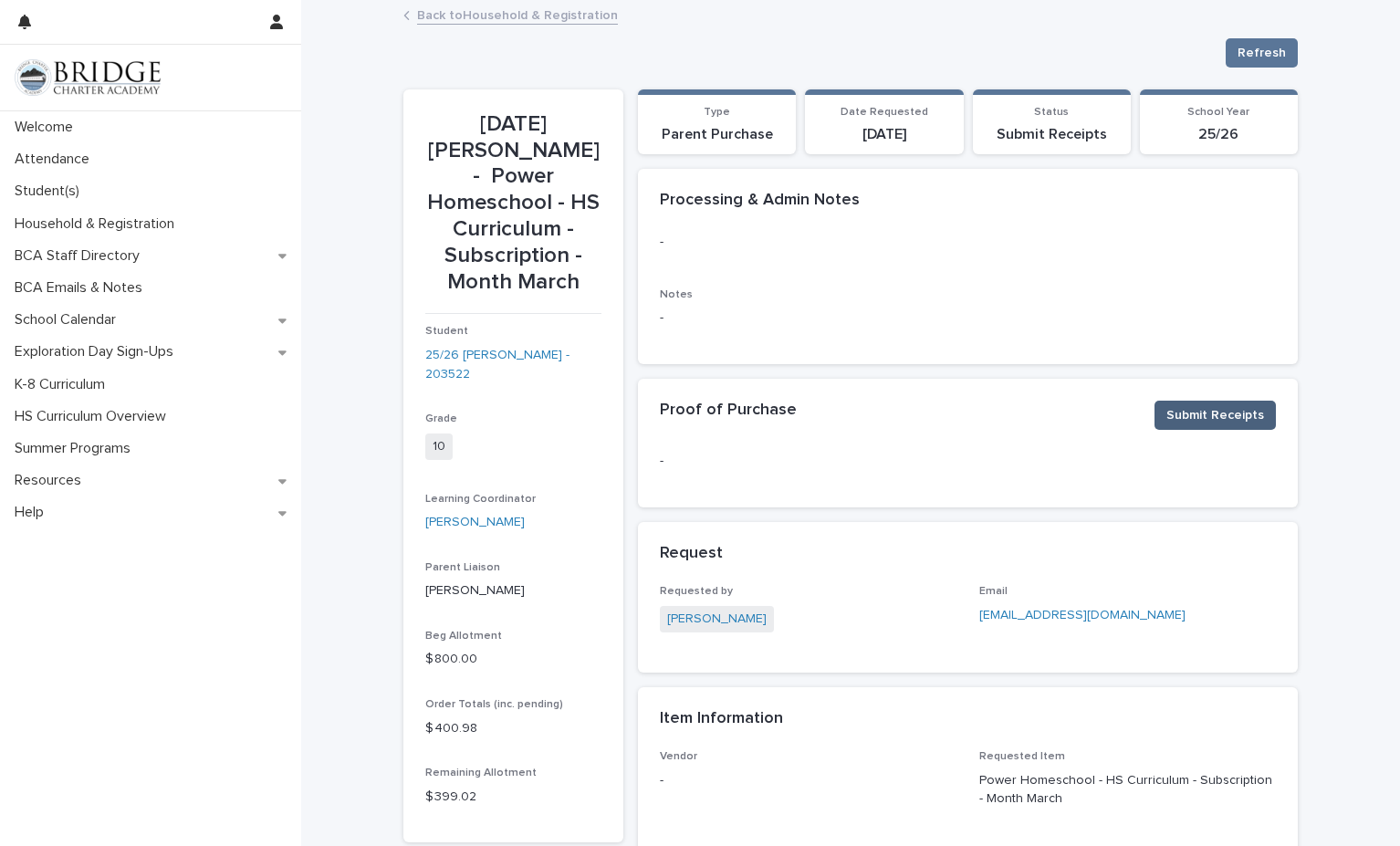
click at [1187, 421] on span "Submit Receipts" at bounding box center [1215, 415] width 98 height 18
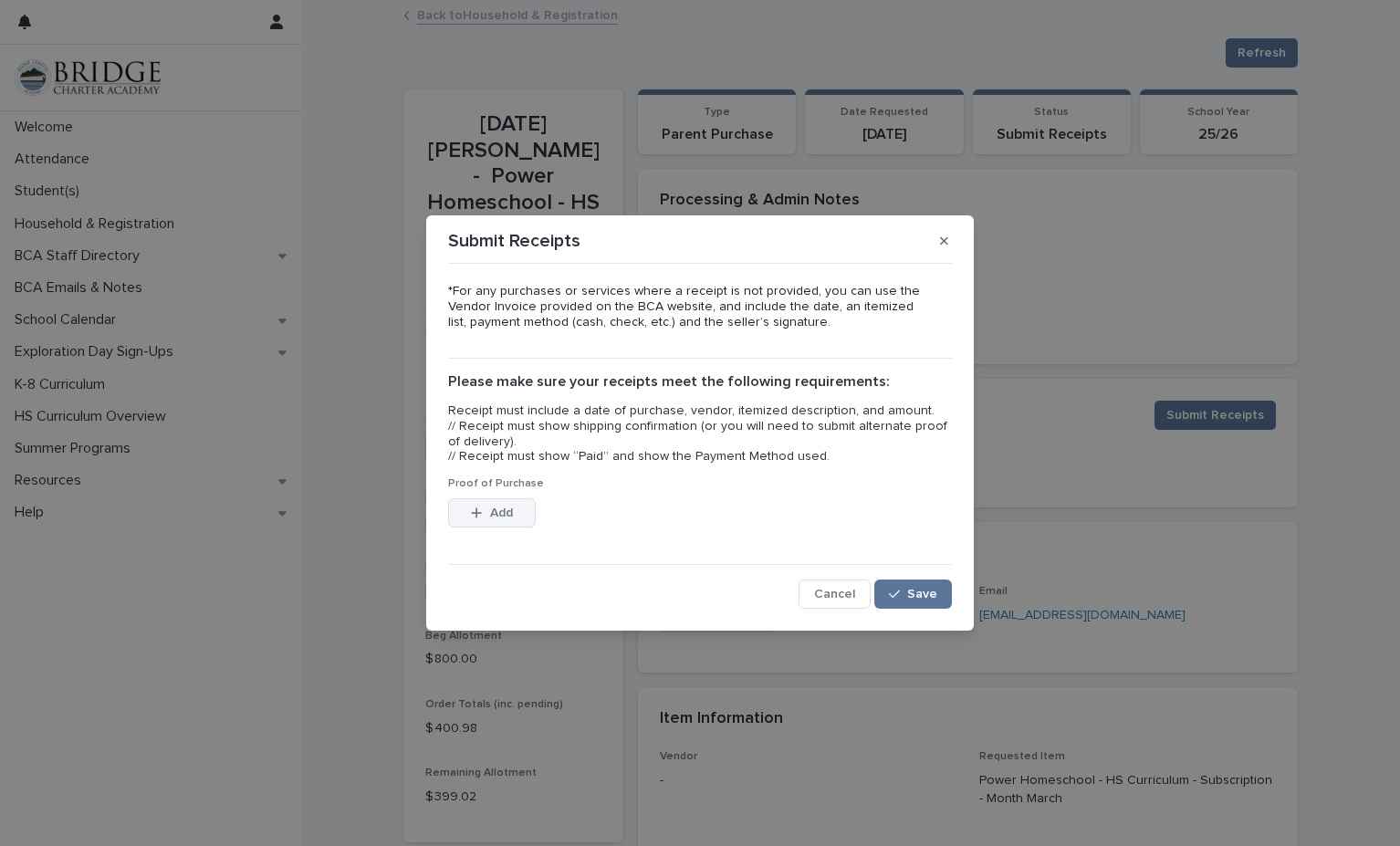
click at [491, 513] on span "Add" at bounding box center [502, 513] width 23 height 13
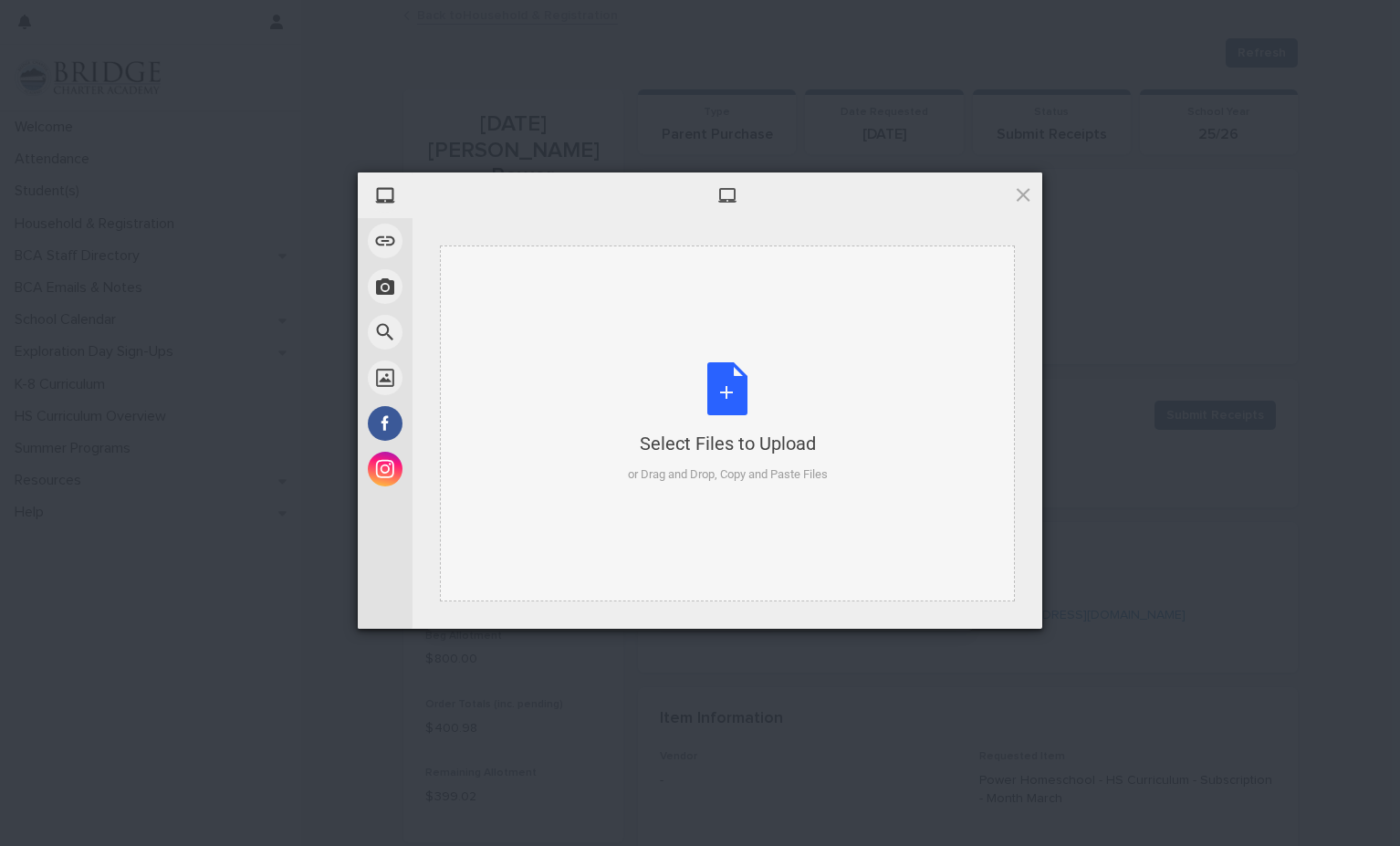
click at [699, 395] on div "Select Files to Upload or Drag and Drop, Copy and Paste Files" at bounding box center [728, 423] width 200 height 122
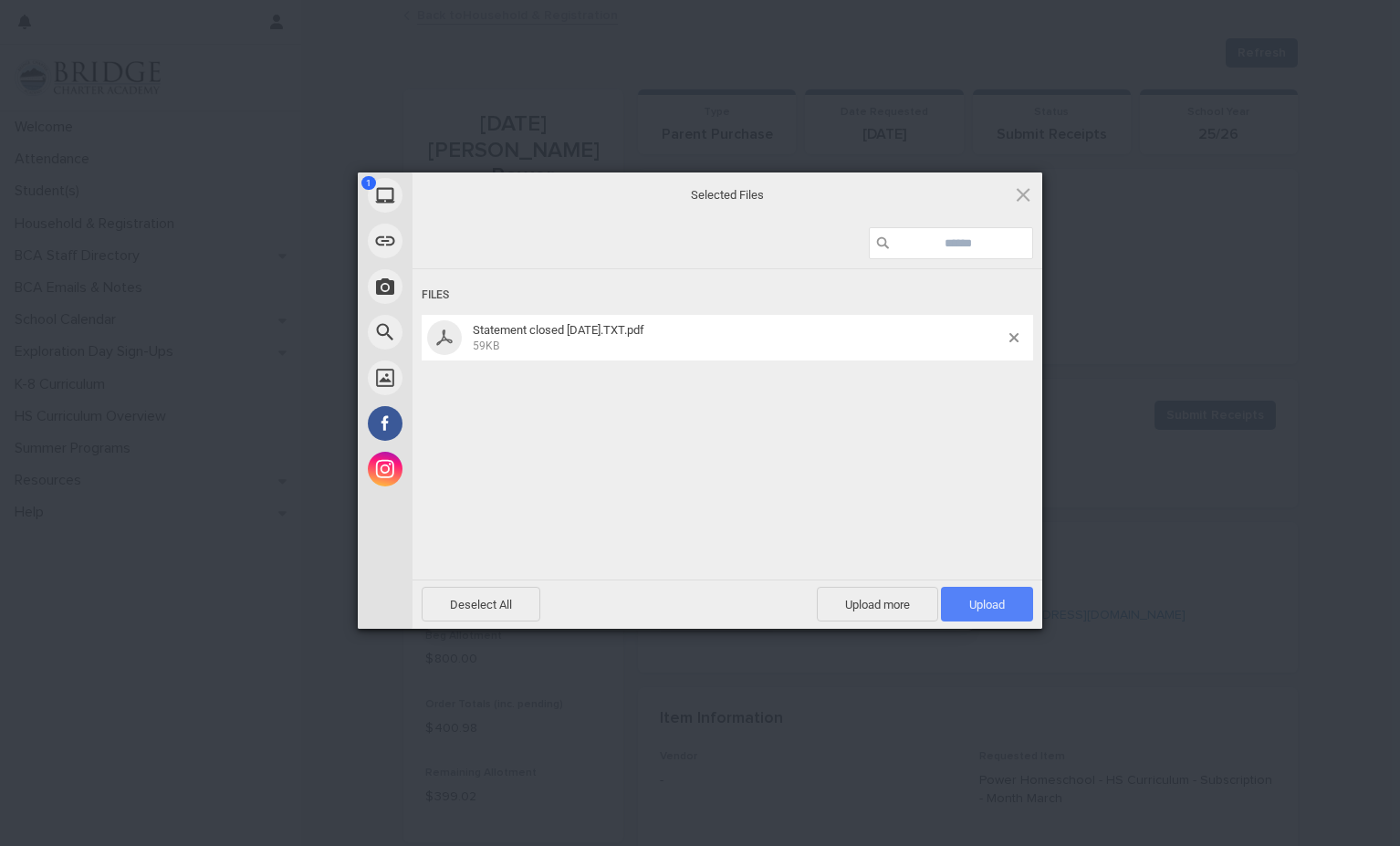
click at [1009, 605] on span "Upload 1" at bounding box center [987, 604] width 92 height 35
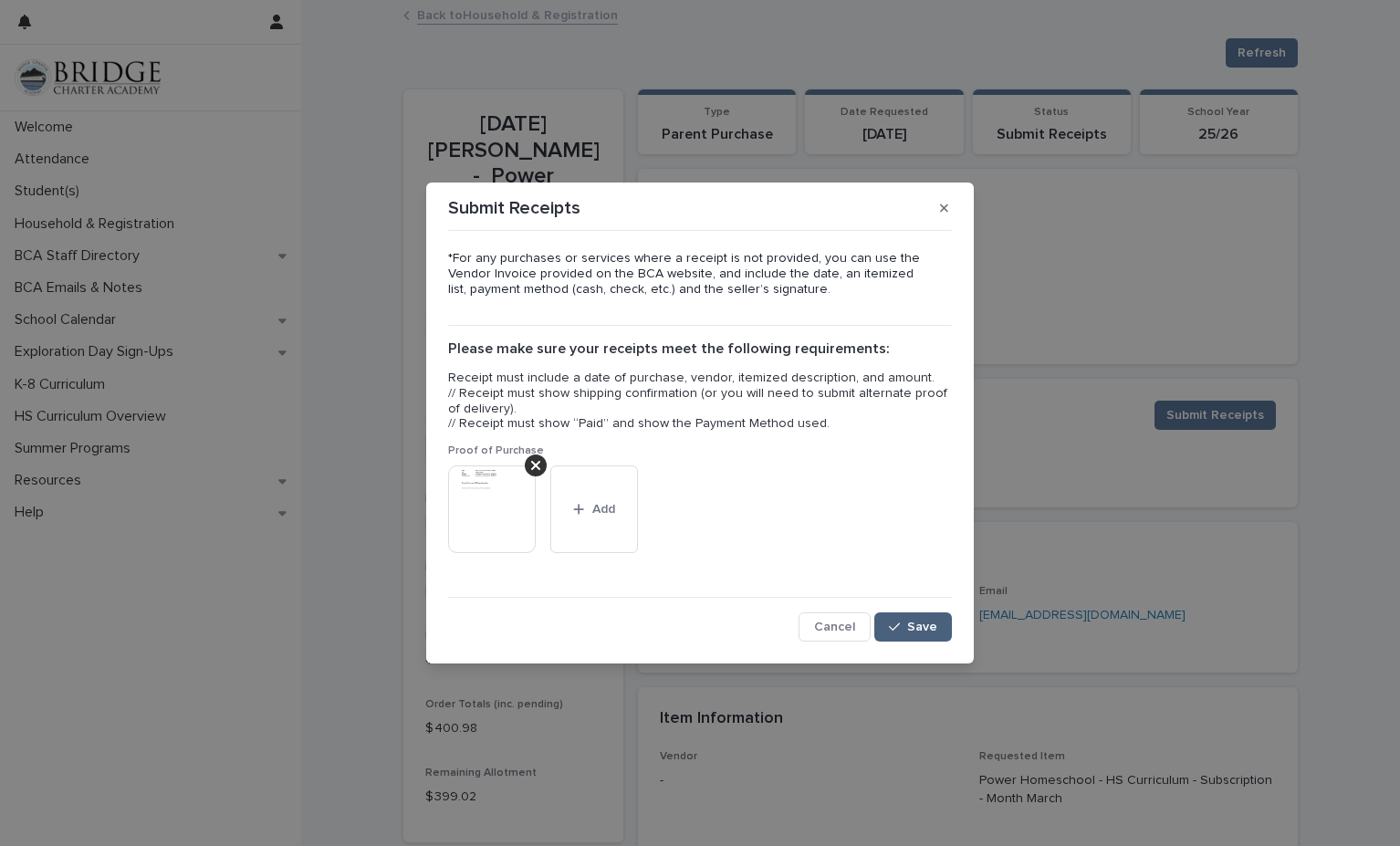
click at [936, 634] on button "Save" at bounding box center [913, 626] width 77 height 29
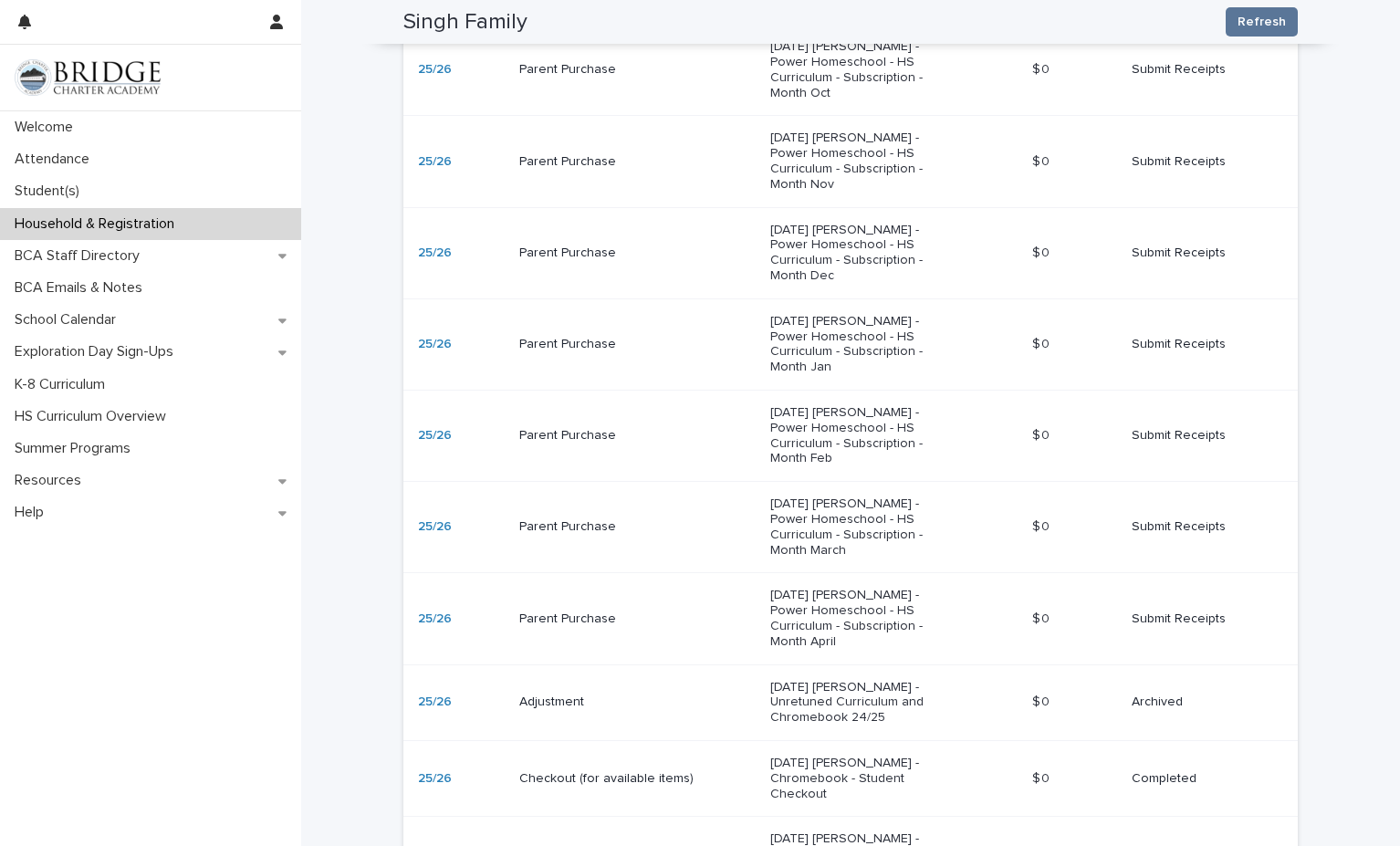
scroll to position [1407, 0]
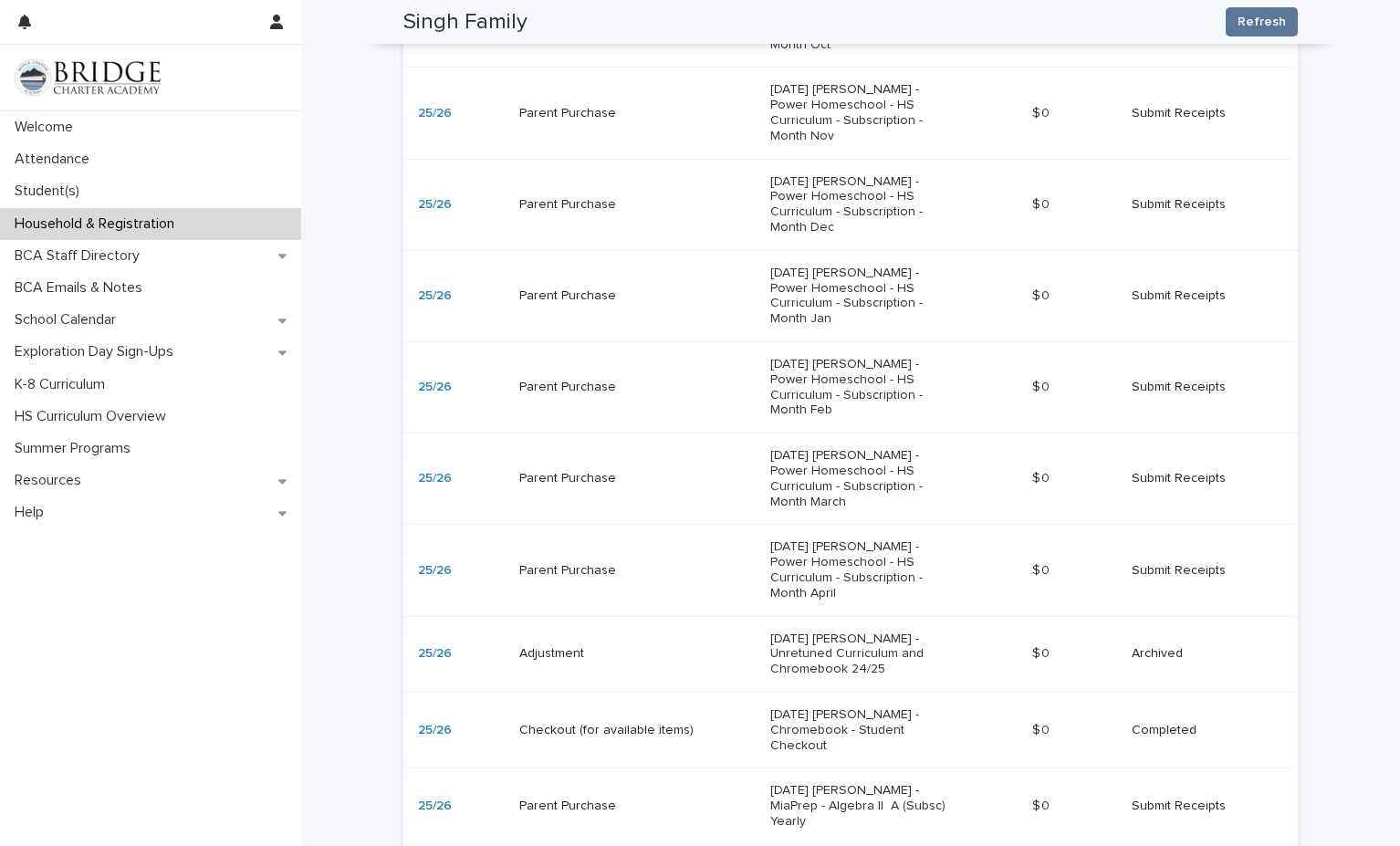
click at [1147, 563] on p "Submit Receipts" at bounding box center [1200, 571] width 137 height 15
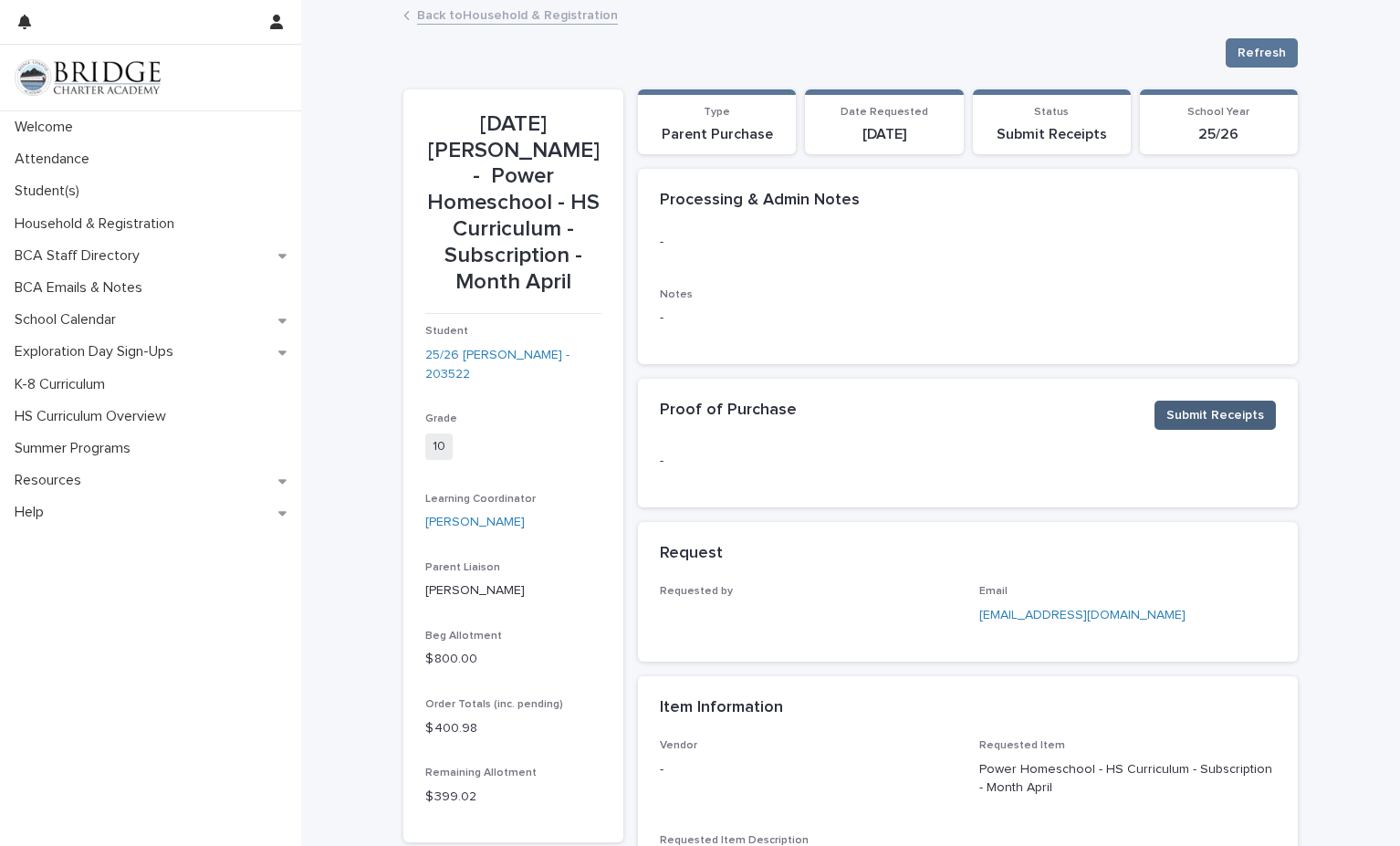
click at [1208, 413] on span "Submit Receipts" at bounding box center [1215, 415] width 98 height 18
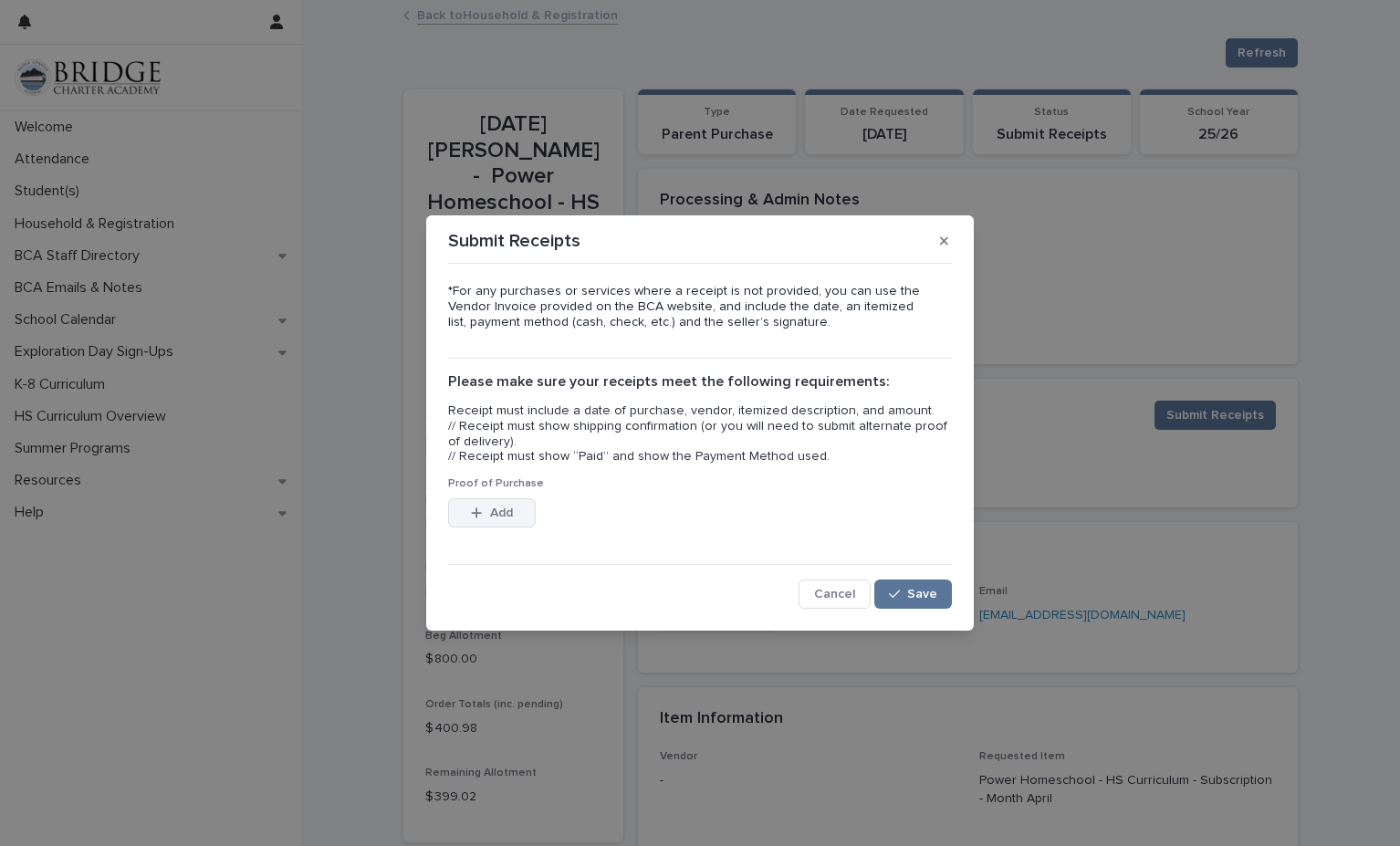
click at [500, 516] on span "Add" at bounding box center [502, 513] width 23 height 13
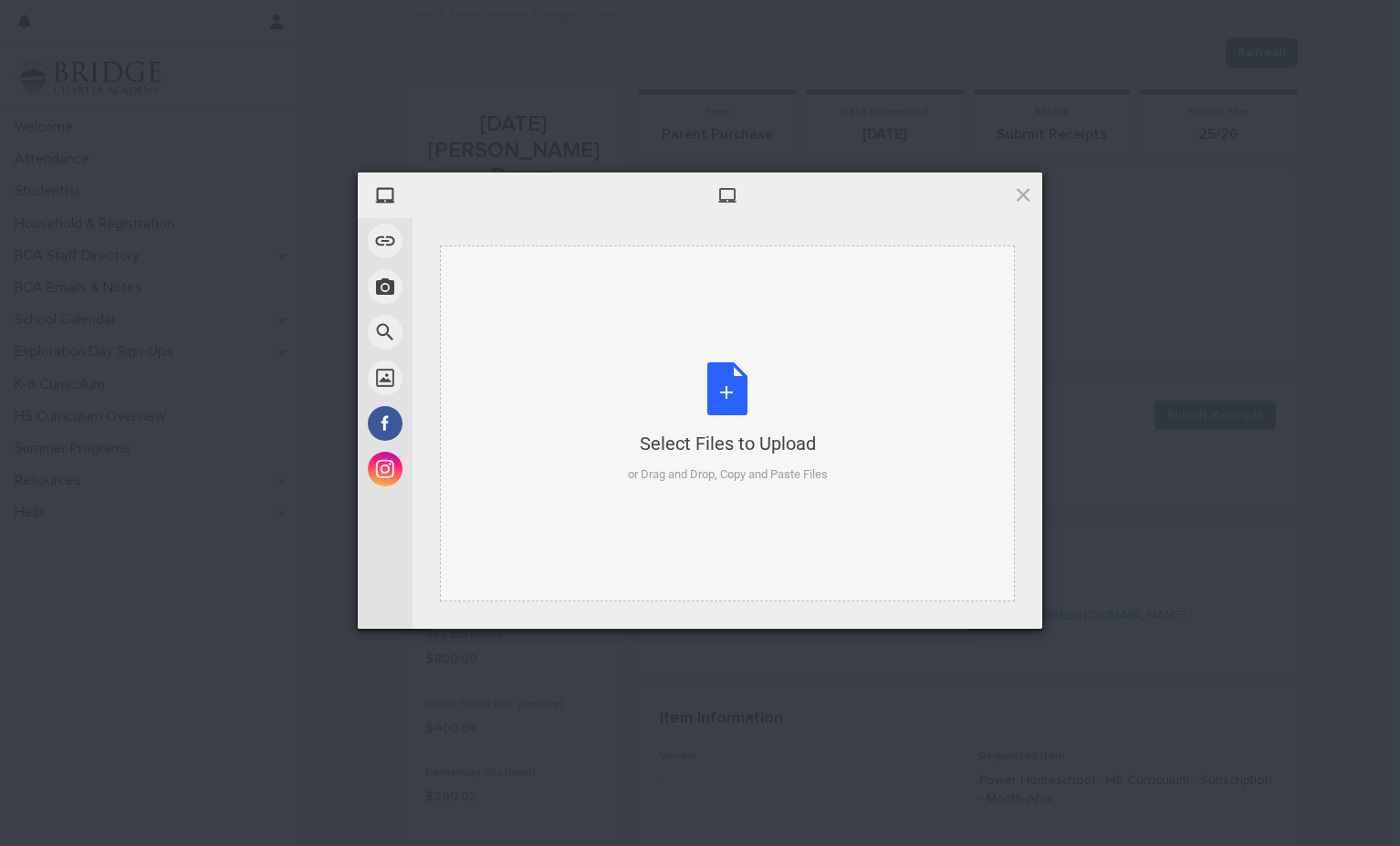
click at [739, 407] on div "Select Files to Upload or Drag and Drop, Copy and Paste Files" at bounding box center [728, 423] width 200 height 122
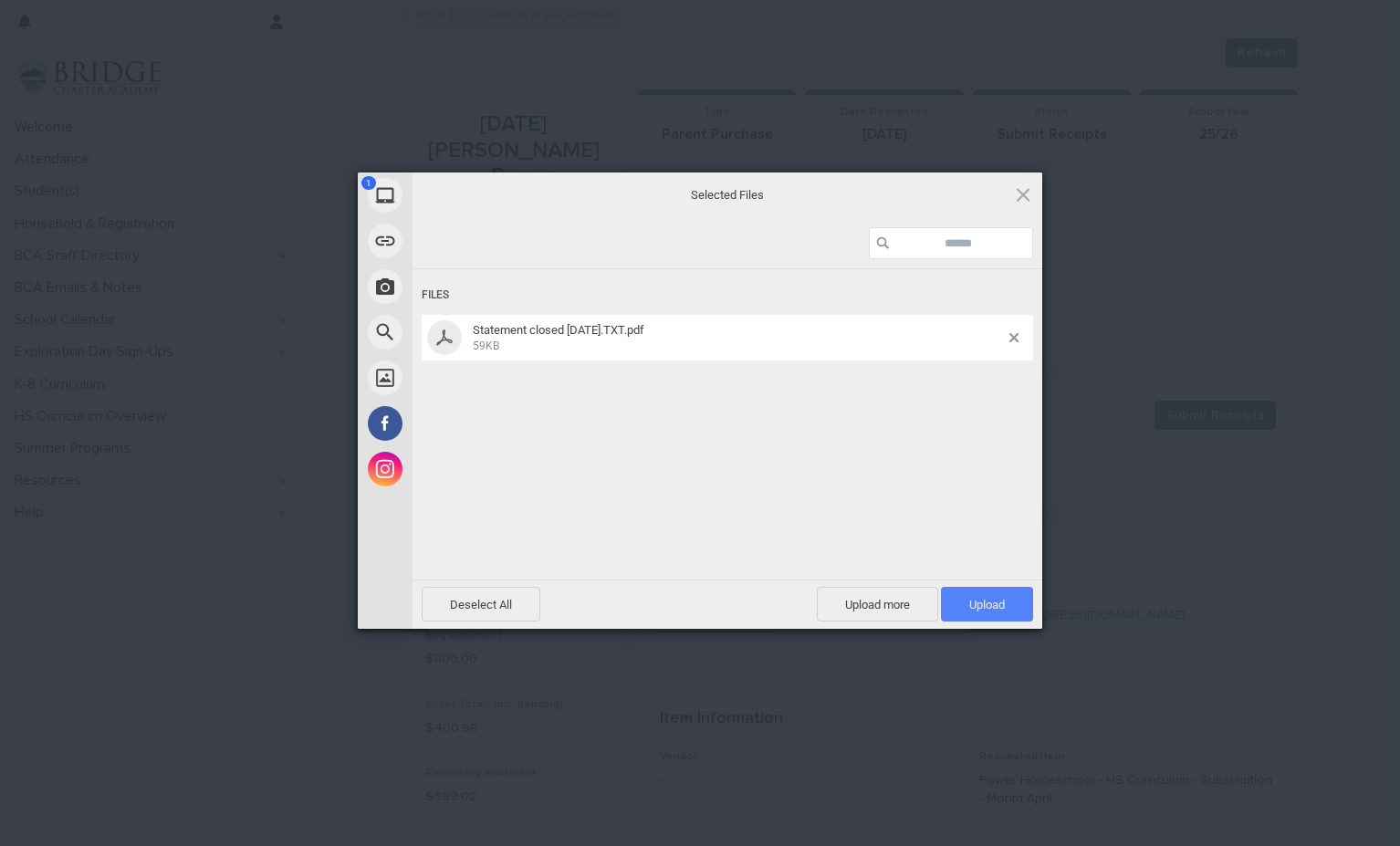
click at [982, 606] on span "Upload 1" at bounding box center [987, 605] width 36 height 14
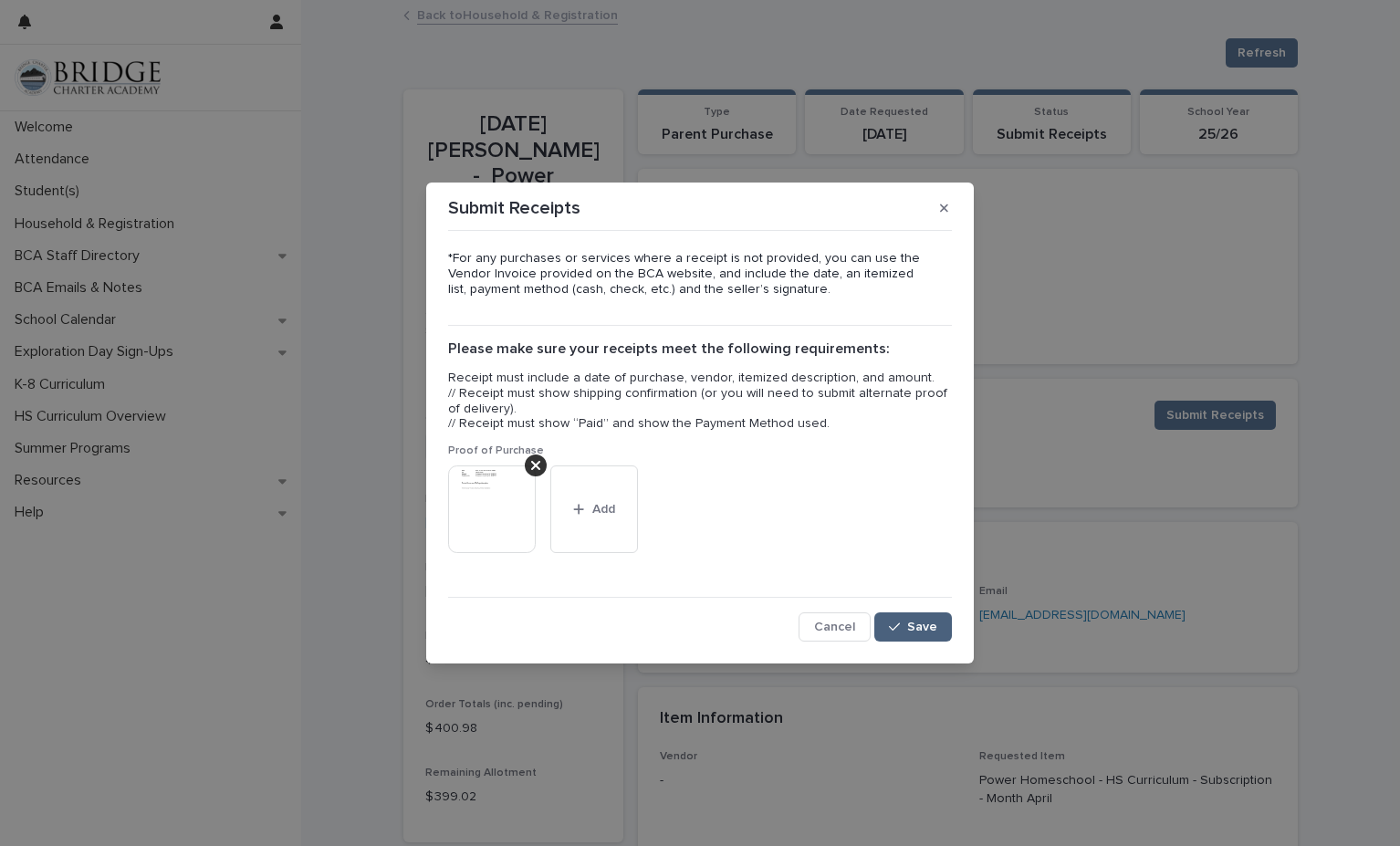
click at [892, 627] on icon "button" at bounding box center [894, 626] width 11 height 8
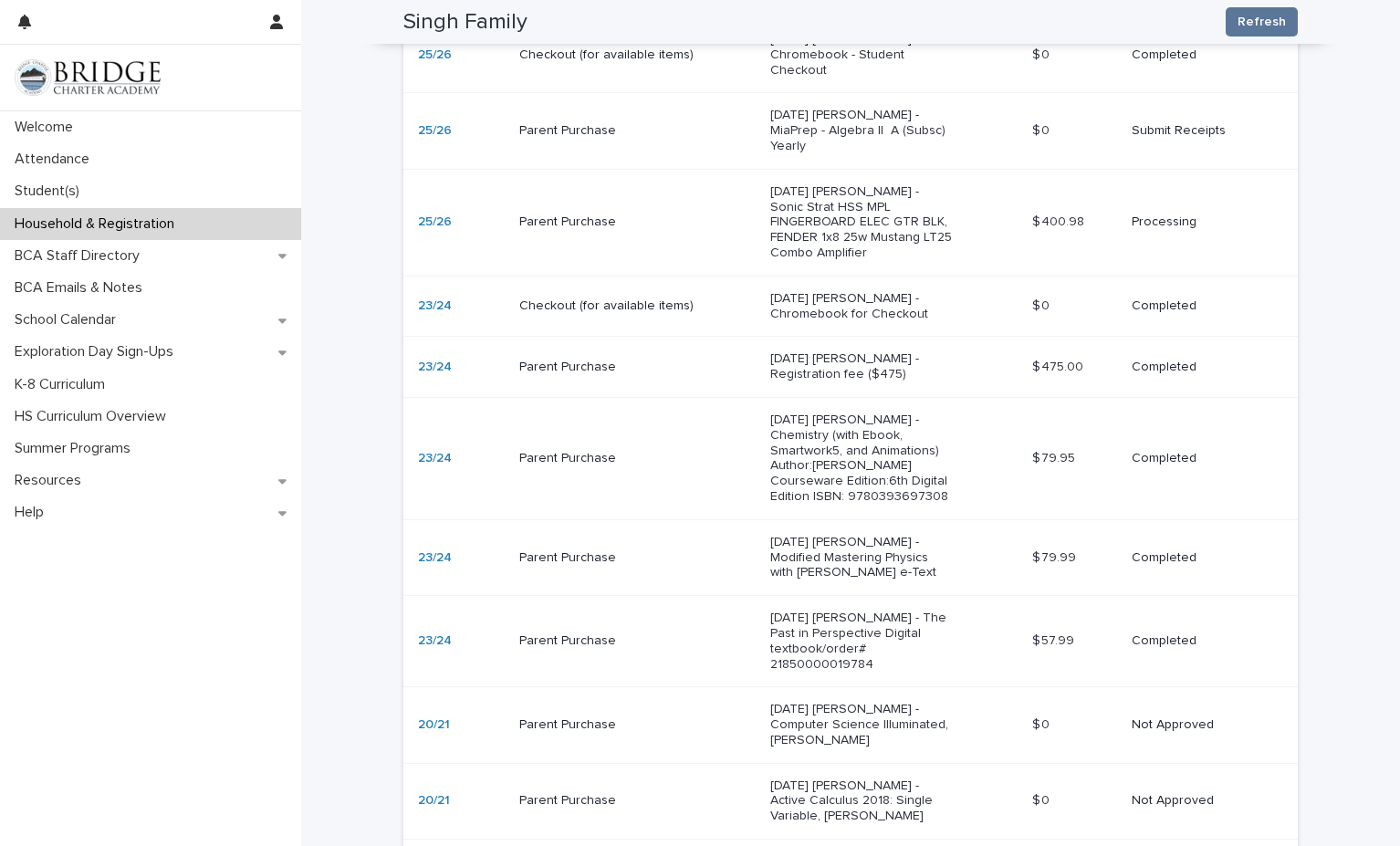
scroll to position [2196, 0]
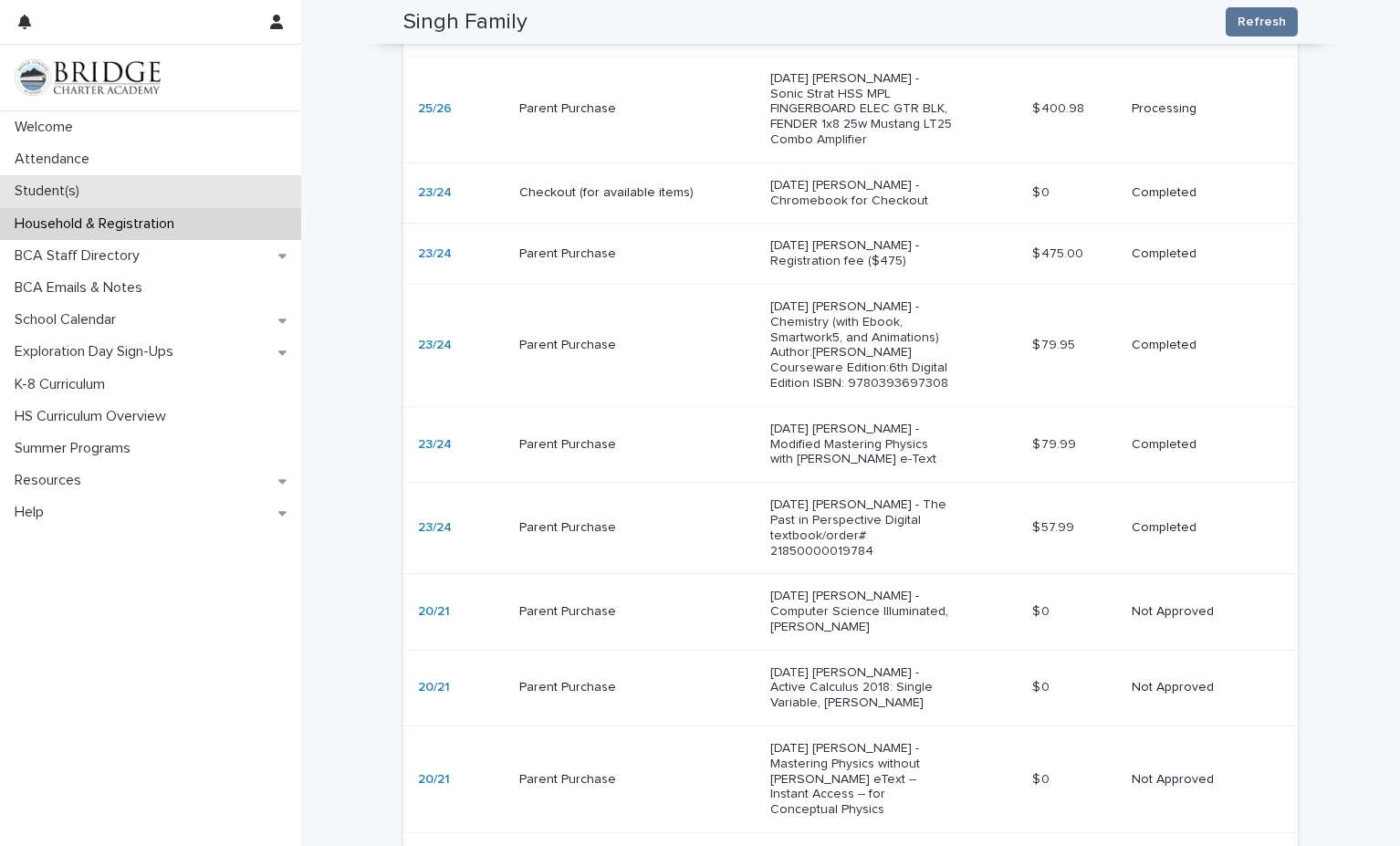
click at [51, 197] on p "Student(s)" at bounding box center [51, 191] width 87 height 17
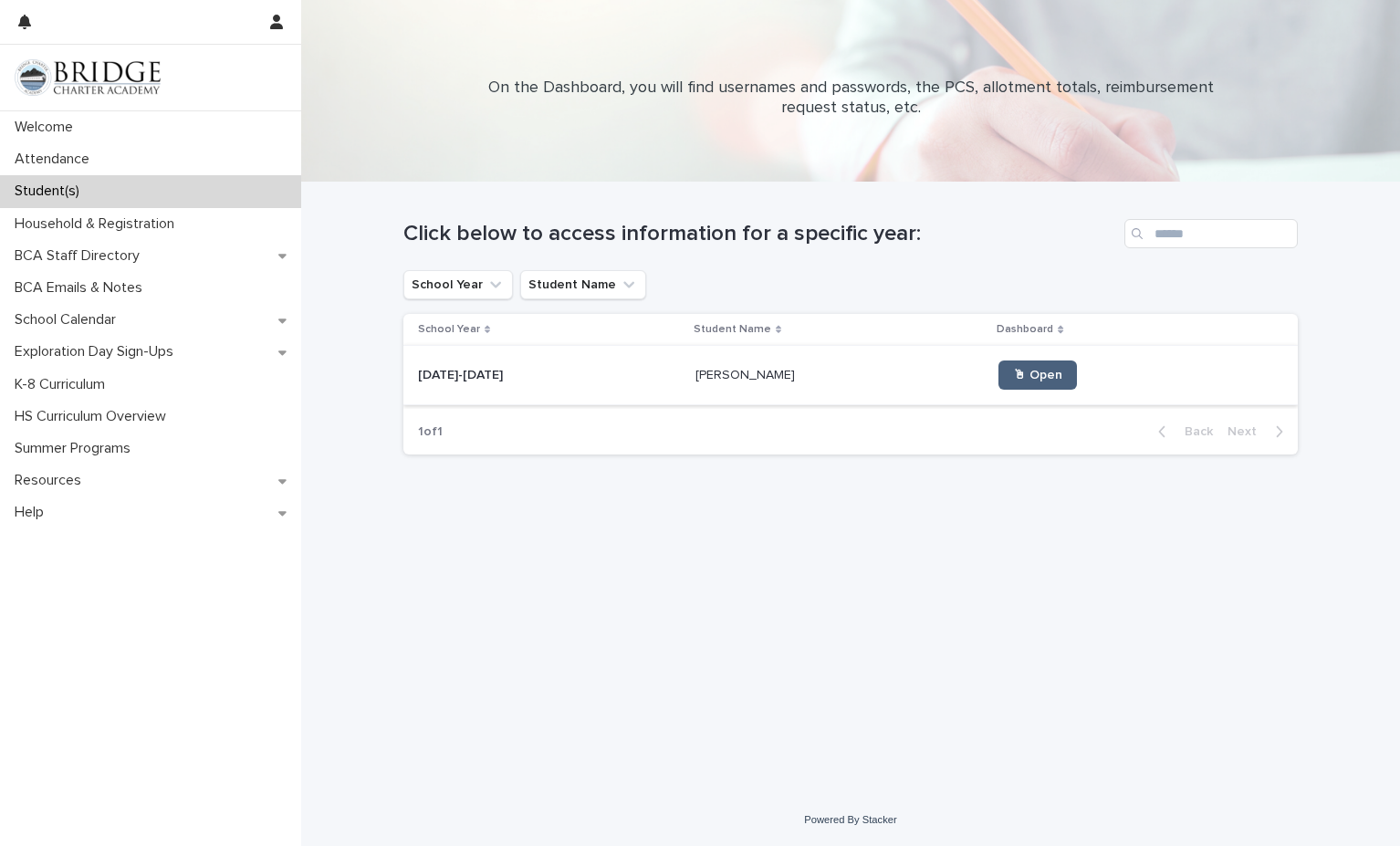
click at [1013, 376] on span "🖱 Open" at bounding box center [1038, 375] width 49 height 13
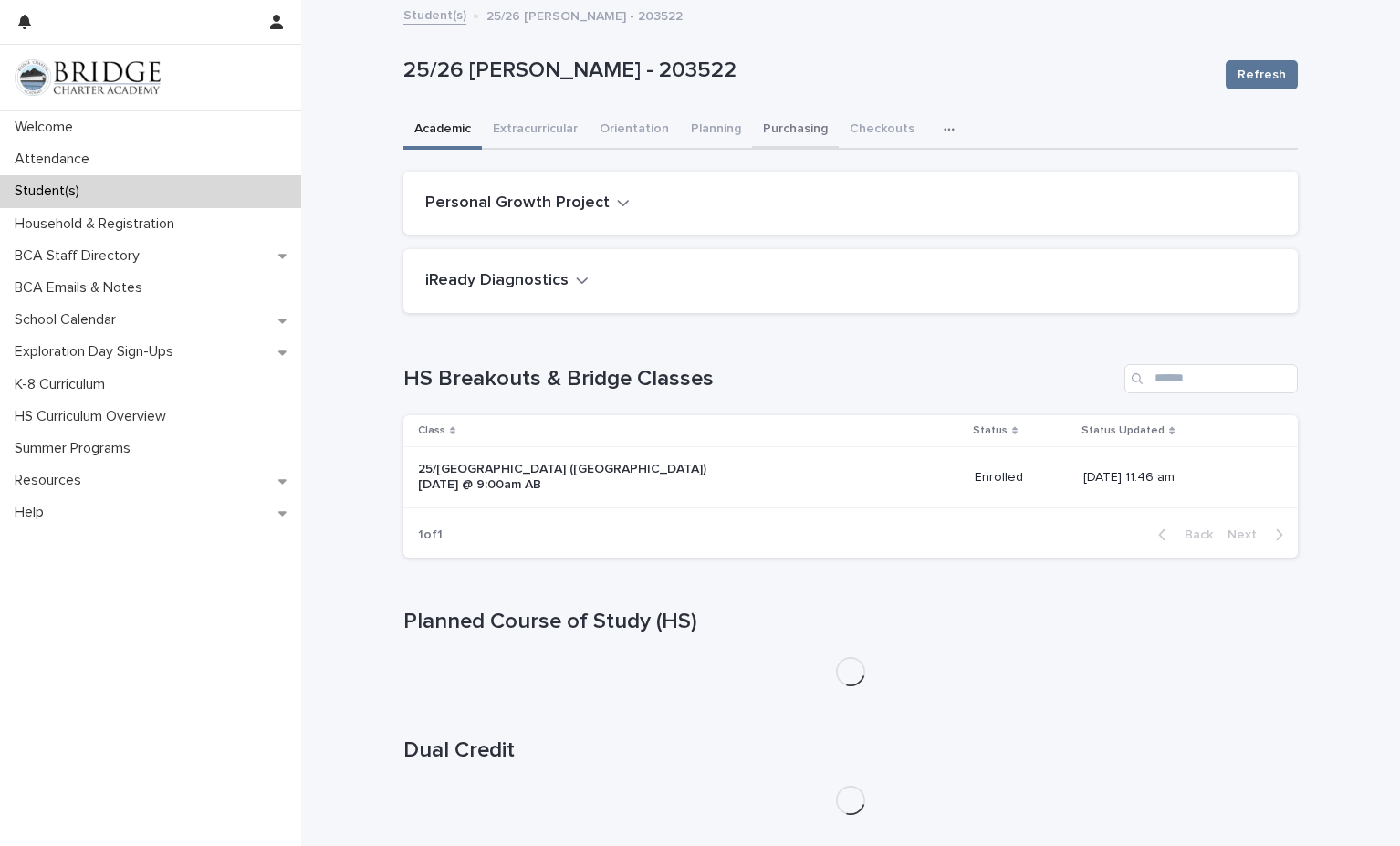
click at [774, 128] on button "Purchasing" at bounding box center [795, 130] width 87 height 39
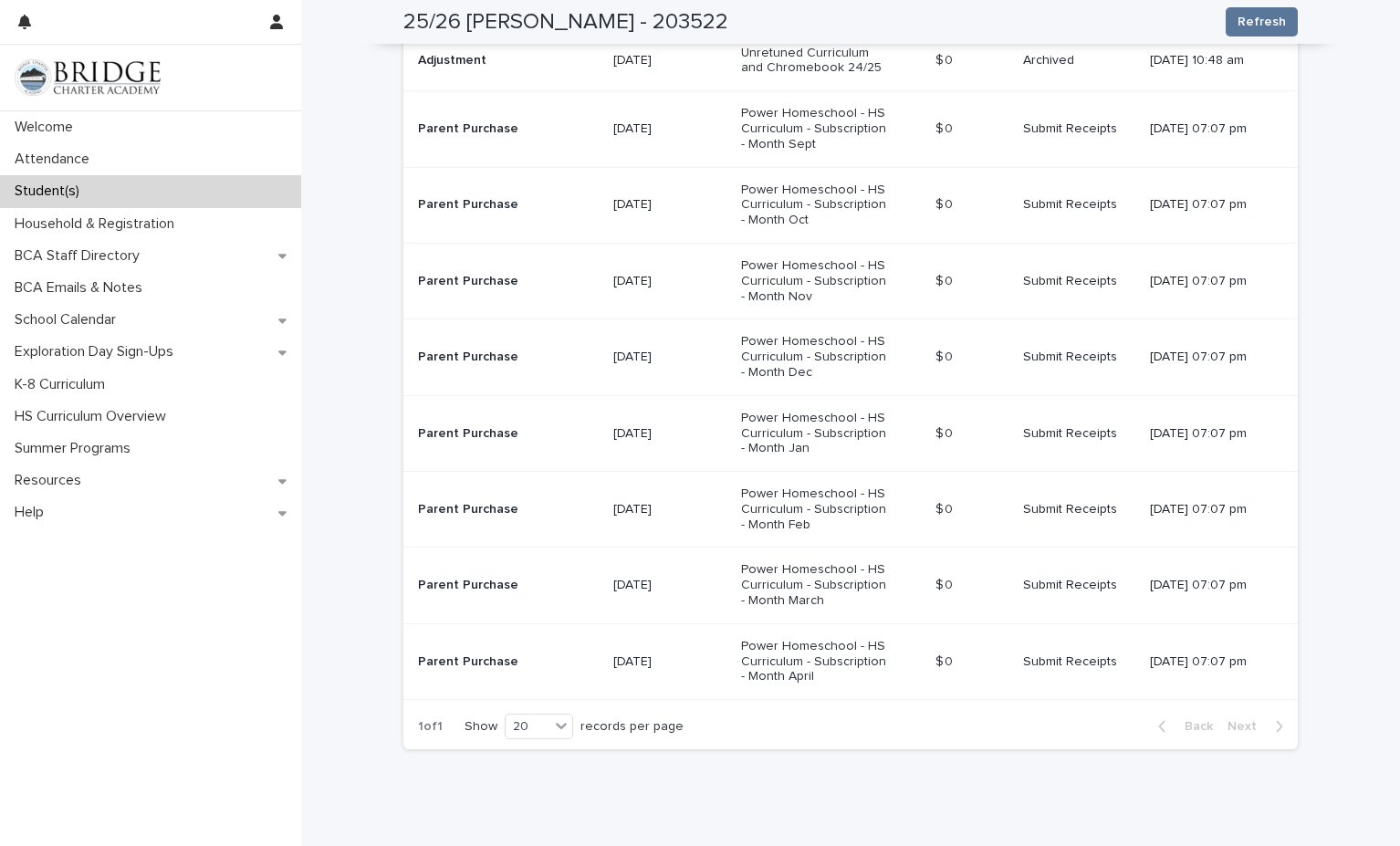
scroll to position [875, 0]
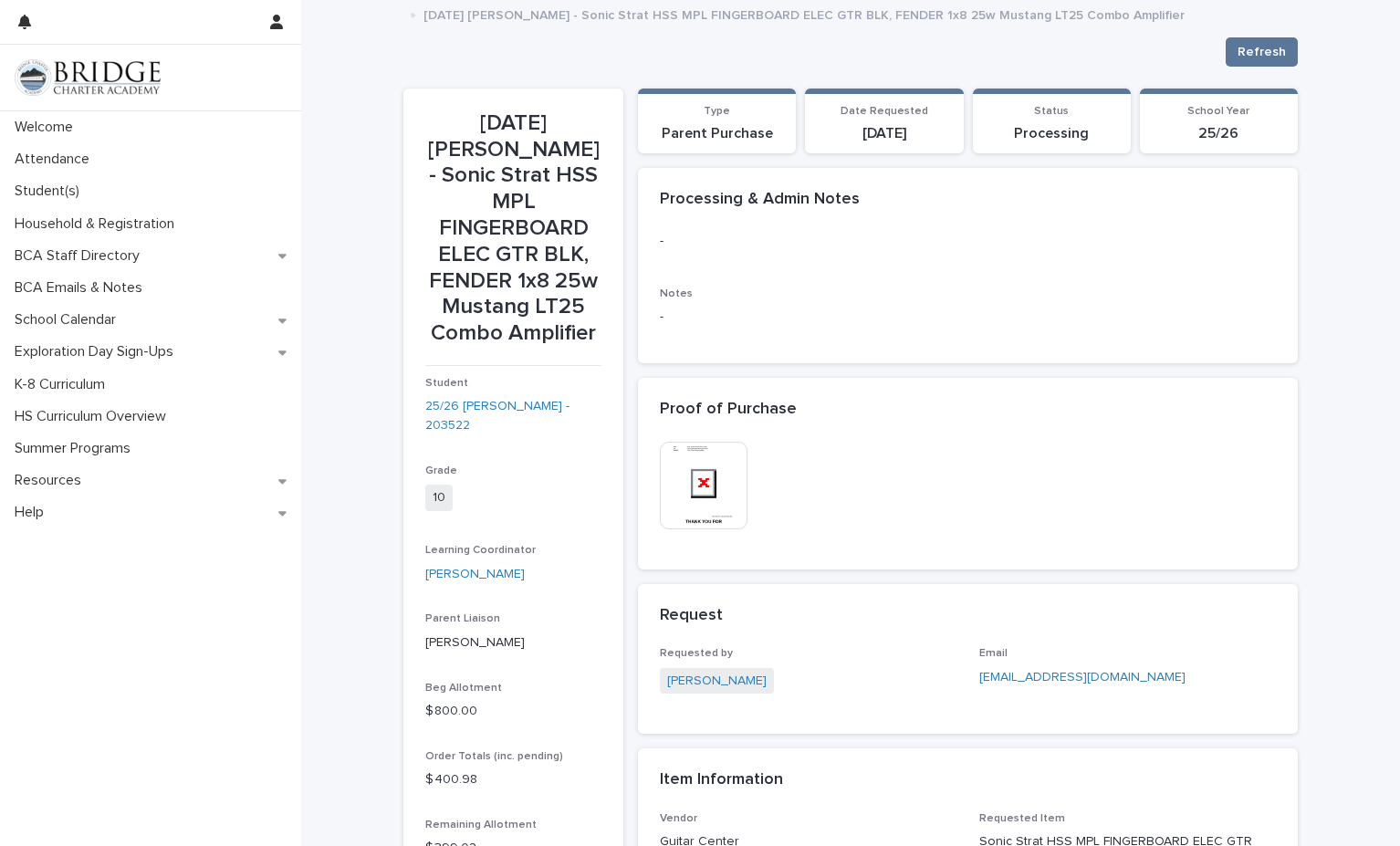
click at [717, 464] on img at bounding box center [703, 485] width 88 height 88
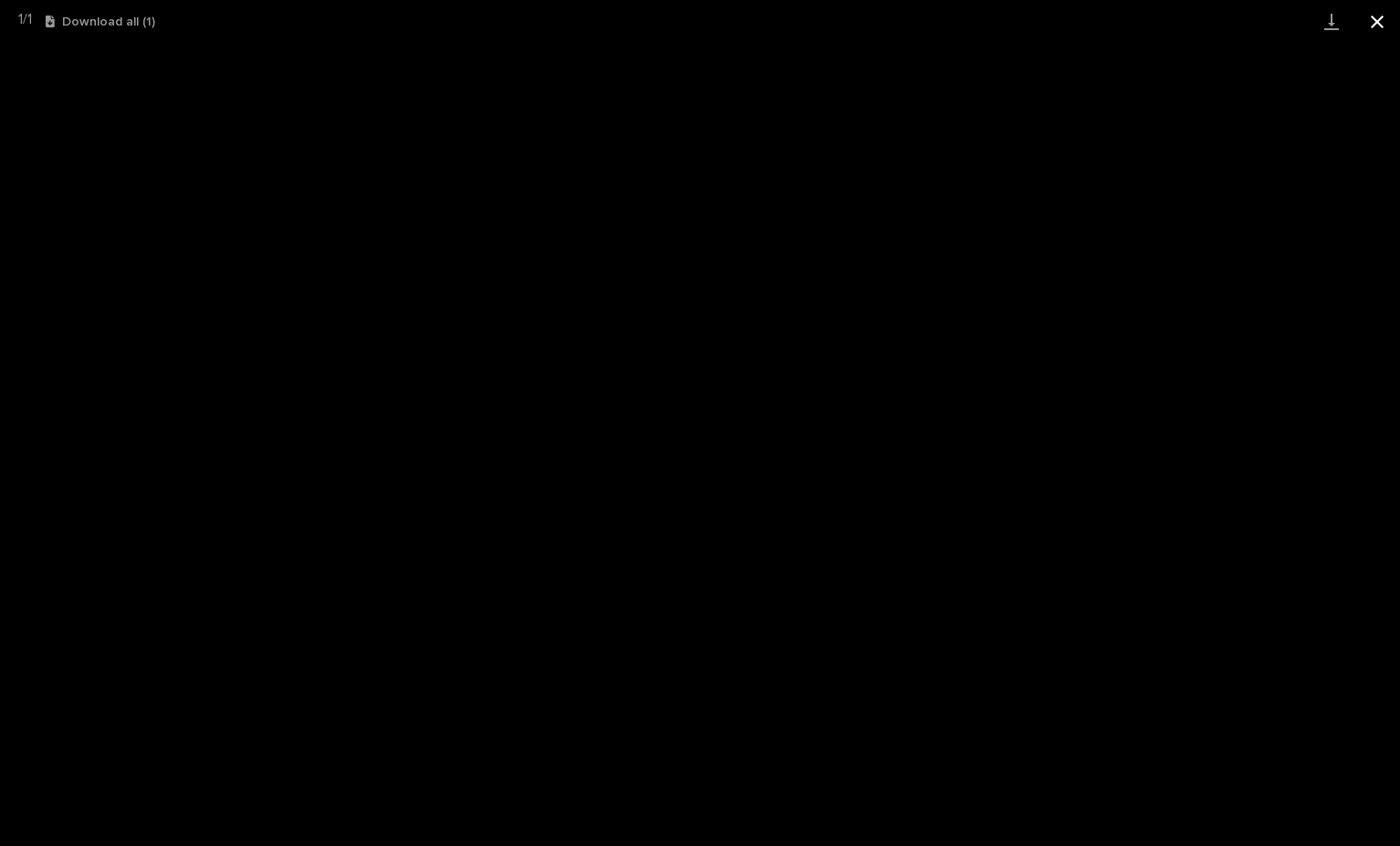
click at [1375, 25] on button "Close gallery" at bounding box center [1377, 21] width 45 height 42
